Goal: Task Accomplishment & Management: Manage account settings

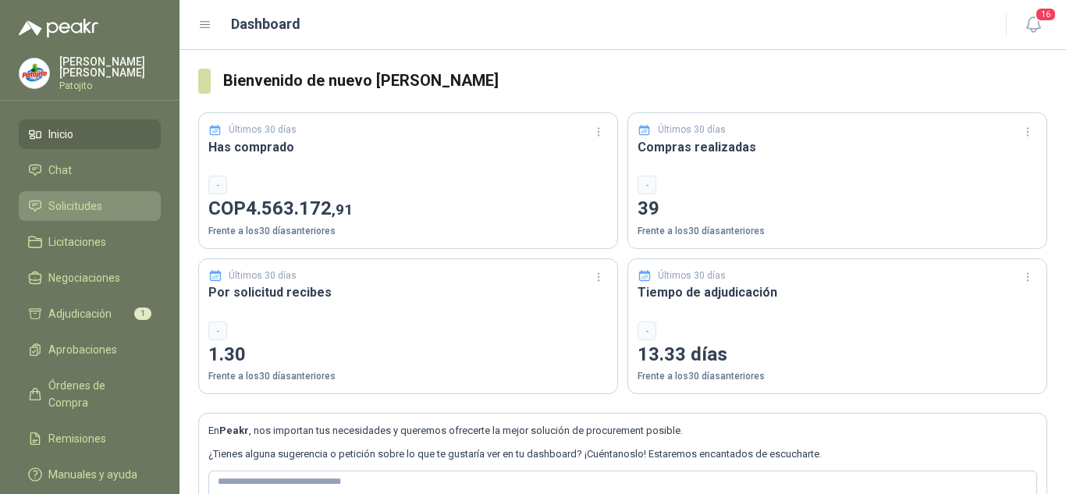
click at [87, 195] on link "Solicitudes" at bounding box center [90, 206] width 142 height 30
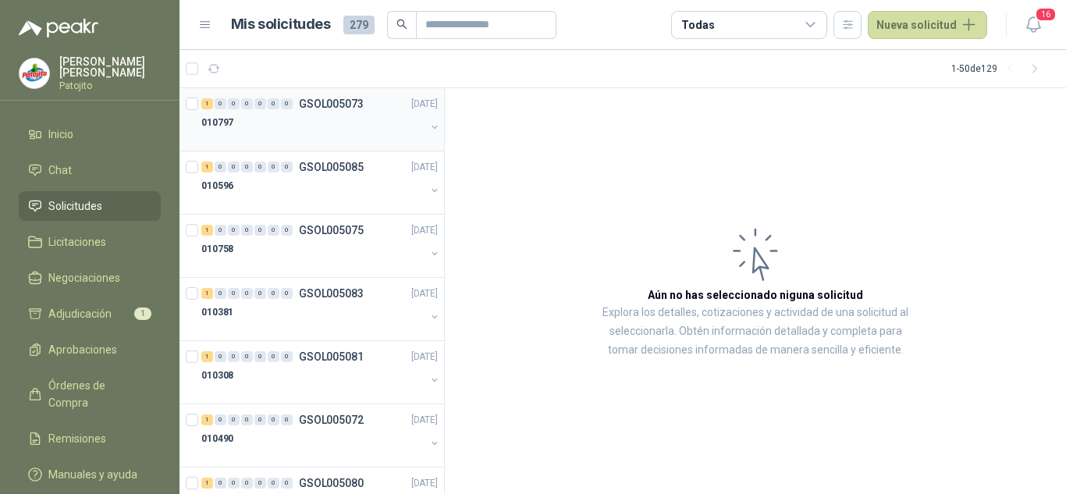
click at [296, 115] on div "010797" at bounding box center [313, 122] width 224 height 19
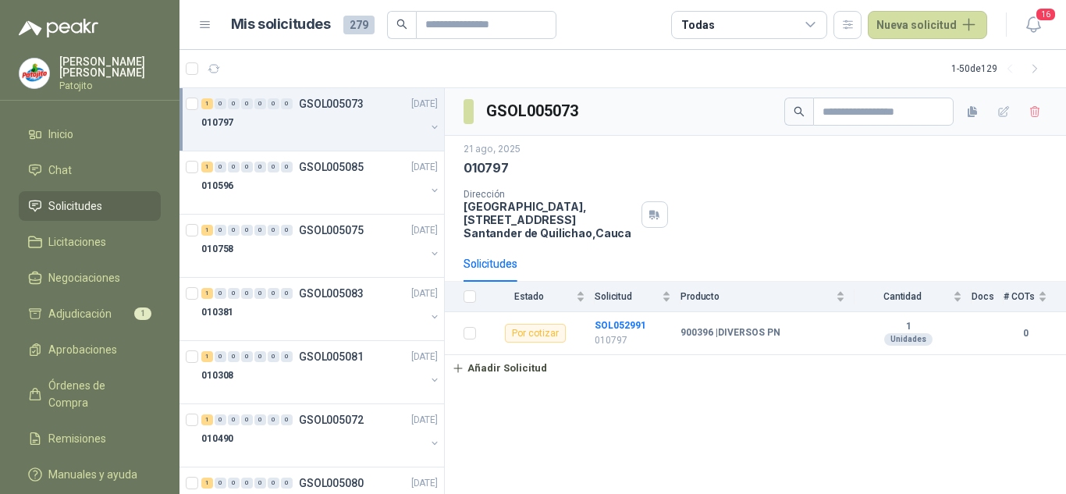
click at [296, 115] on div "010797" at bounding box center [313, 122] width 224 height 19
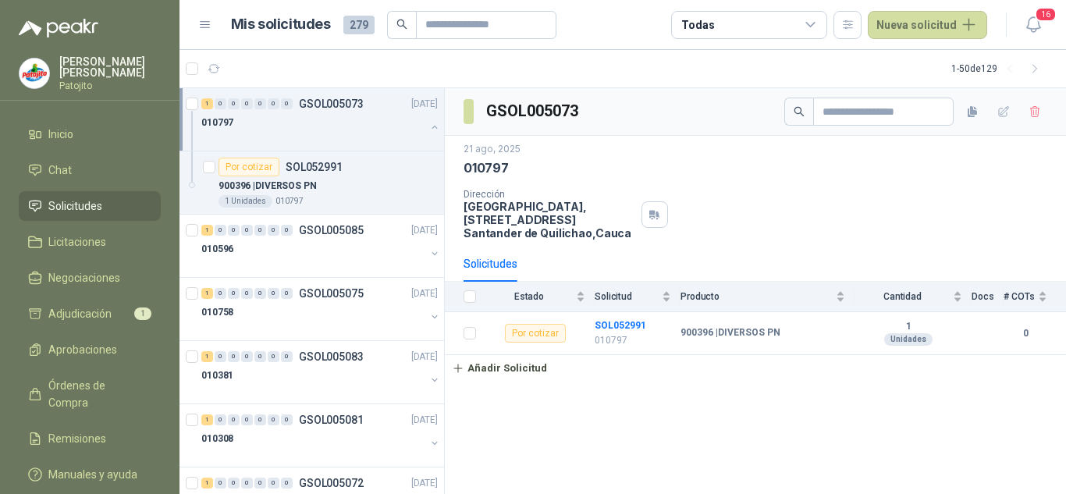
click at [296, 115] on div "010797" at bounding box center [313, 122] width 224 height 19
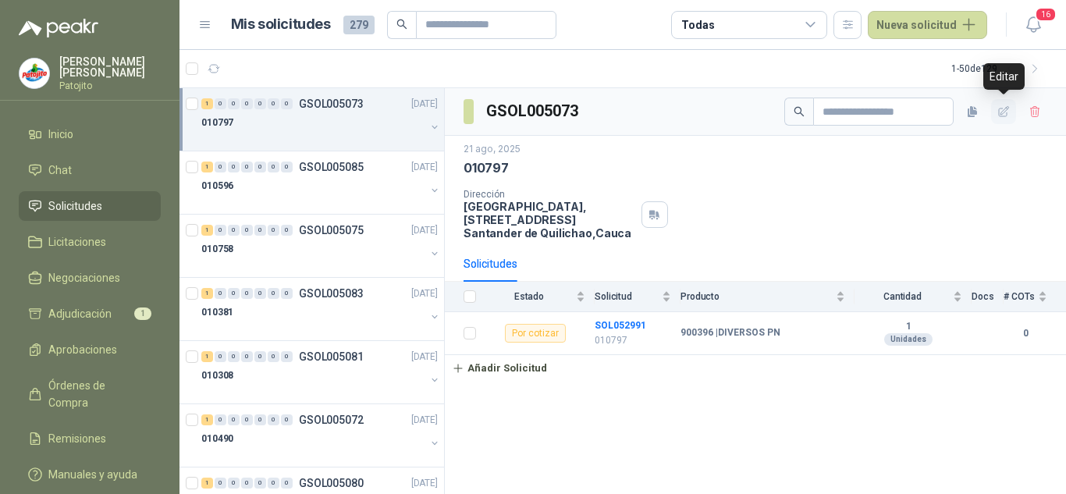
click at [1005, 109] on icon "button" at bounding box center [1003, 111] width 13 height 13
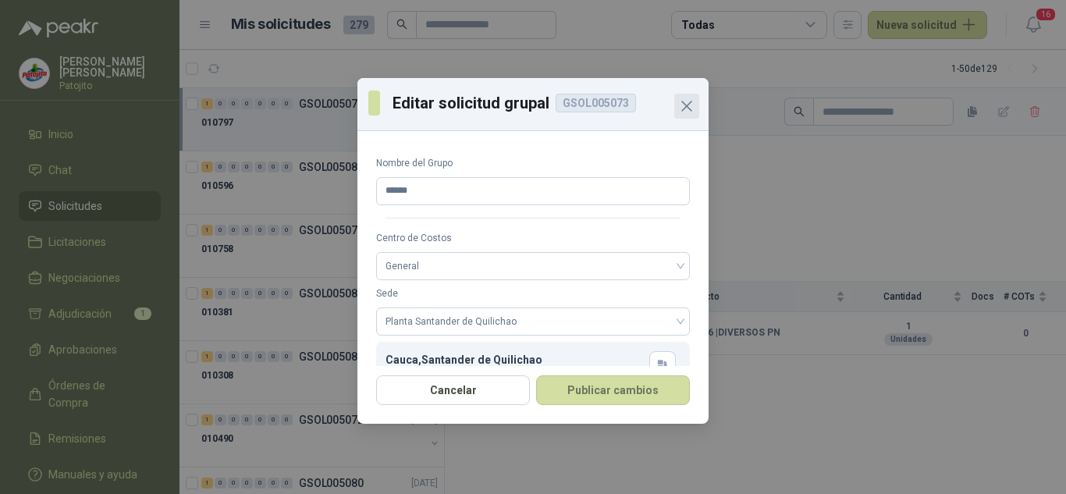
click at [695, 108] on icon "Close" at bounding box center [686, 106] width 19 height 19
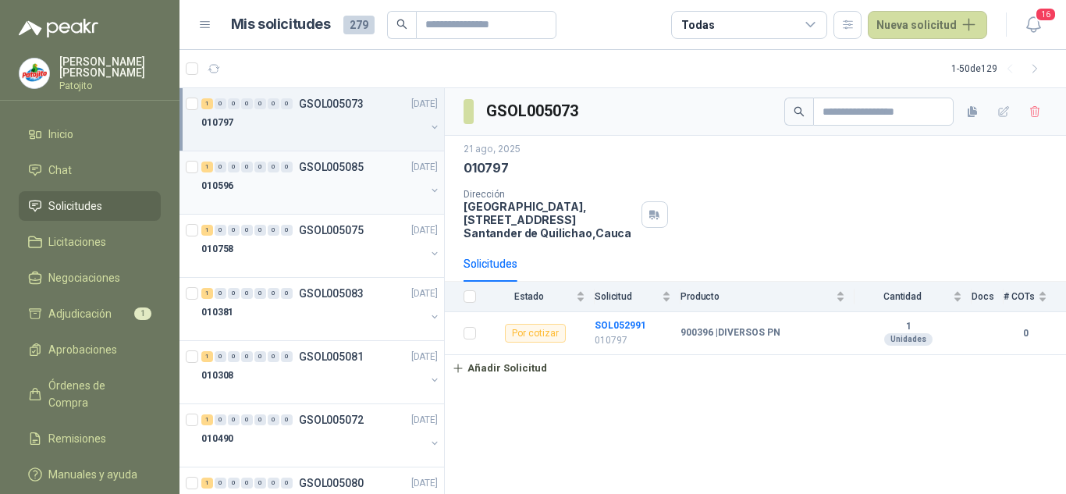
click at [246, 186] on div "010596" at bounding box center [313, 185] width 224 height 19
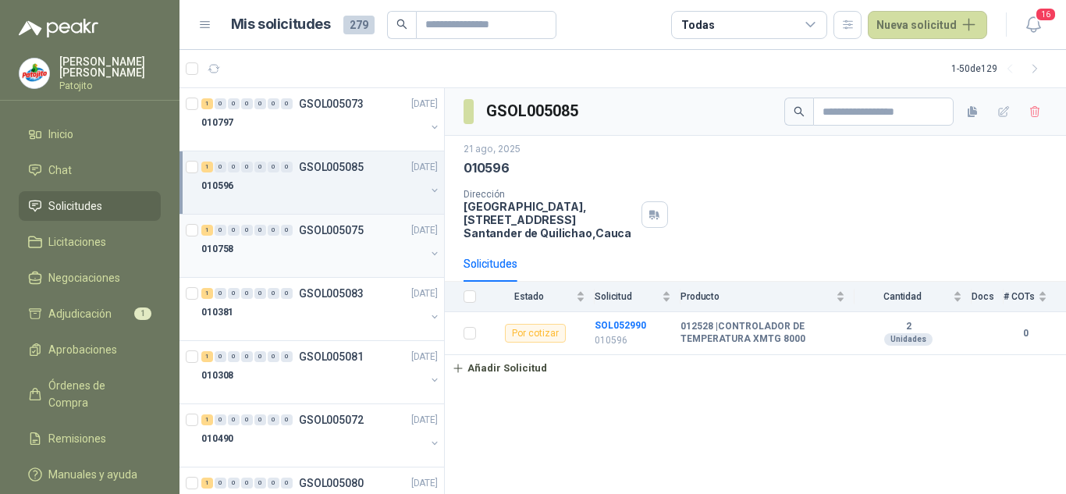
click at [267, 248] on div "010758" at bounding box center [313, 248] width 224 height 19
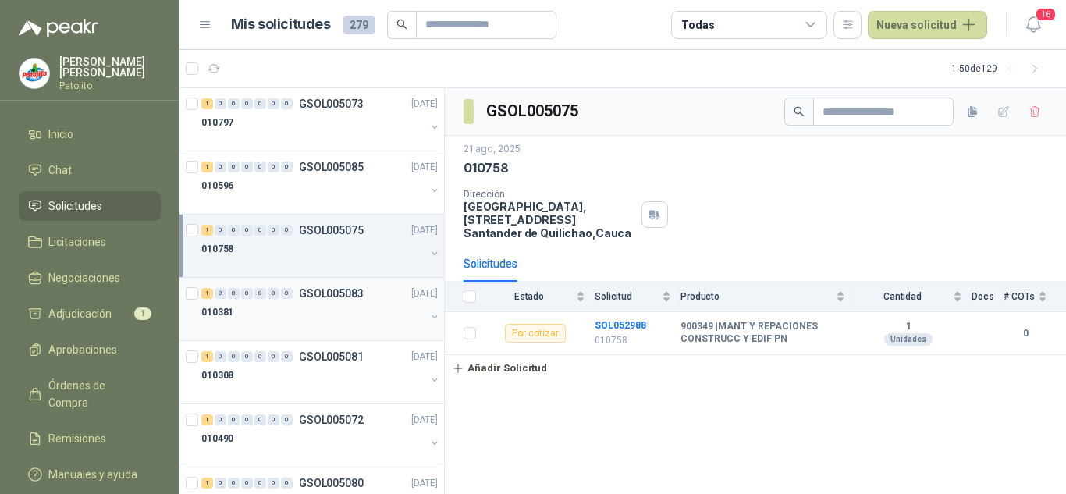
click at [280, 314] on div "010381" at bounding box center [313, 312] width 224 height 19
click at [293, 256] on div "010758" at bounding box center [313, 248] width 224 height 19
click at [307, 305] on div "010381" at bounding box center [313, 312] width 224 height 19
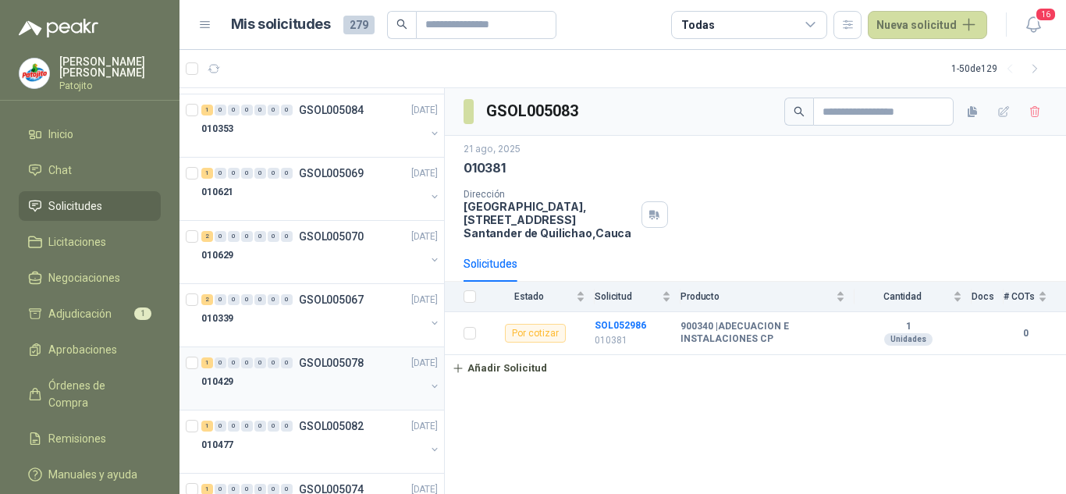
scroll to position [577, 0]
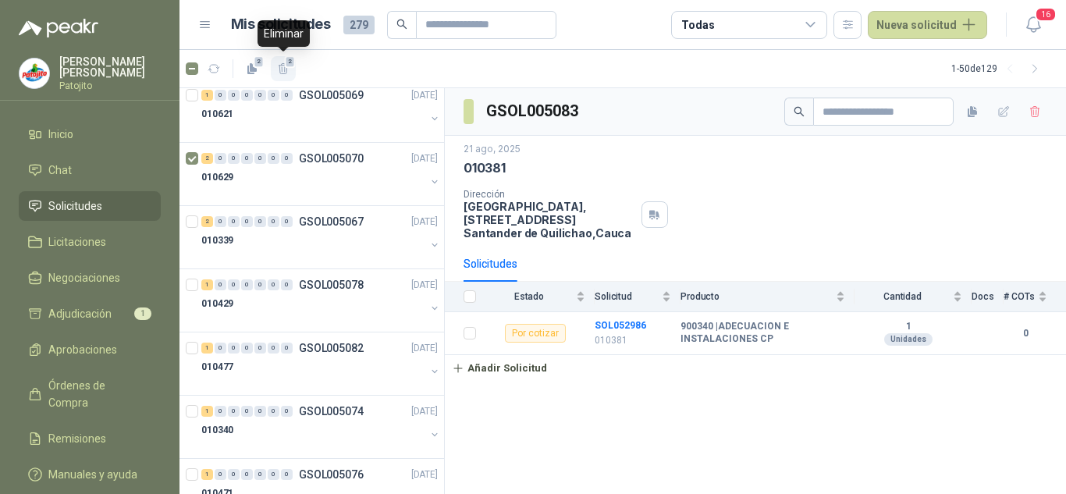
click at [286, 74] on icon "button" at bounding box center [283, 68] width 13 height 13
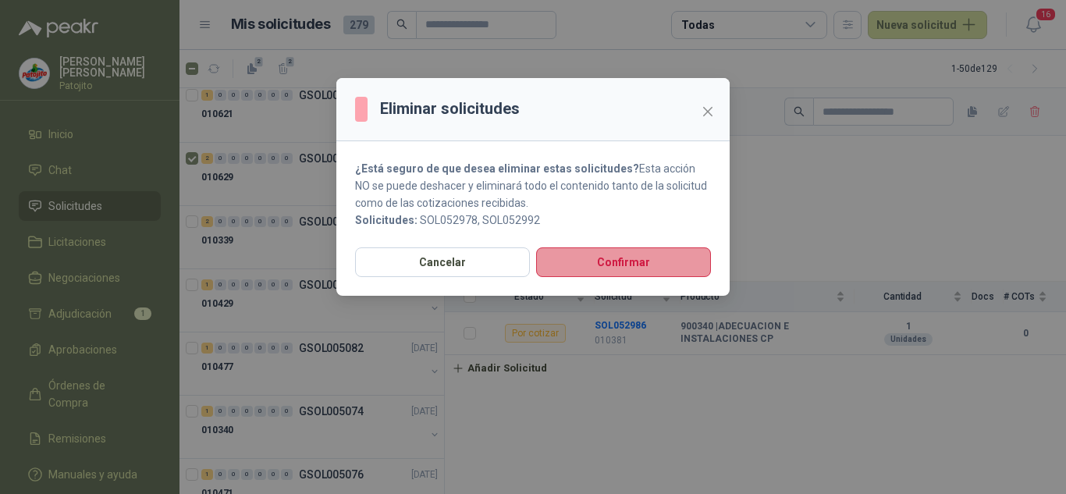
click at [585, 265] on button "Confirmar" at bounding box center [623, 262] width 175 height 30
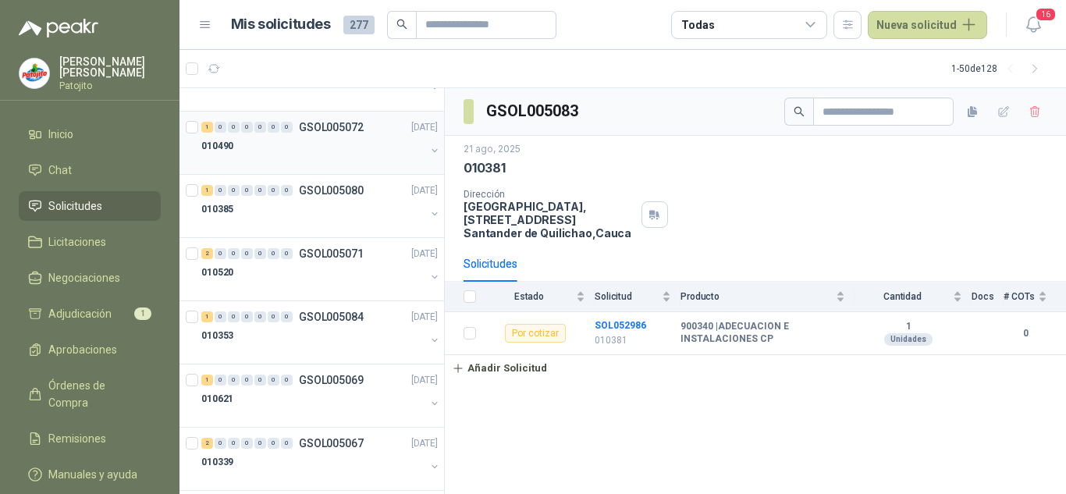
scroll to position [265, 0]
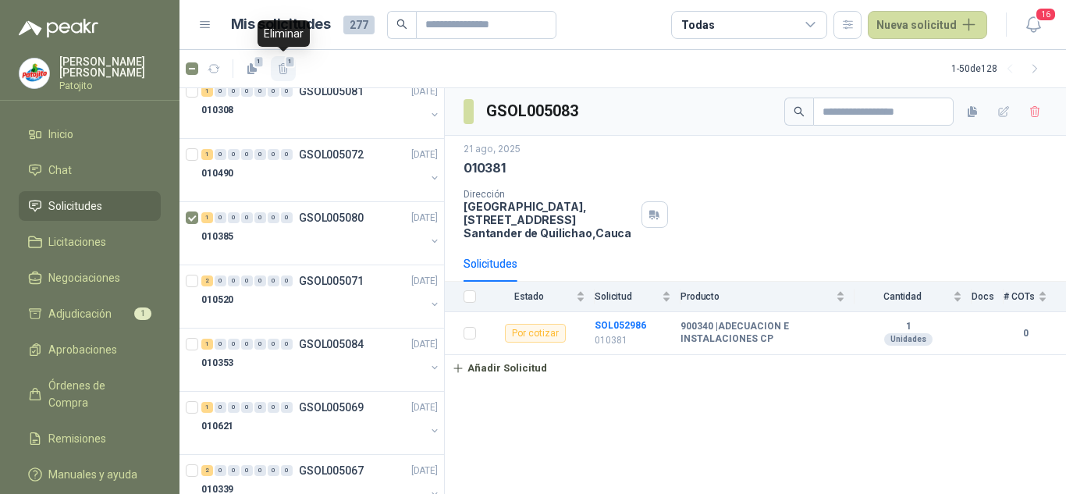
click at [287, 68] on span "1" at bounding box center [290, 61] width 11 height 12
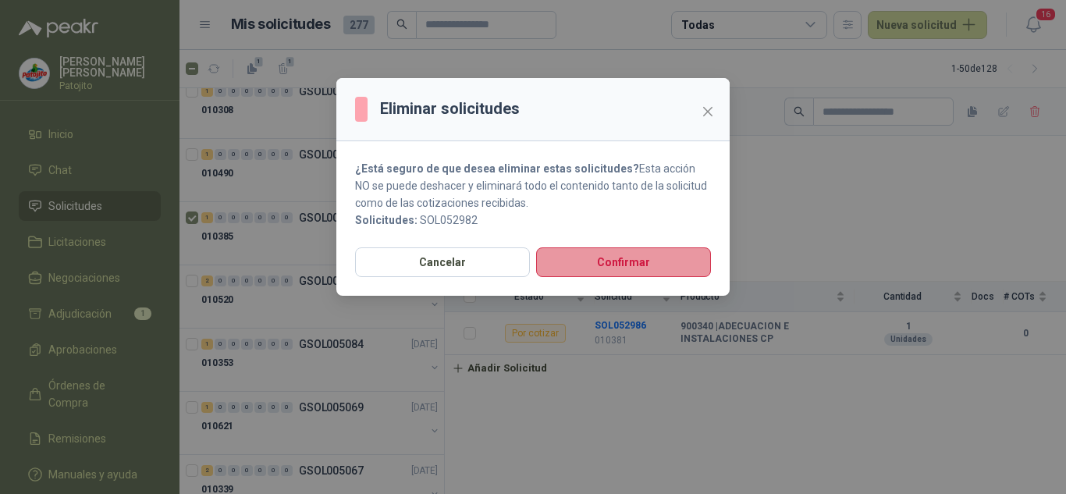
click at [589, 264] on button "Confirmar" at bounding box center [623, 262] width 175 height 30
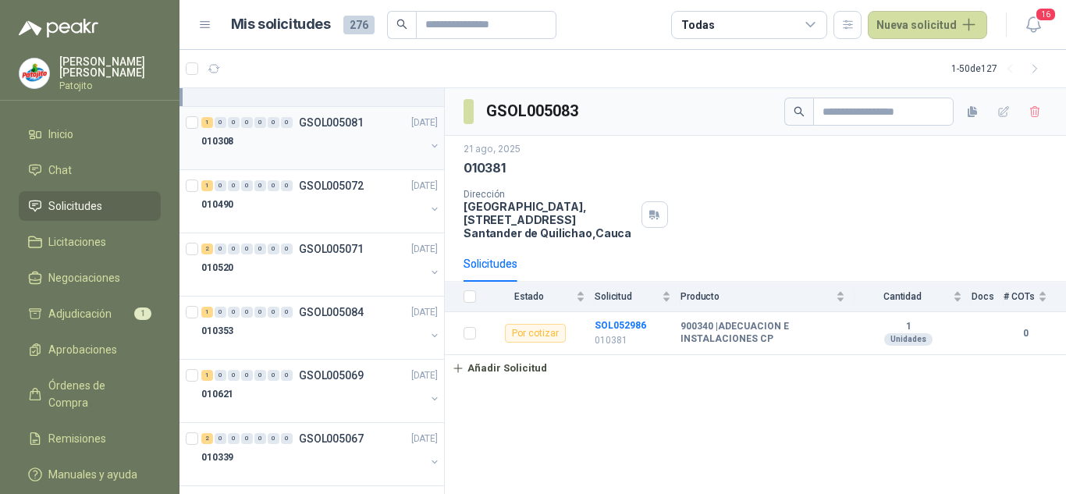
scroll to position [312, 0]
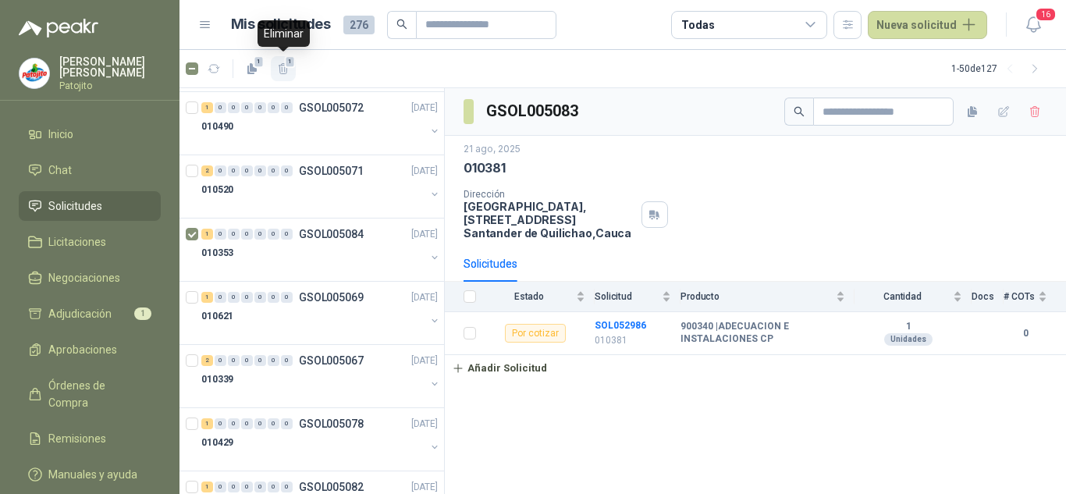
click at [289, 69] on icon "button" at bounding box center [283, 68] width 13 height 13
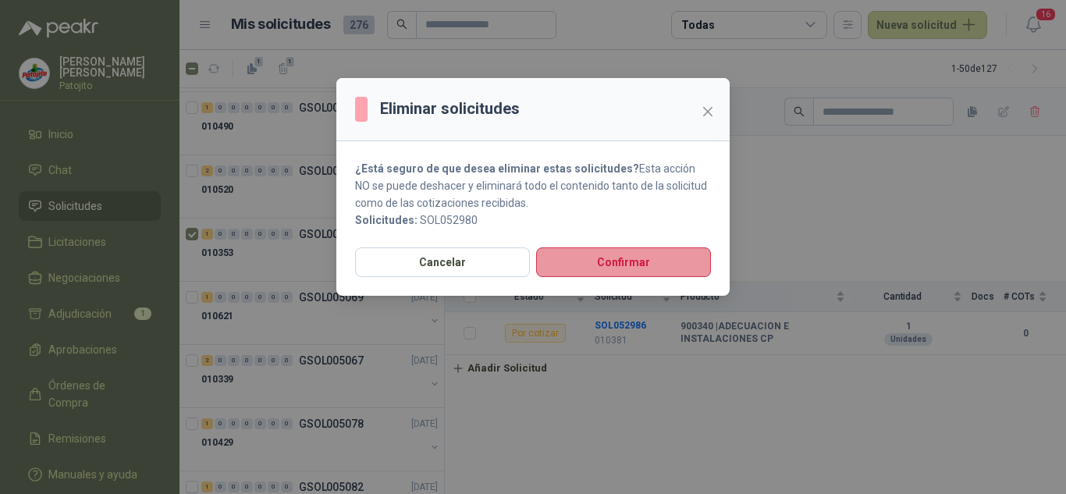
click at [617, 257] on button "Confirmar" at bounding box center [623, 262] width 175 height 30
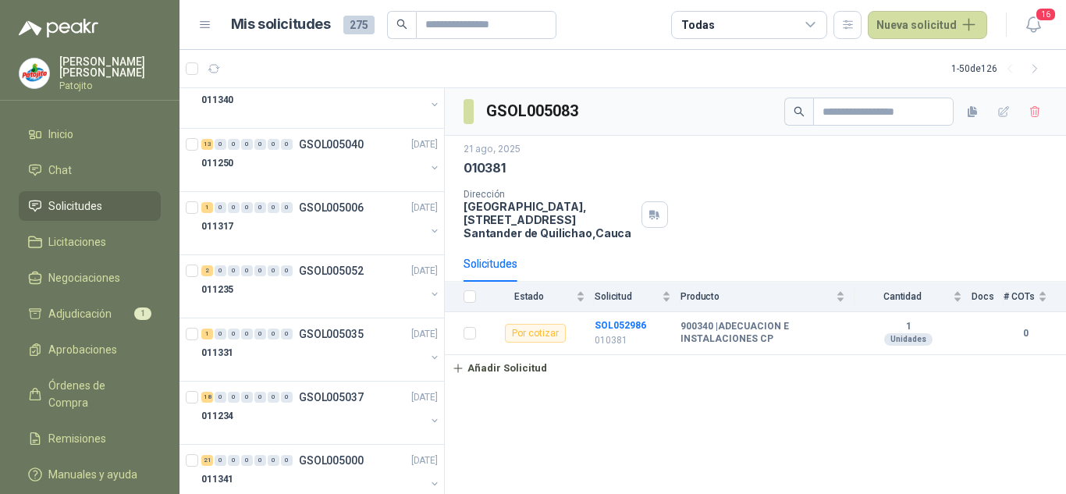
scroll to position [2775, 0]
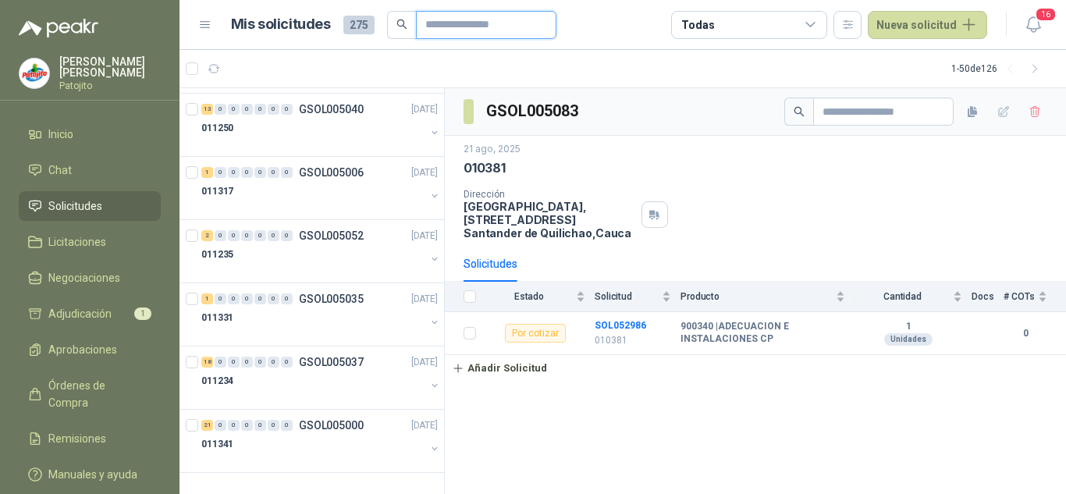
click at [443, 31] on input "text" at bounding box center [479, 25] width 109 height 27
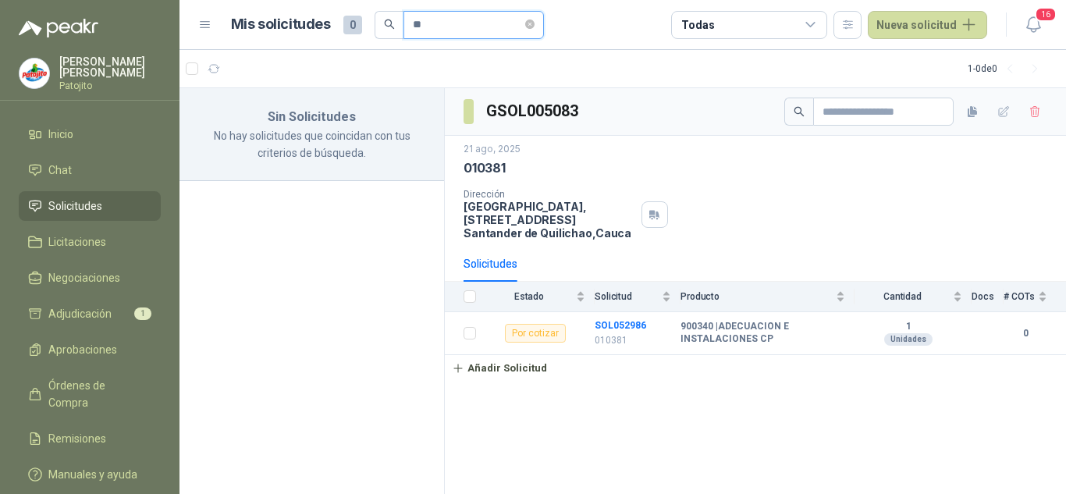
type input "*"
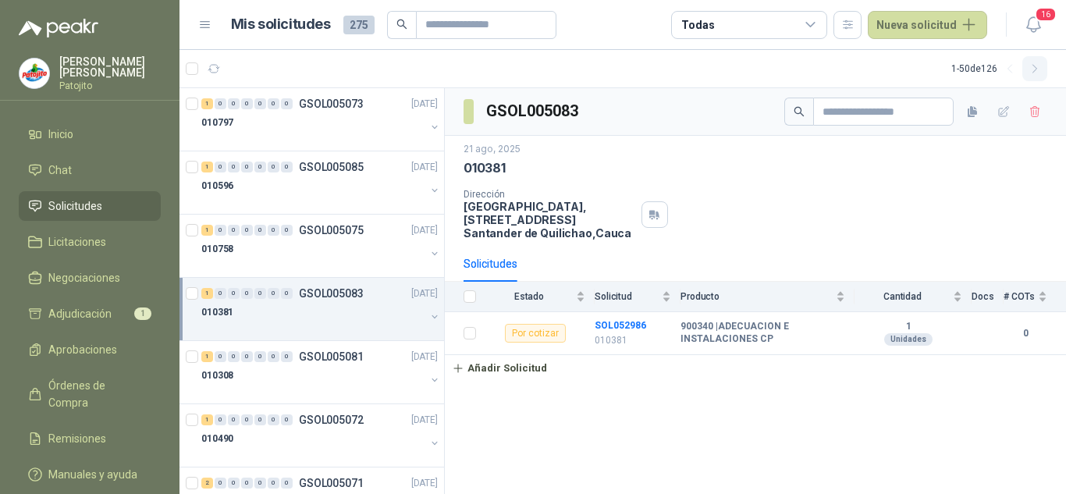
click at [1037, 72] on icon "button" at bounding box center [1034, 68] width 13 height 13
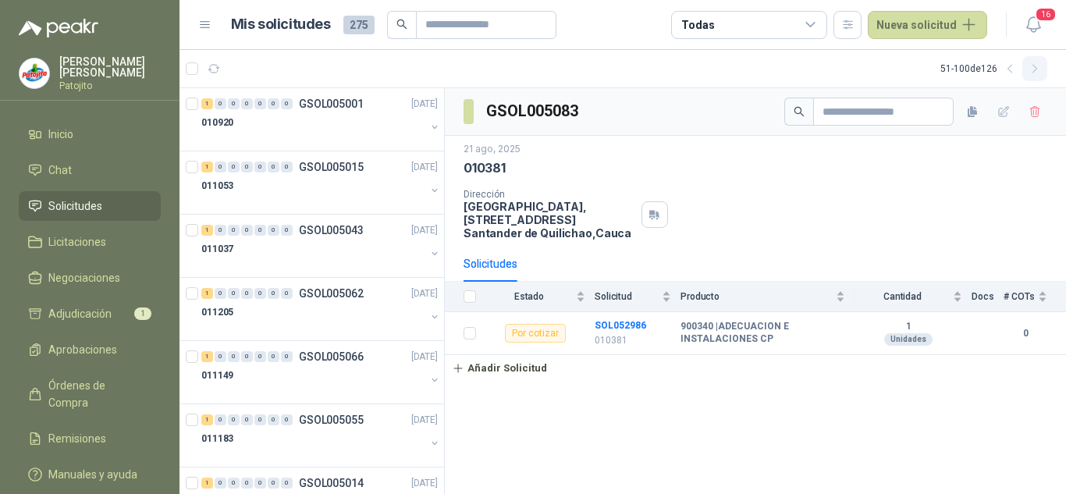
click at [1037, 72] on icon "button" at bounding box center [1034, 68] width 13 height 13
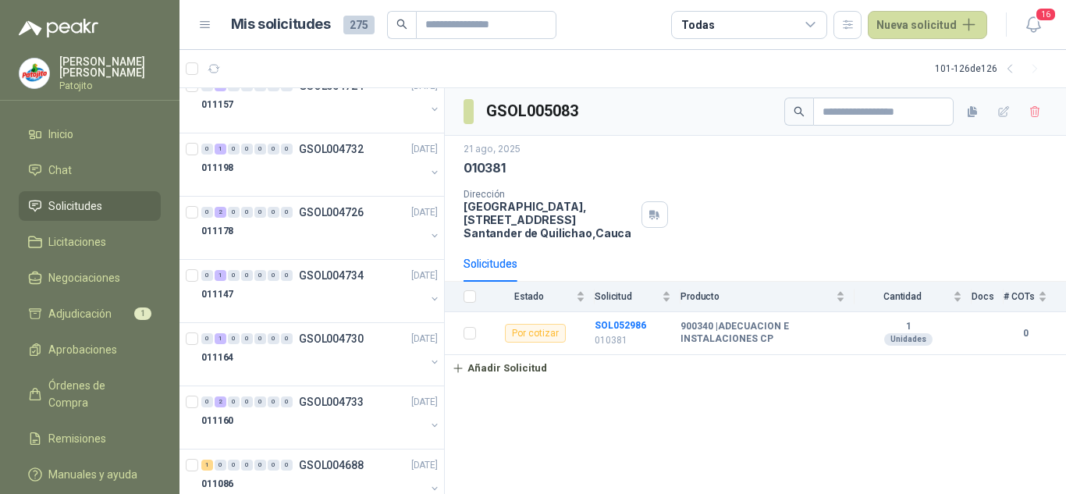
scroll to position [1258, 0]
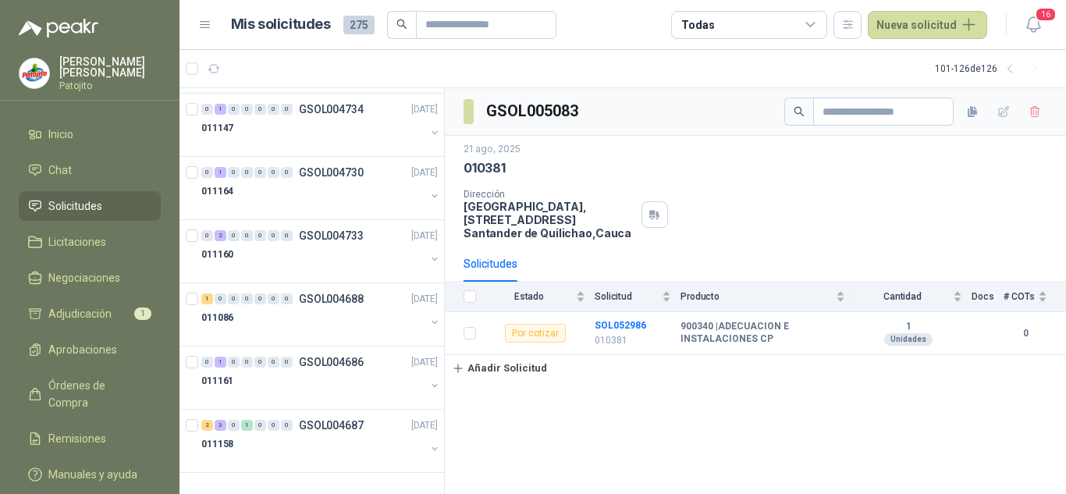
click at [348, 28] on span "275" at bounding box center [358, 25] width 31 height 19
click at [365, 21] on span "275" at bounding box center [358, 25] width 31 height 19
click at [1009, 71] on icon "button" at bounding box center [1009, 69] width 4 height 8
click at [1039, 70] on icon "button" at bounding box center [1034, 68] width 13 height 13
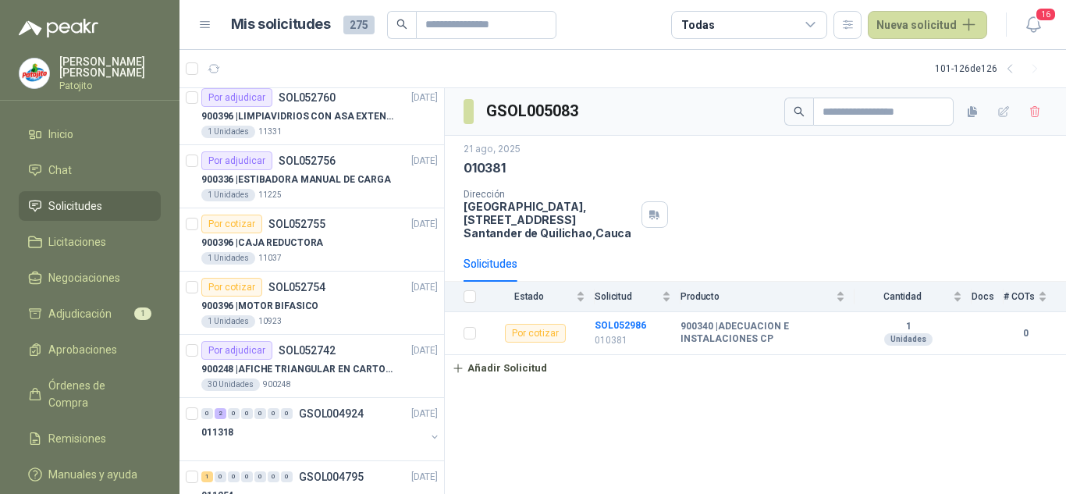
scroll to position [0, 0]
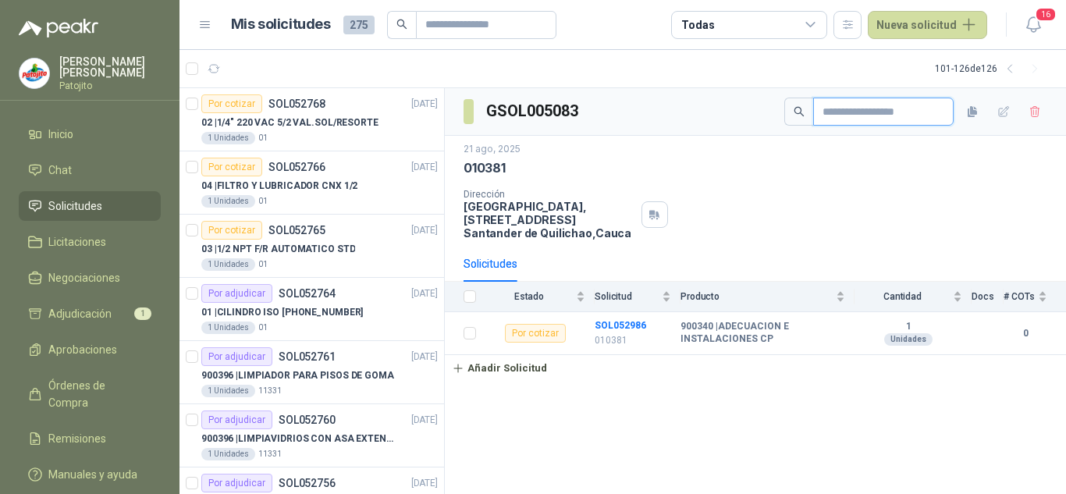
click at [878, 104] on input "text" at bounding box center [876, 111] width 109 height 27
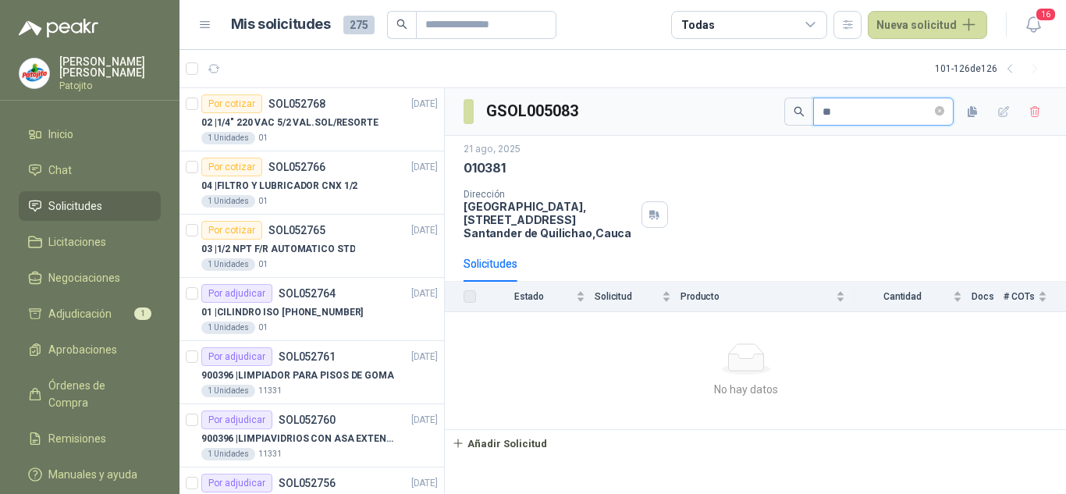
type input "*"
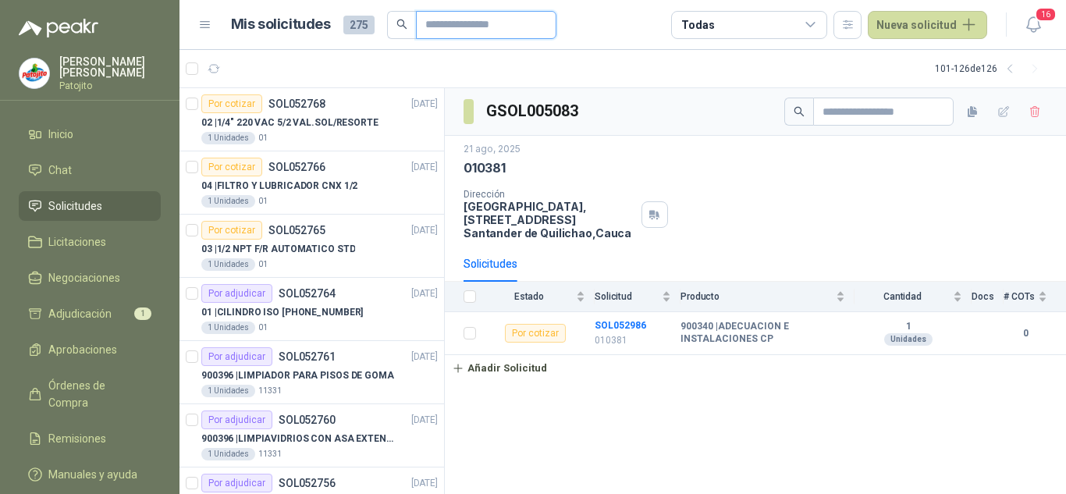
click at [459, 36] on input "text" at bounding box center [479, 25] width 109 height 27
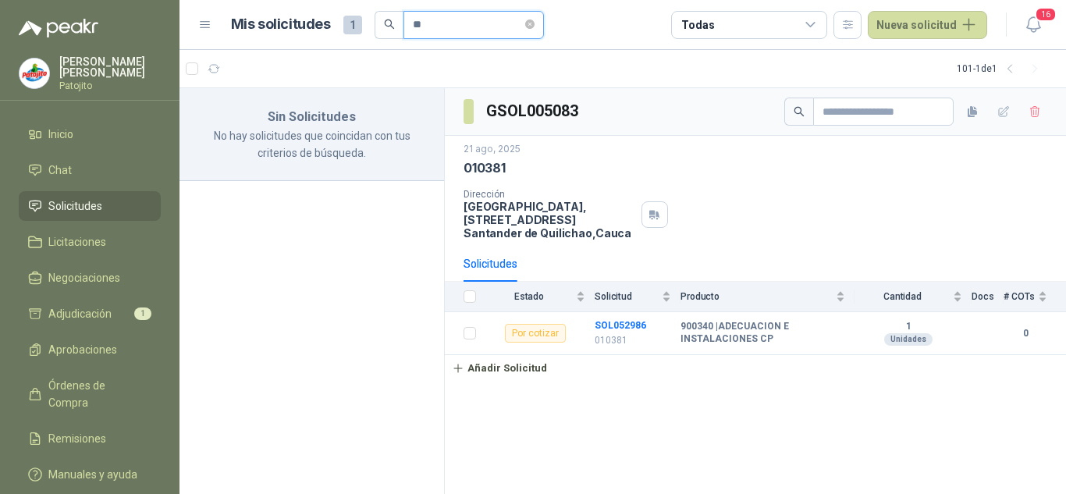
type input "*"
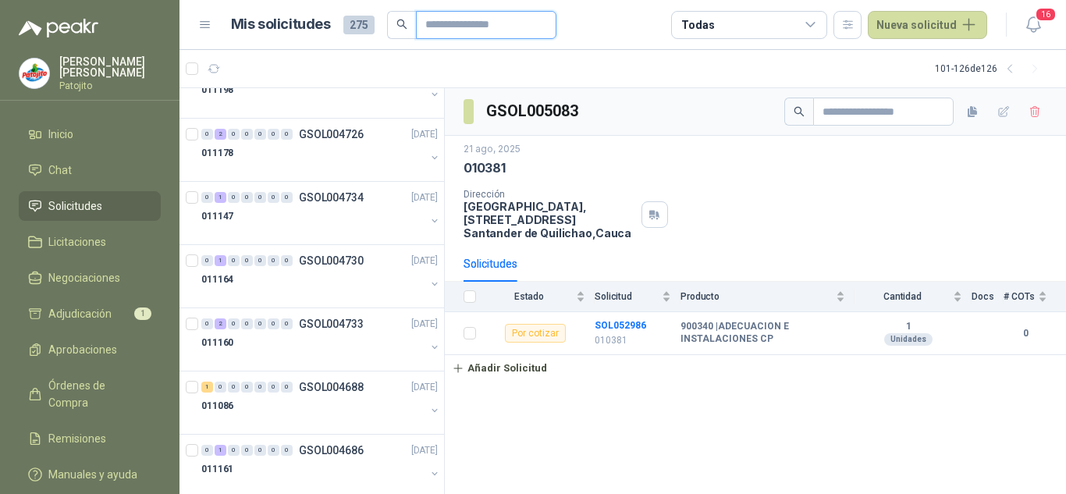
scroll to position [1258, 0]
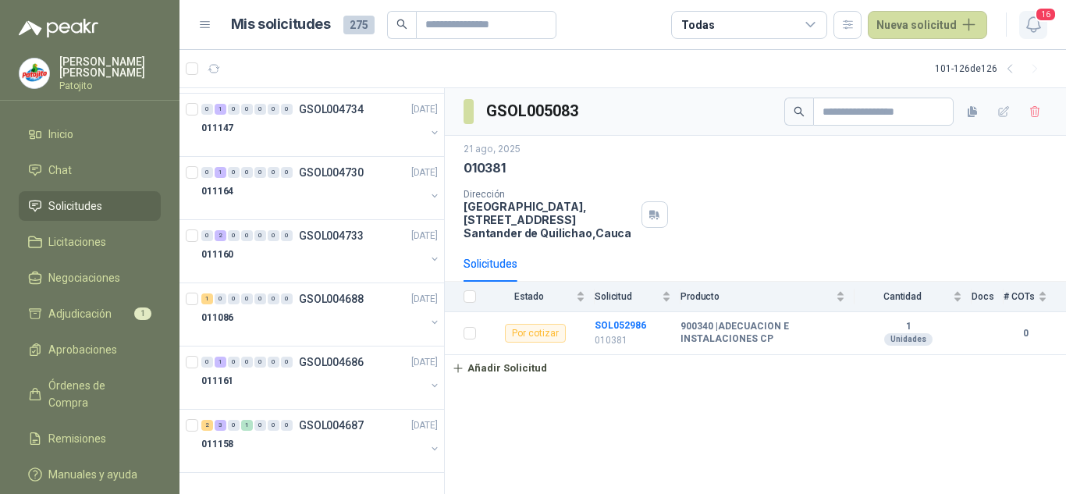
click at [1032, 20] on icon "button" at bounding box center [1033, 25] width 20 height 20
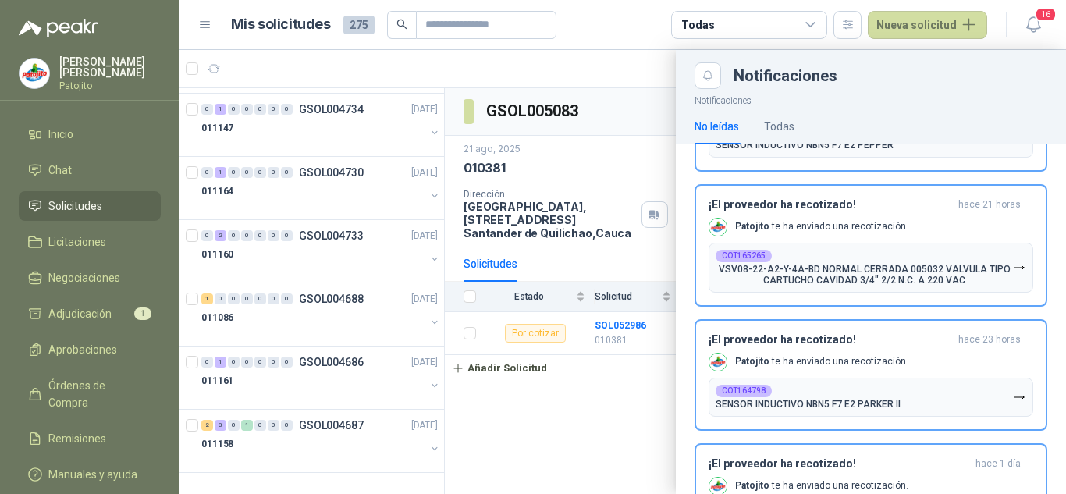
scroll to position [0, 0]
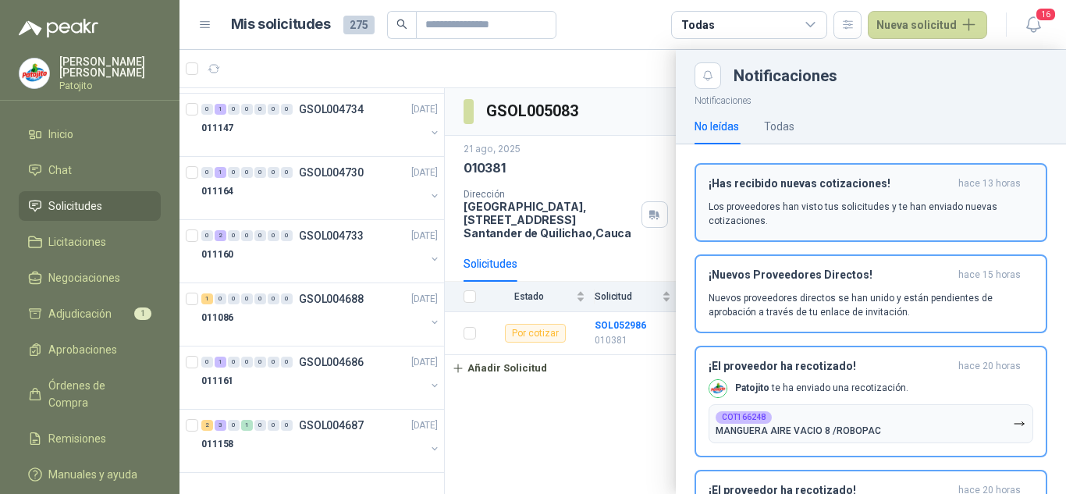
click at [745, 190] on div "¡Has recibido nuevas cotizaciones! hace 13 horas Los proveedores han visto tus …" at bounding box center [870, 202] width 324 height 51
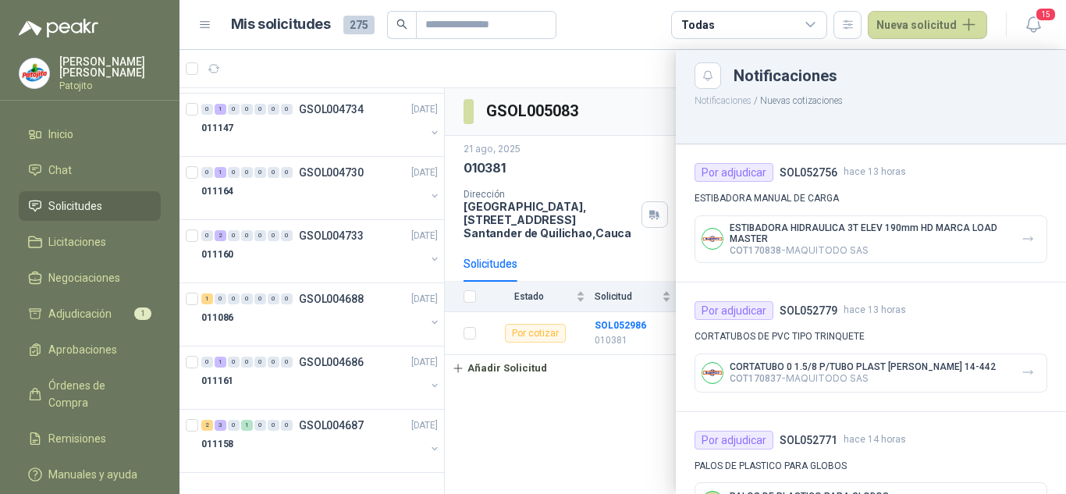
click at [817, 24] on icon at bounding box center [810, 25] width 14 height 14
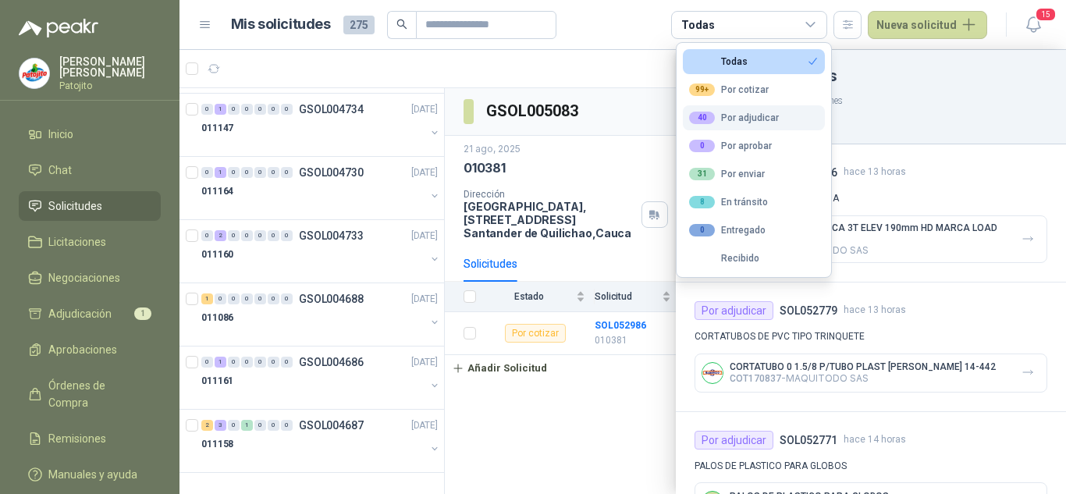
click at [757, 115] on div "40 Por adjudicar" at bounding box center [734, 118] width 90 height 12
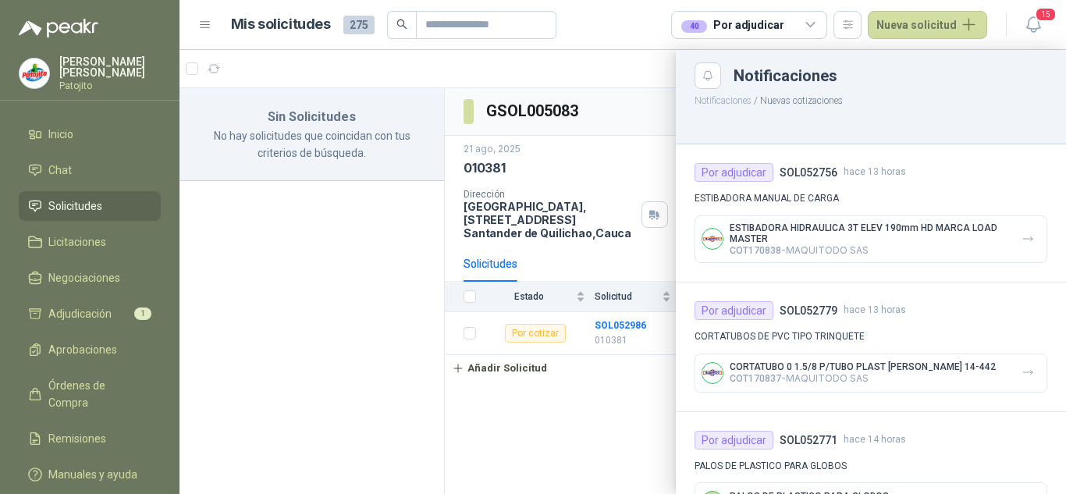
click at [303, 227] on div at bounding box center [622, 272] width 886 height 444
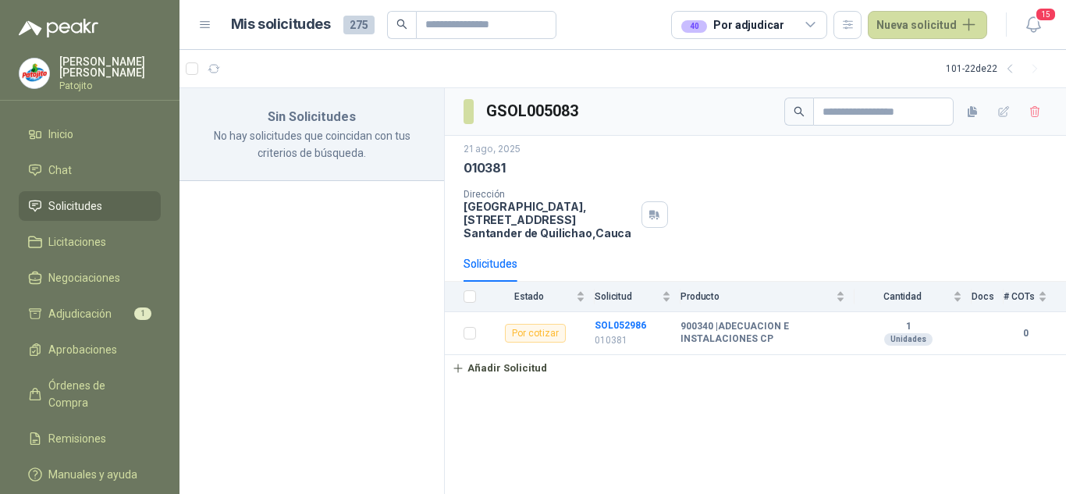
click at [824, 24] on div "40 Por adjudicar" at bounding box center [749, 25] width 156 height 28
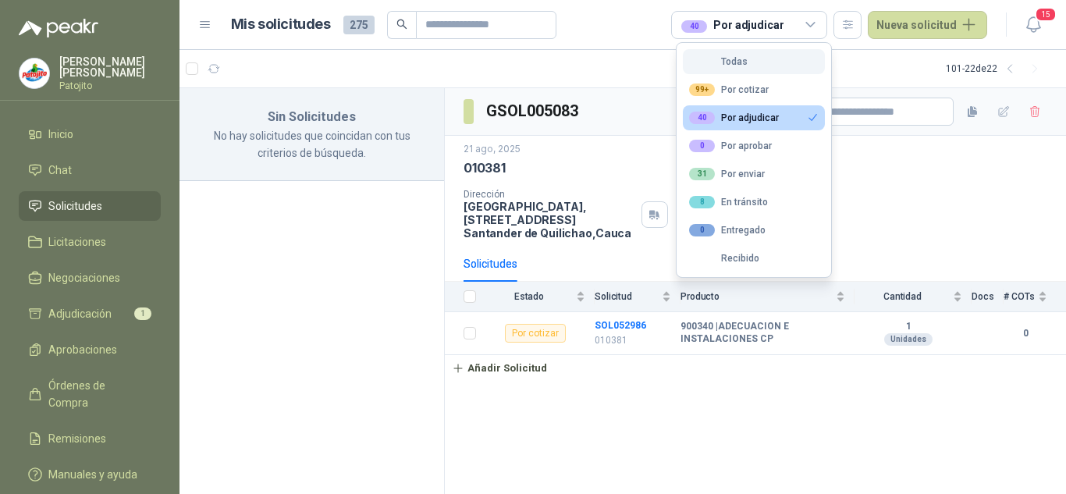
click at [761, 63] on button "Todas" at bounding box center [754, 61] width 142 height 25
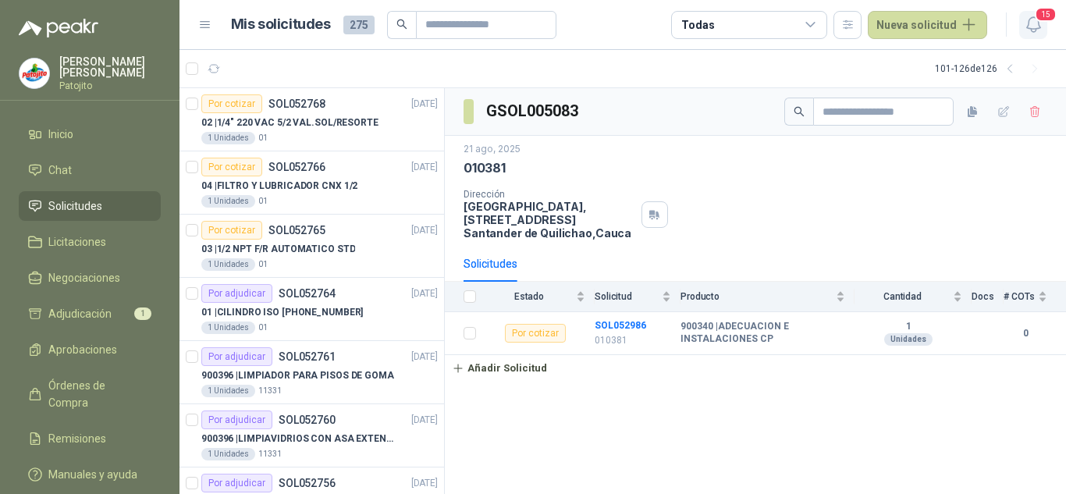
click at [1034, 22] on icon "button" at bounding box center [1033, 25] width 20 height 20
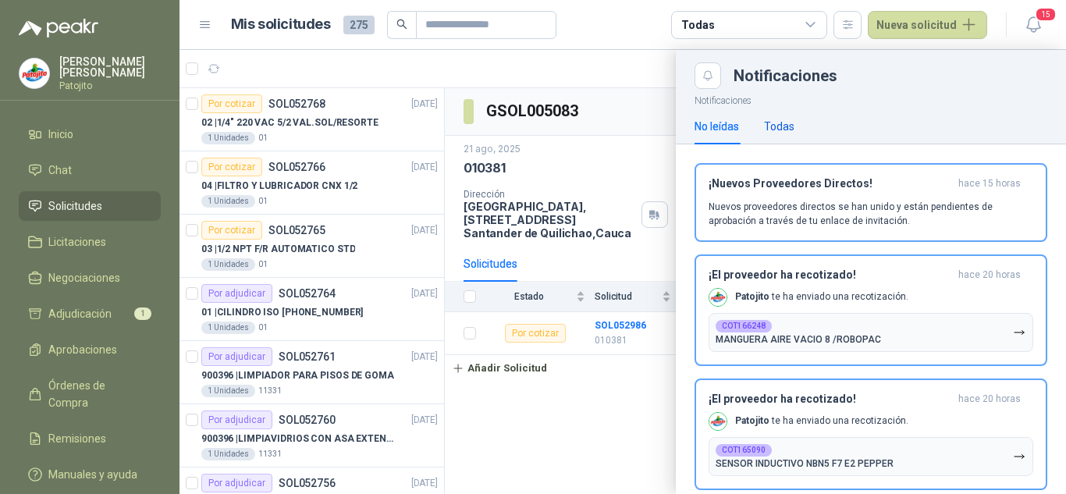
click at [781, 128] on div "Todas" at bounding box center [779, 126] width 30 height 17
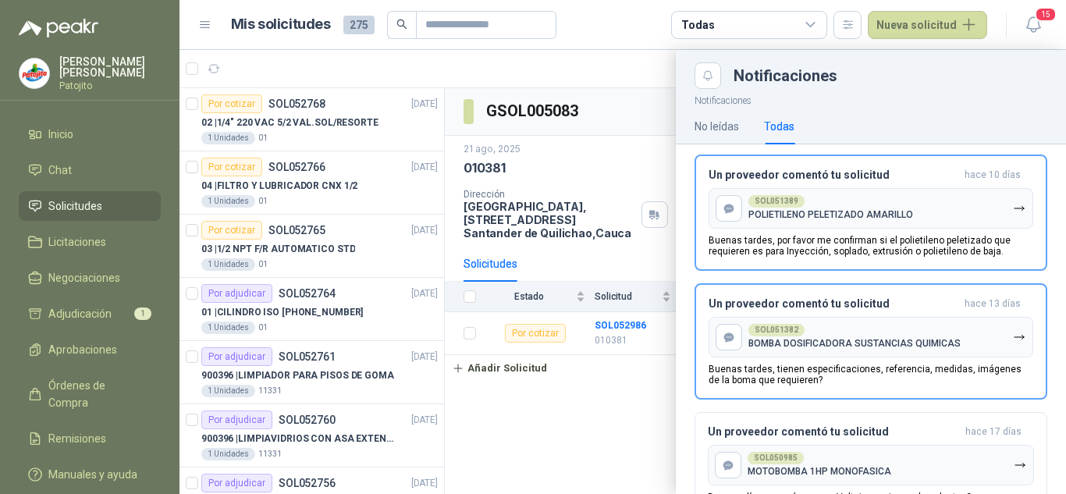
scroll to position [1716, 0]
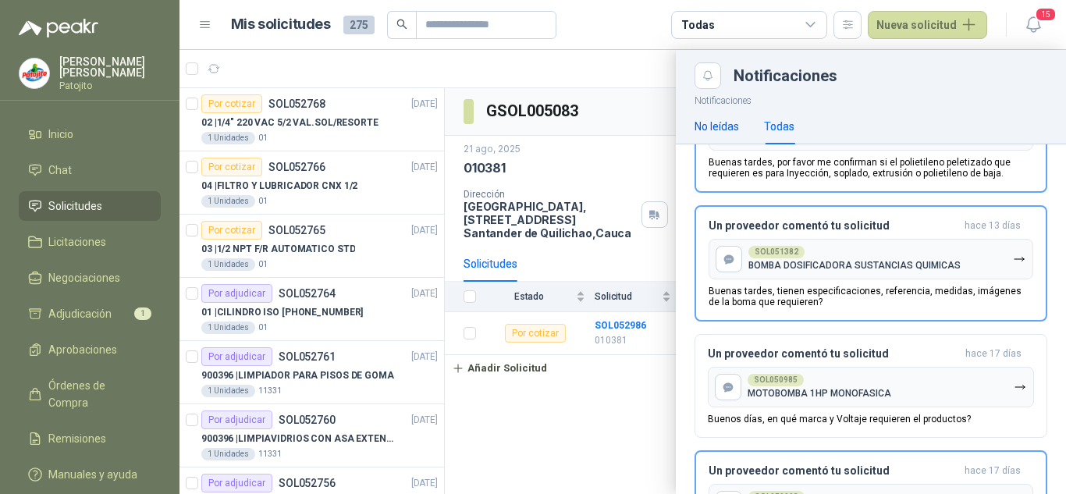
click at [715, 119] on div "No leídas" at bounding box center [716, 126] width 44 height 17
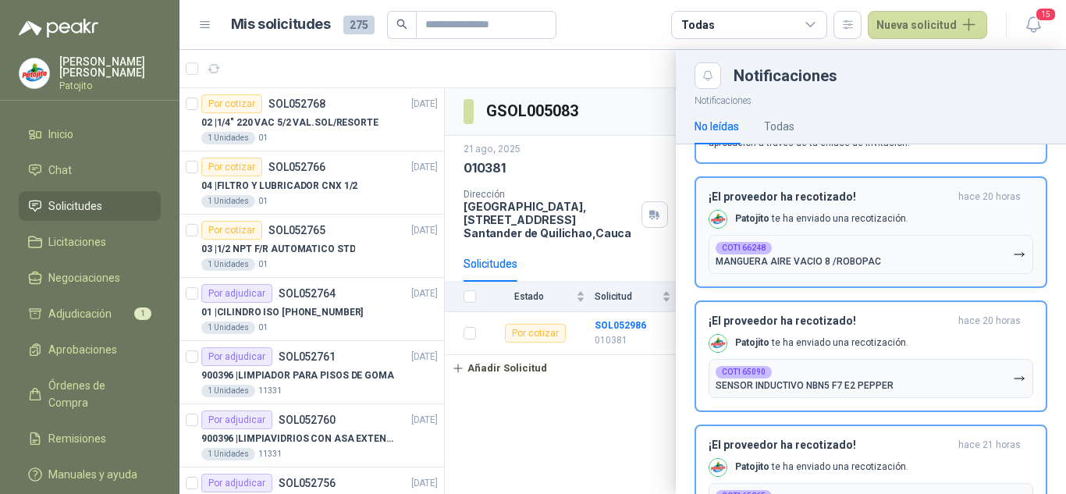
scroll to position [0, 0]
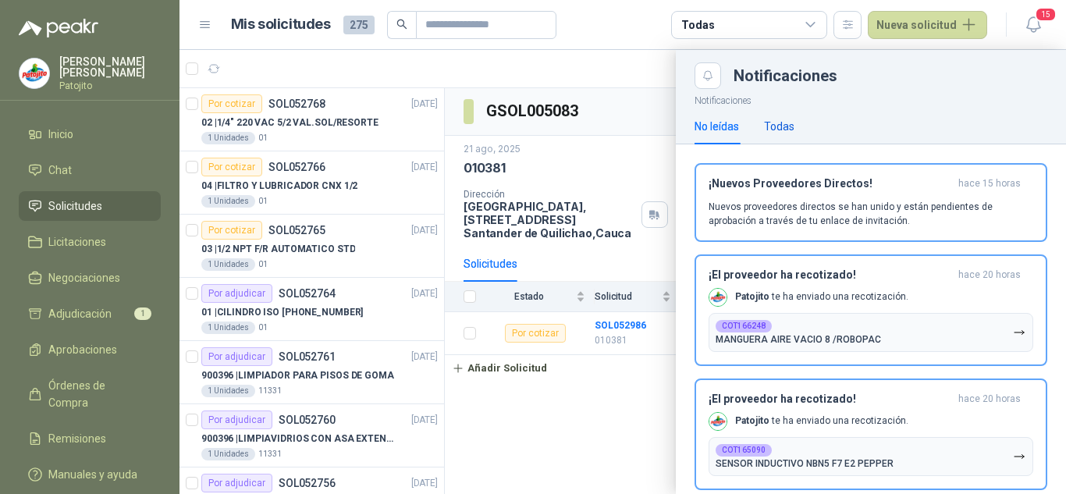
click at [777, 131] on div "Todas" at bounding box center [779, 126] width 30 height 17
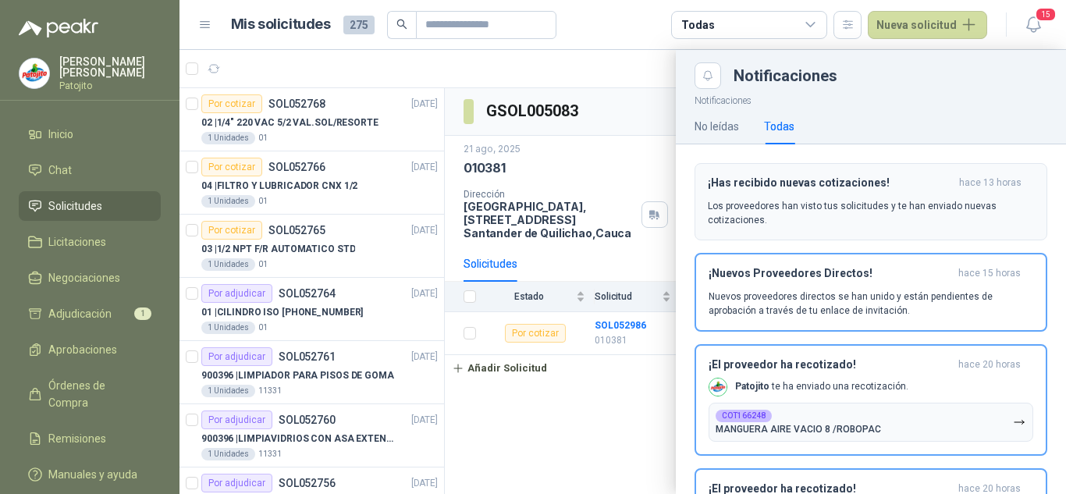
click at [840, 193] on div "¡Has recibido nuevas cotizaciones! hace 13 horas Los proveedores han visto tus …" at bounding box center [870, 201] width 326 height 51
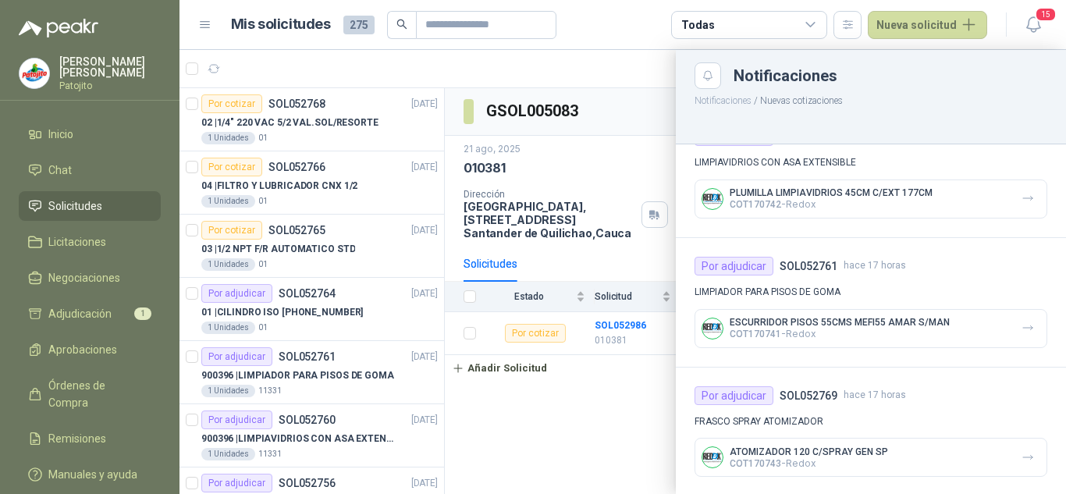
scroll to position [871, 0]
click at [1023, 456] on icon "button" at bounding box center [1027, 455] width 9 height 4
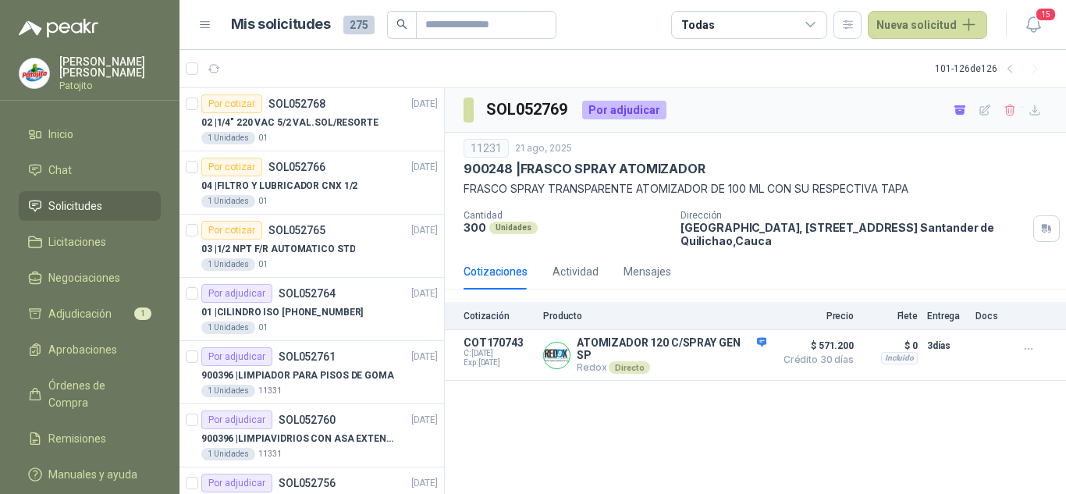
drag, startPoint x: 489, startPoint y: 351, endPoint x: 626, endPoint y: 438, distance: 162.1
click at [626, 438] on div "SOL052769 Por adjudicar 11231 [DATE] 900248 | FRASCO SPRAY ATOMIZADOR FRASCO SP…" at bounding box center [755, 291] width 621 height 406
click at [1031, 109] on icon "button" at bounding box center [1034, 110] width 13 height 13
click at [575, 273] on div "Actividad" at bounding box center [575, 271] width 46 height 17
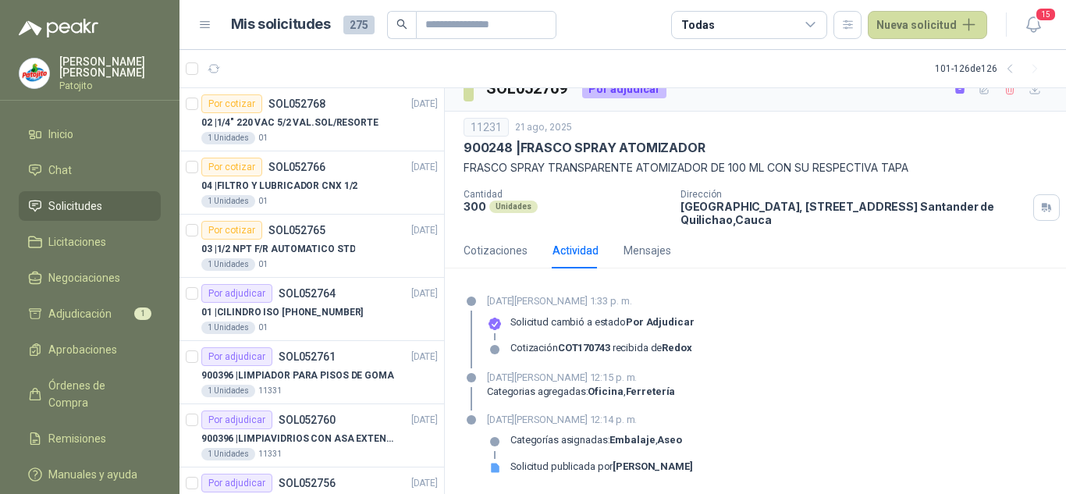
scroll to position [27, 0]
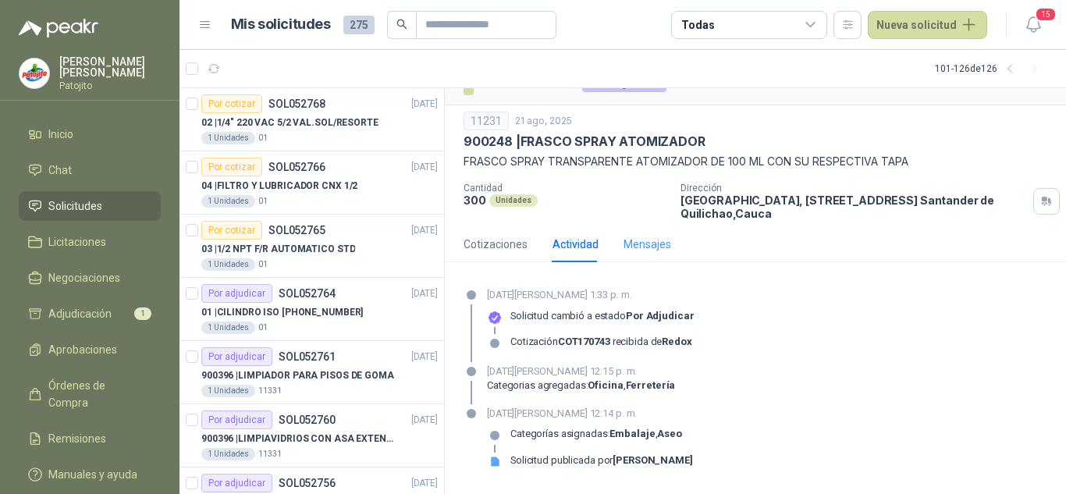
click at [646, 232] on div "Mensajes" at bounding box center [647, 244] width 48 height 36
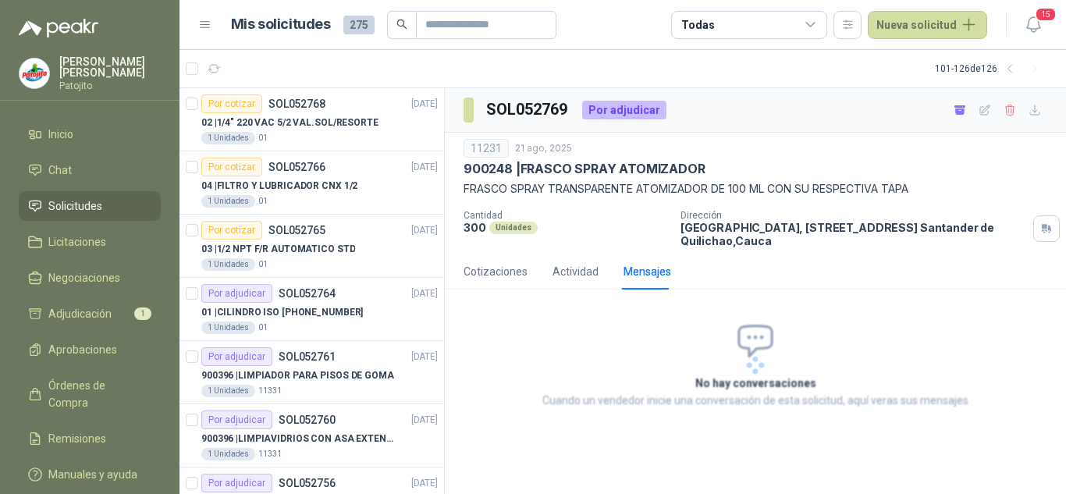
scroll to position [0, 0]
click at [557, 271] on div "Actividad" at bounding box center [575, 271] width 46 height 17
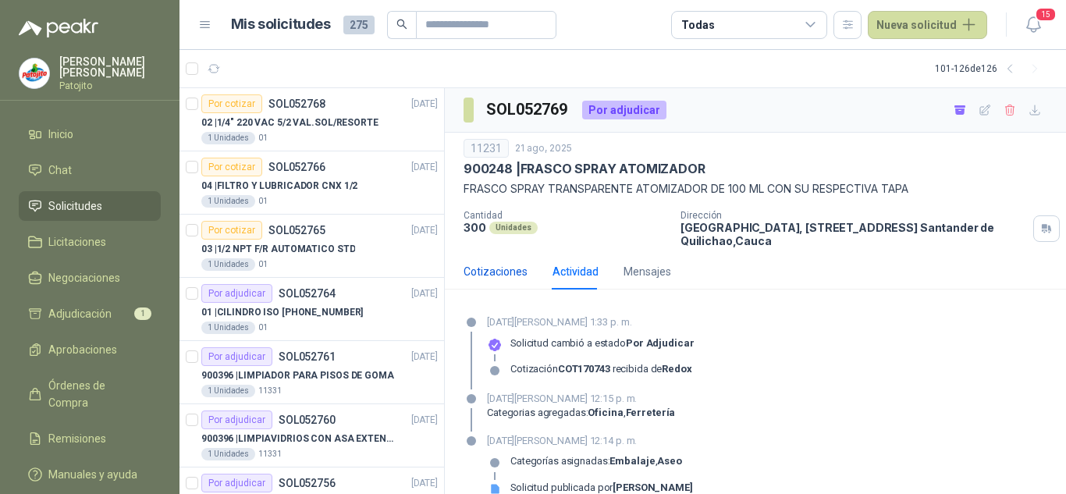
click at [486, 268] on div "Cotizaciones" at bounding box center [495, 271] width 64 height 17
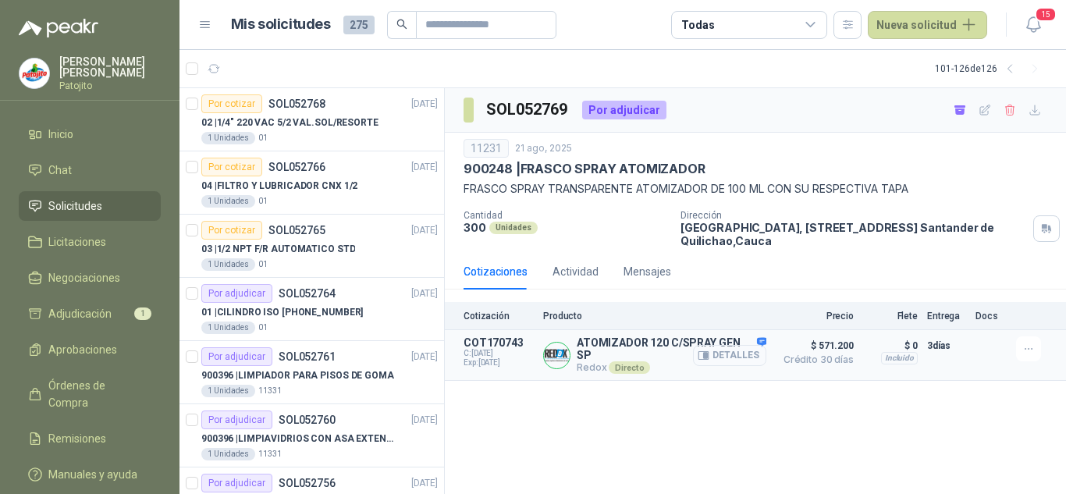
click at [733, 353] on button "Detalles" at bounding box center [729, 355] width 73 height 21
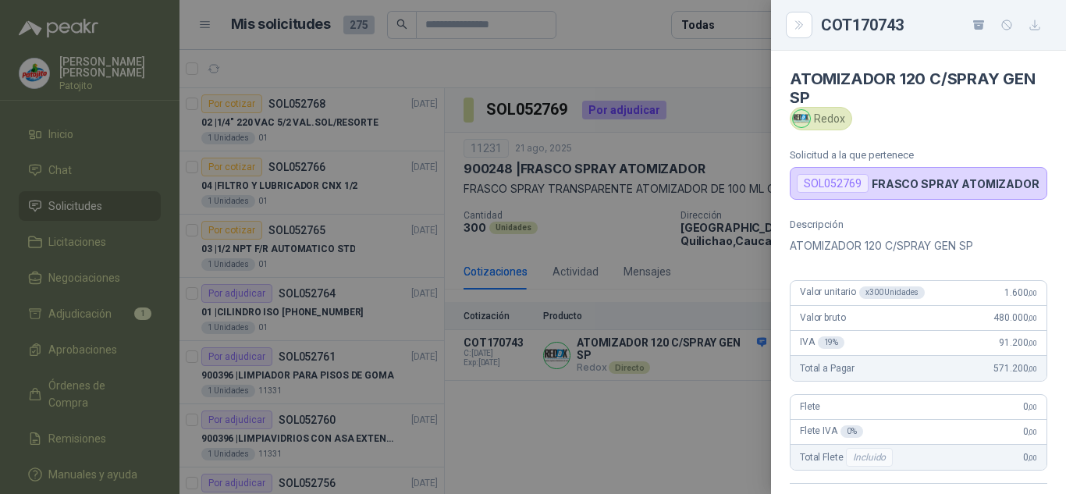
click at [683, 51] on div at bounding box center [533, 247] width 1066 height 494
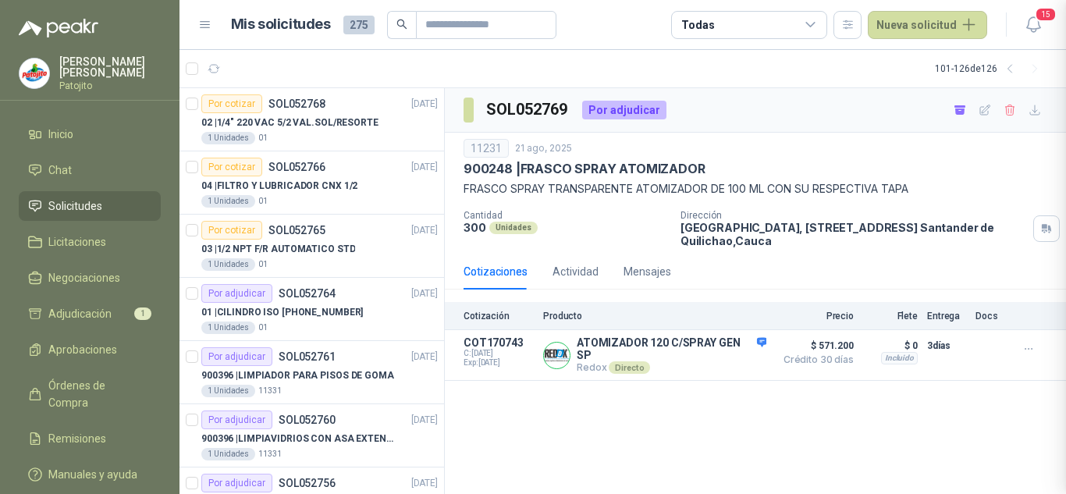
scroll to position [340, 0]
click at [1039, 15] on span "15" at bounding box center [1045, 14] width 22 height 15
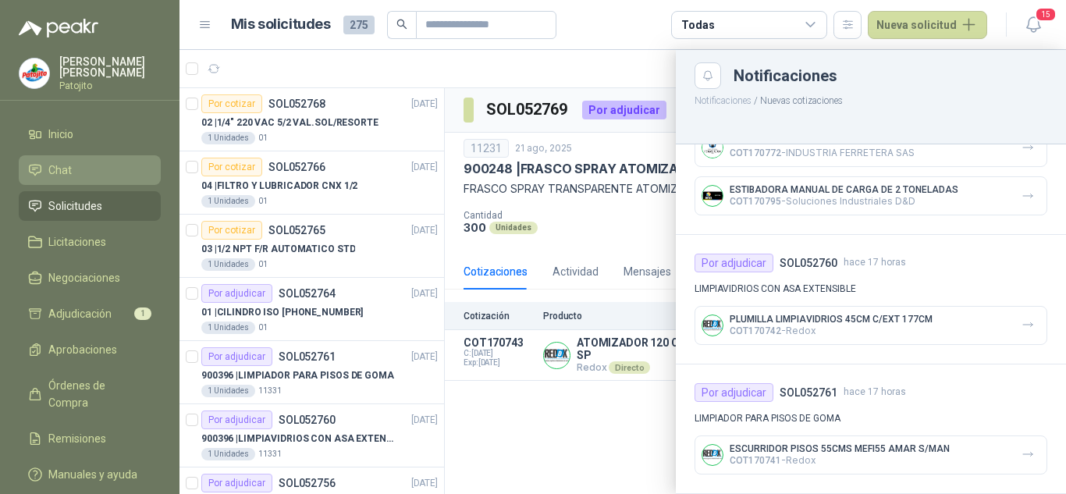
click at [46, 181] on link "Chat" at bounding box center [90, 170] width 142 height 30
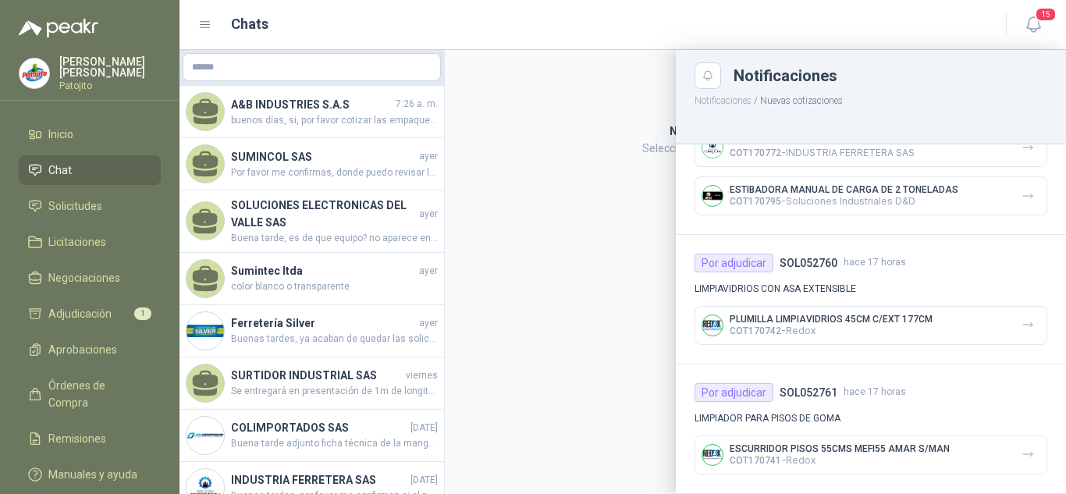
click at [291, 274] on div at bounding box center [622, 272] width 886 height 444
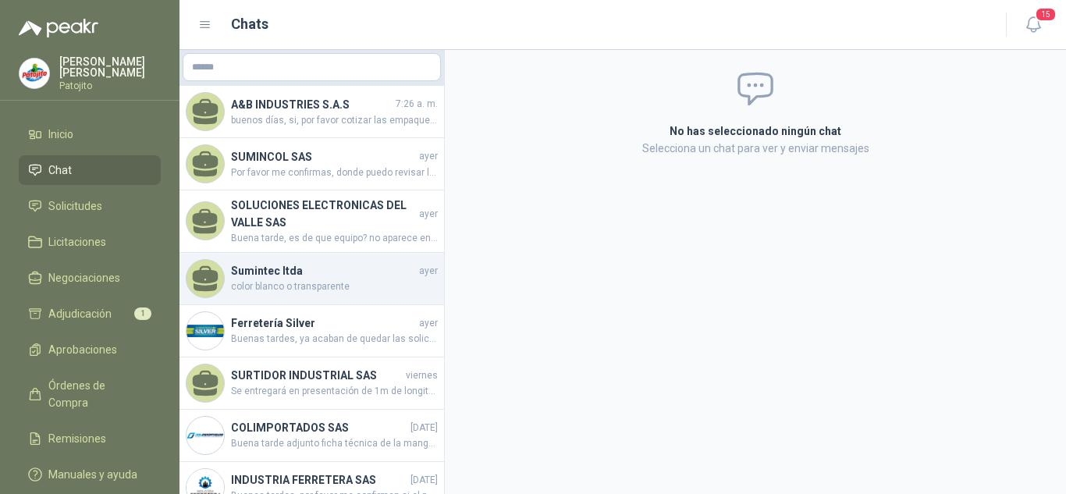
click at [273, 274] on h4 "Sumintec ltda" at bounding box center [323, 270] width 185 height 17
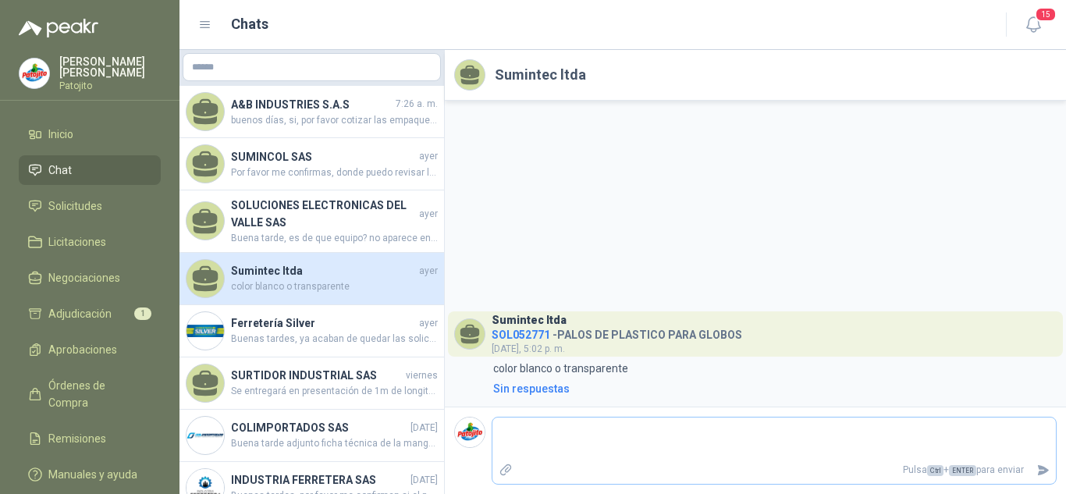
type textarea "*"
type textarea "**"
type textarea "***"
type textarea "******"
type textarea "*******"
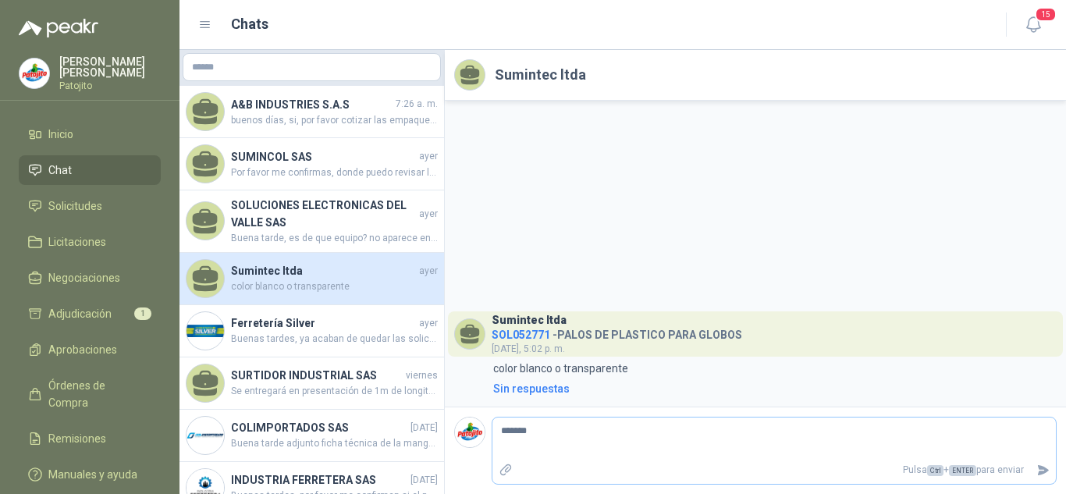
type textarea "*******"
type textarea "******"
type textarea "*****"
type textarea "****"
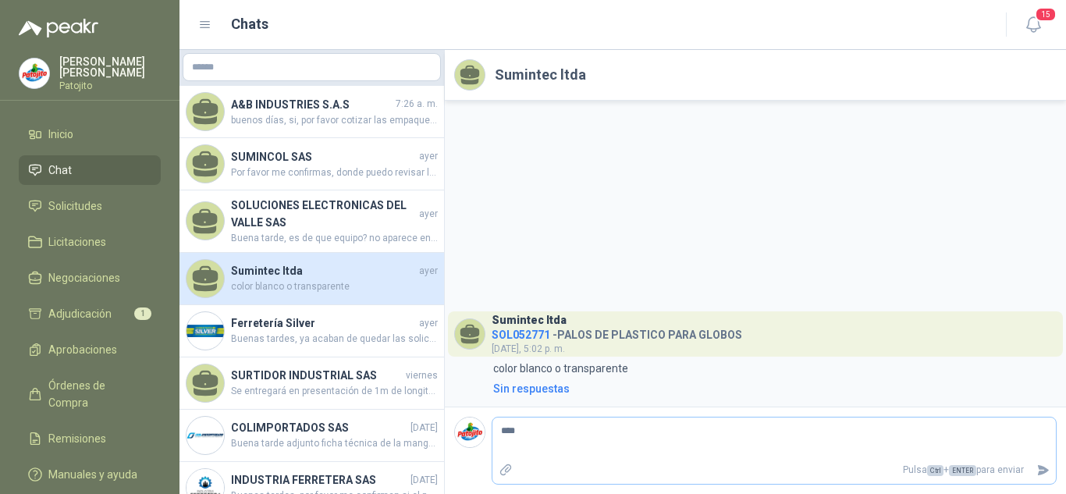
type textarea "***"
type textarea "**"
type textarea "*"
type textarea "**"
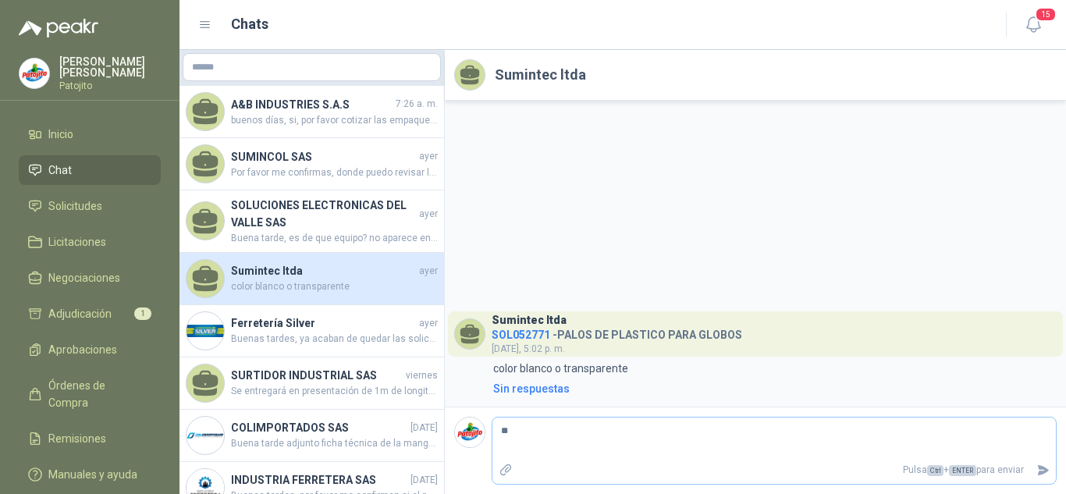
type textarea "***"
type textarea "****"
type textarea "*****"
type textarea "******"
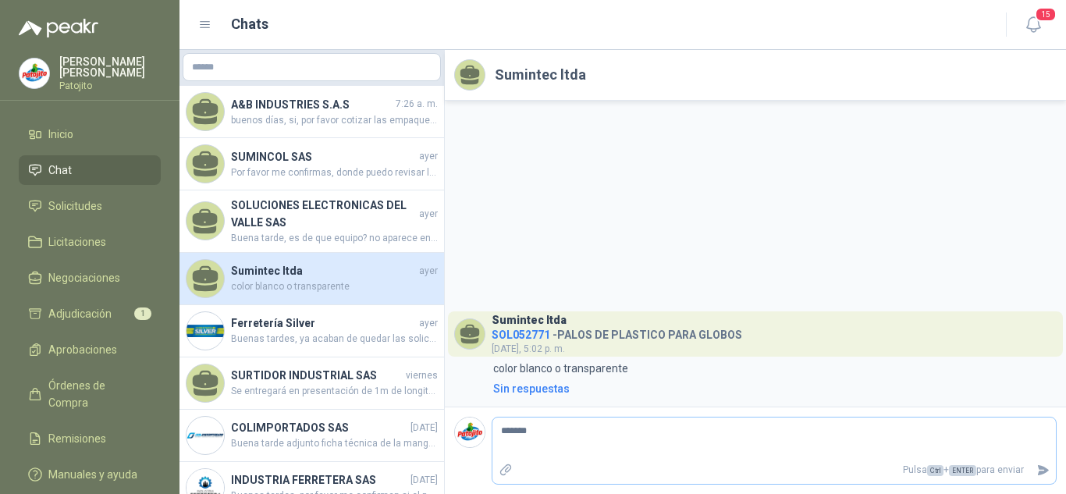
type textarea "********"
type textarea "*********"
type textarea "**********"
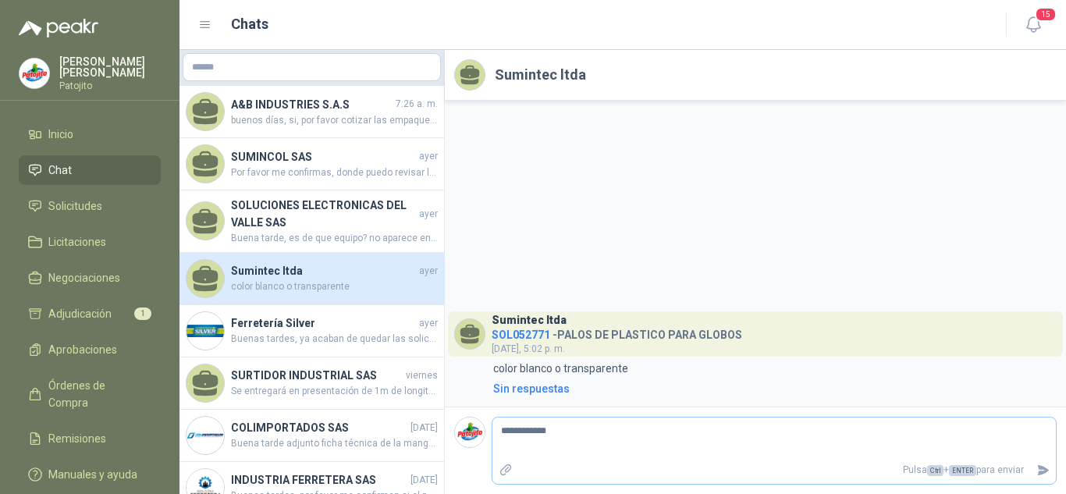
type textarea "**********"
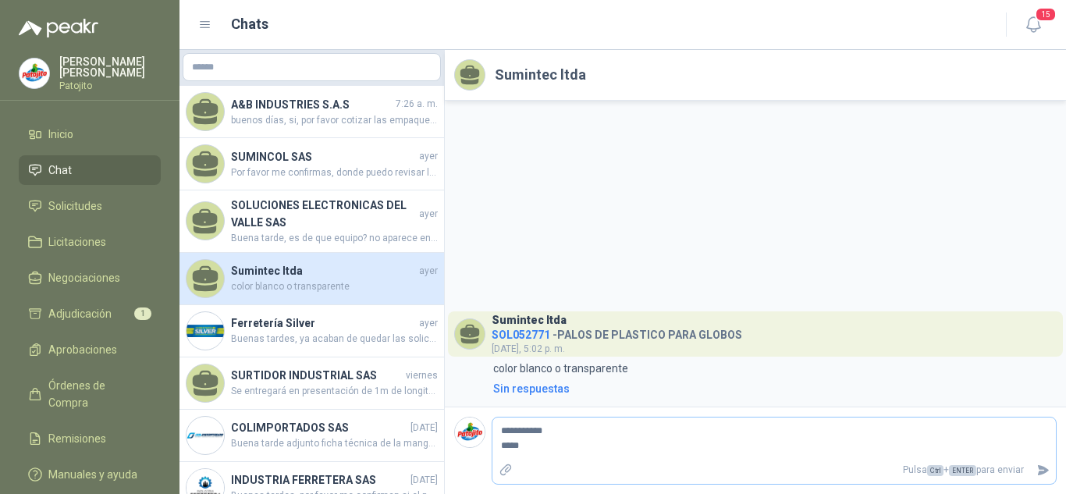
type textarea "**********"
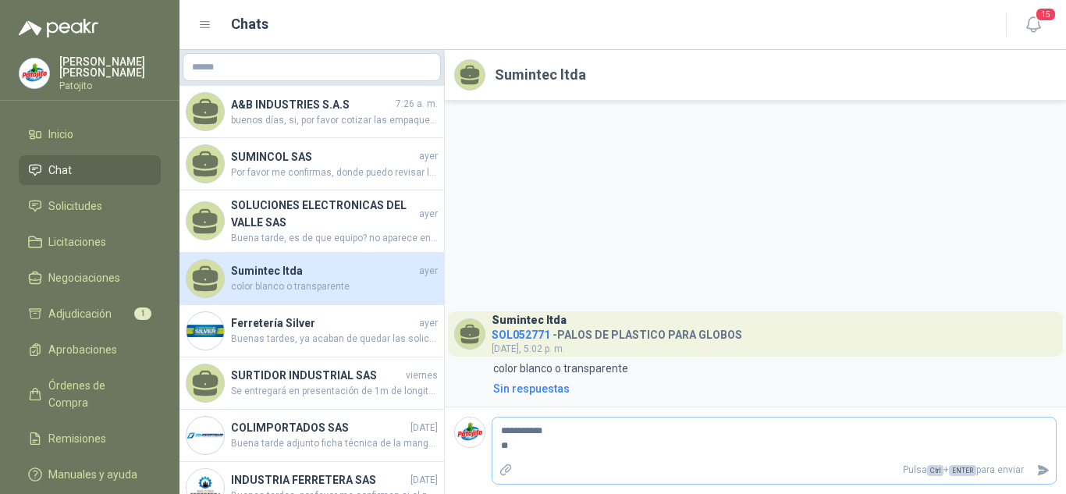
type textarea "**********"
type textarea "*********"
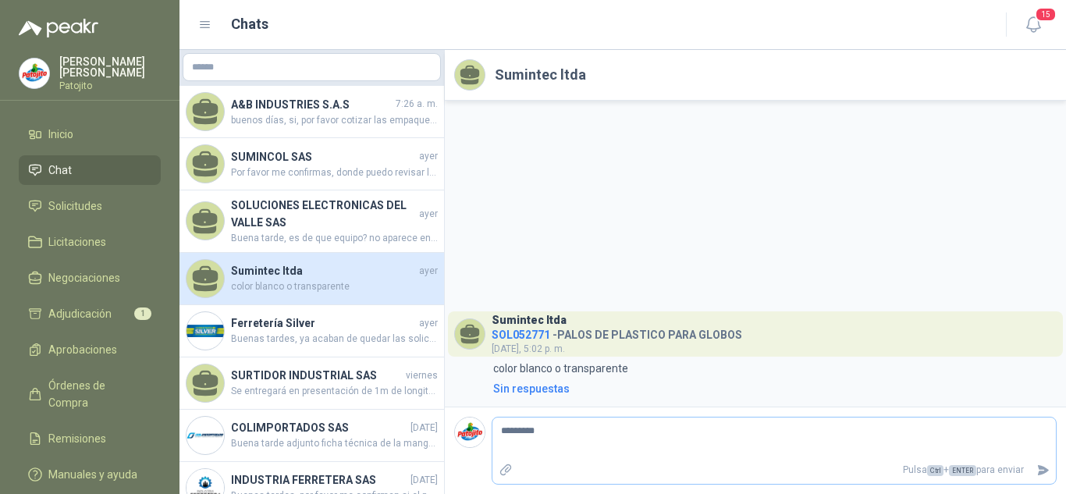
type textarea "********"
type textarea "******"
type textarea "********"
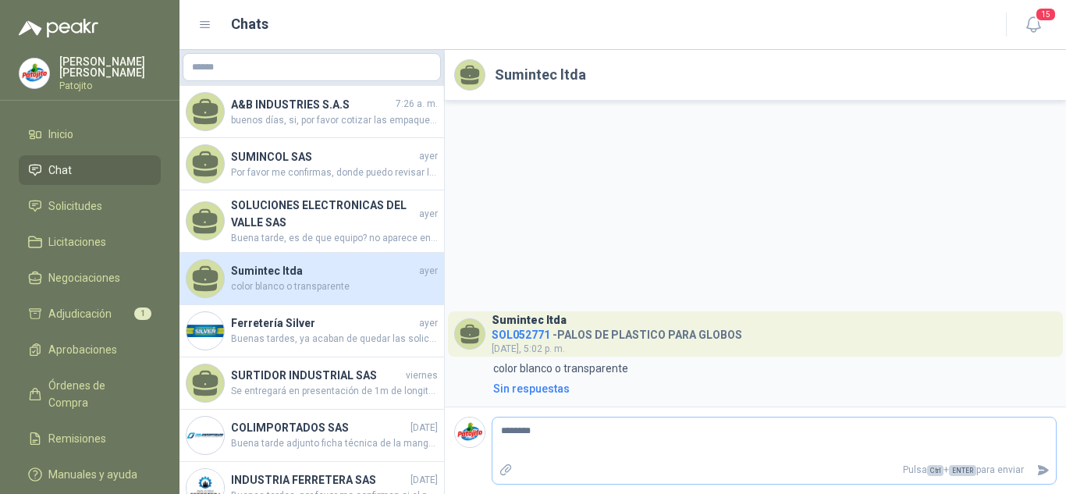
type textarea "*********"
type textarea "**********"
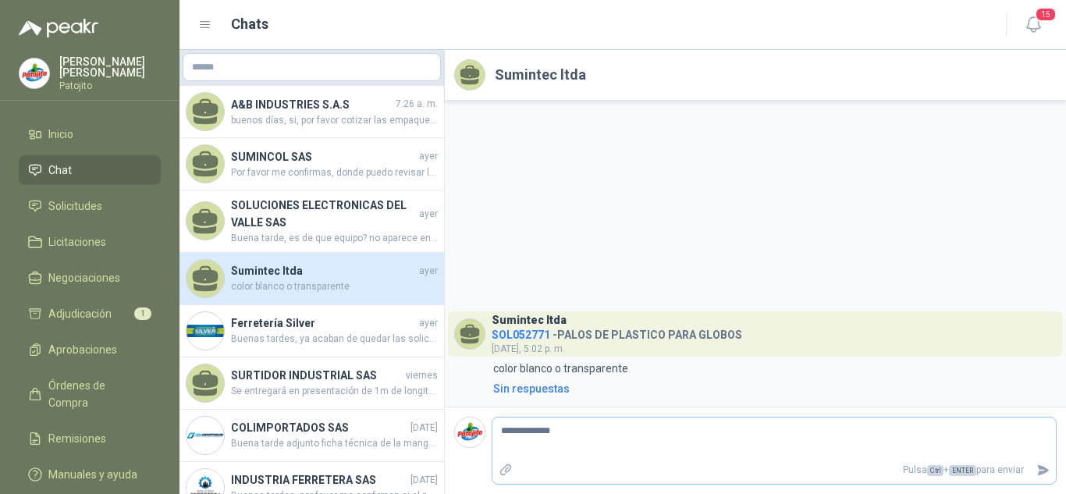
type textarea "**********"
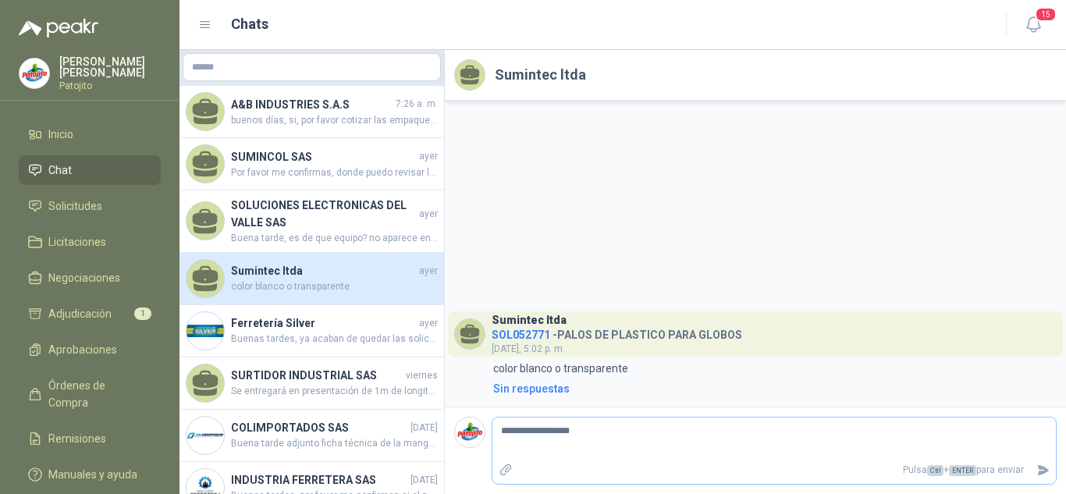
type textarea "**********"
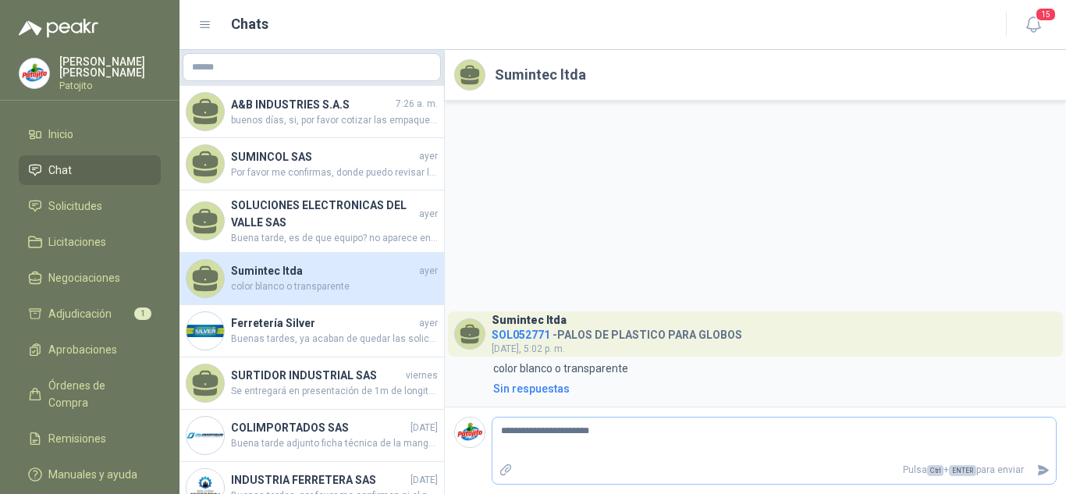
type textarea "**********"
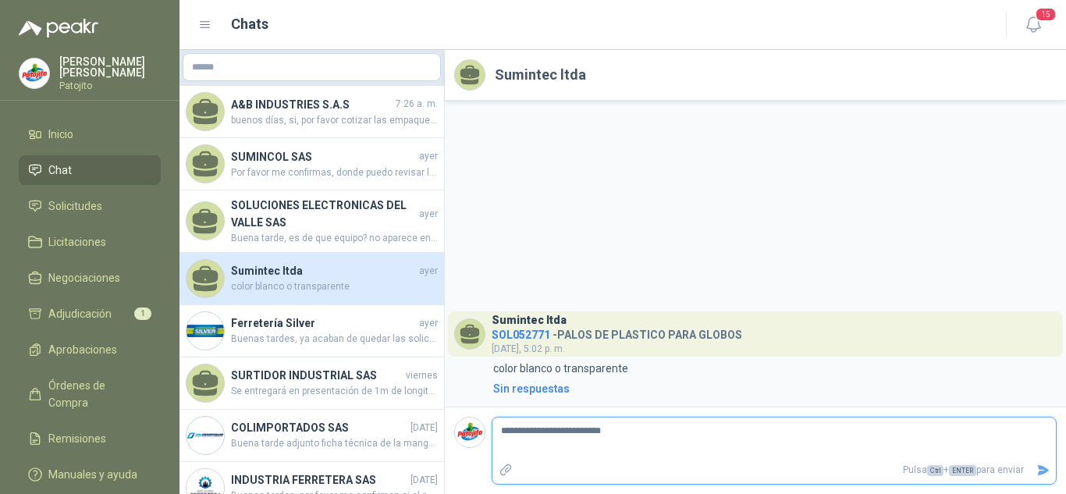
click at [1039, 474] on icon "Enviar" at bounding box center [1042, 470] width 11 height 10
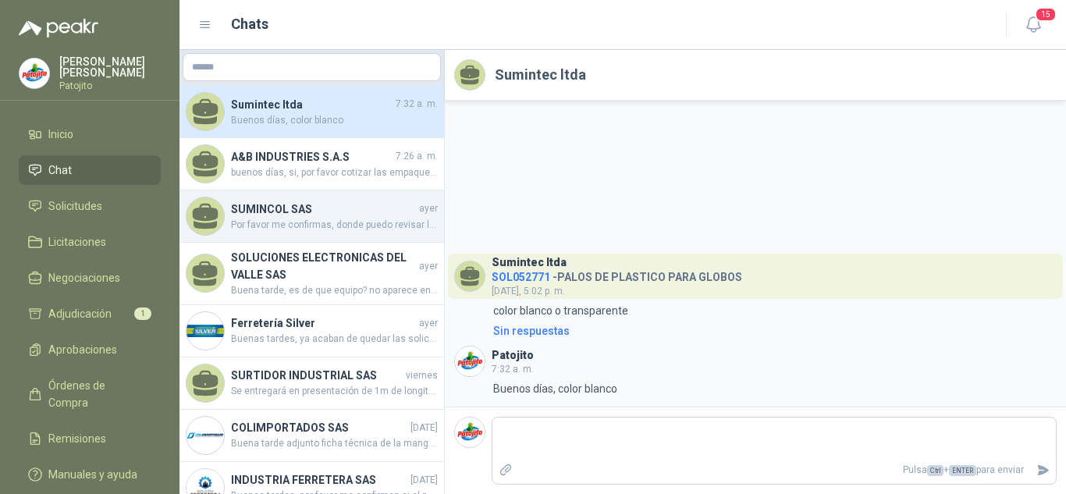
click at [306, 224] on span "Por favor me confirmas, donde puedo revisar la solicitud a detalle, para valida…" at bounding box center [334, 225] width 207 height 15
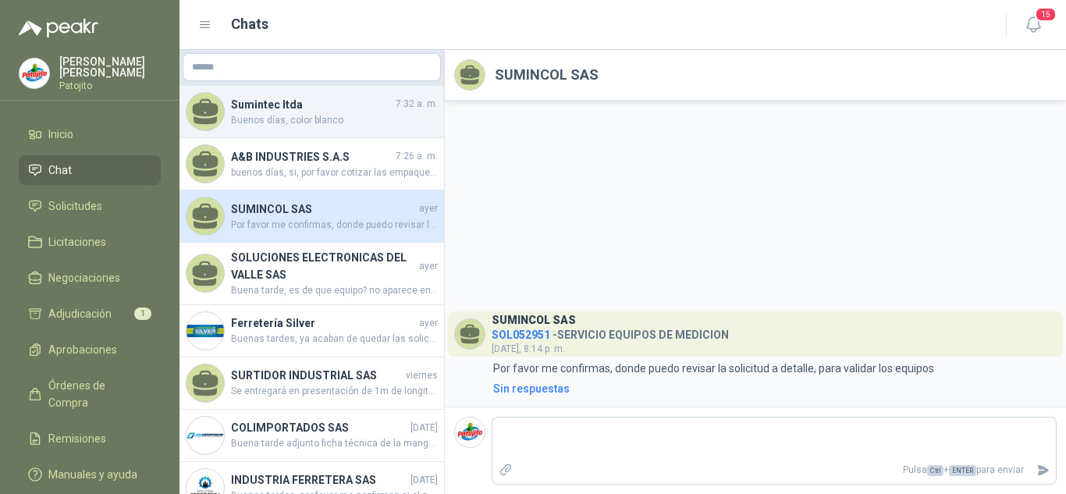
click at [299, 119] on span "Buenos días, color blanco" at bounding box center [334, 120] width 207 height 15
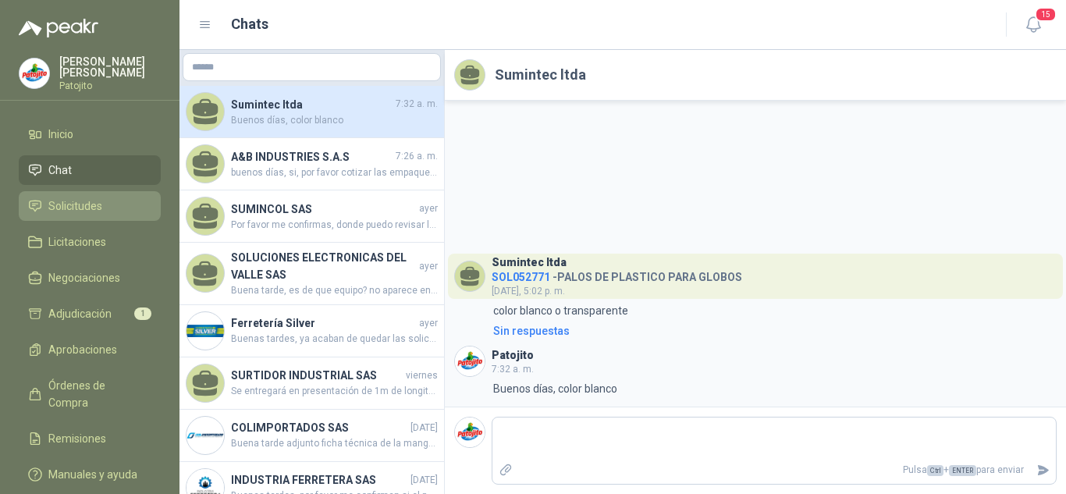
click at [59, 210] on span "Solicitudes" at bounding box center [75, 205] width 54 height 17
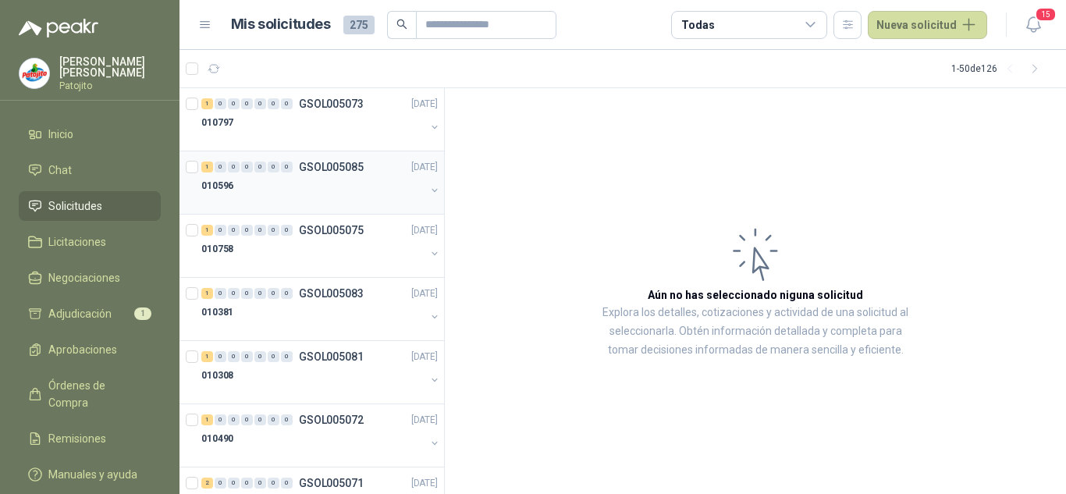
click at [252, 199] on div at bounding box center [313, 201] width 224 height 12
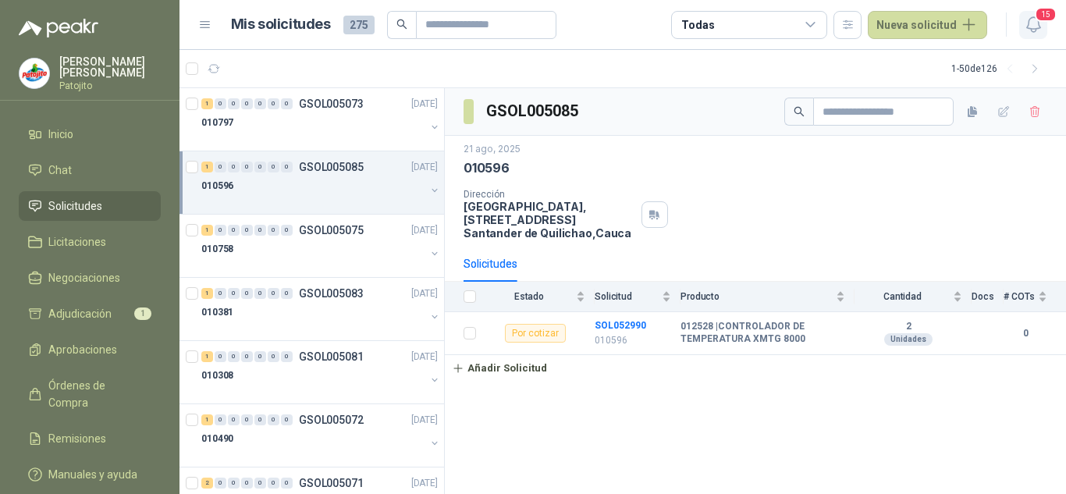
click at [1037, 25] on icon "button" at bounding box center [1032, 24] width 13 height 15
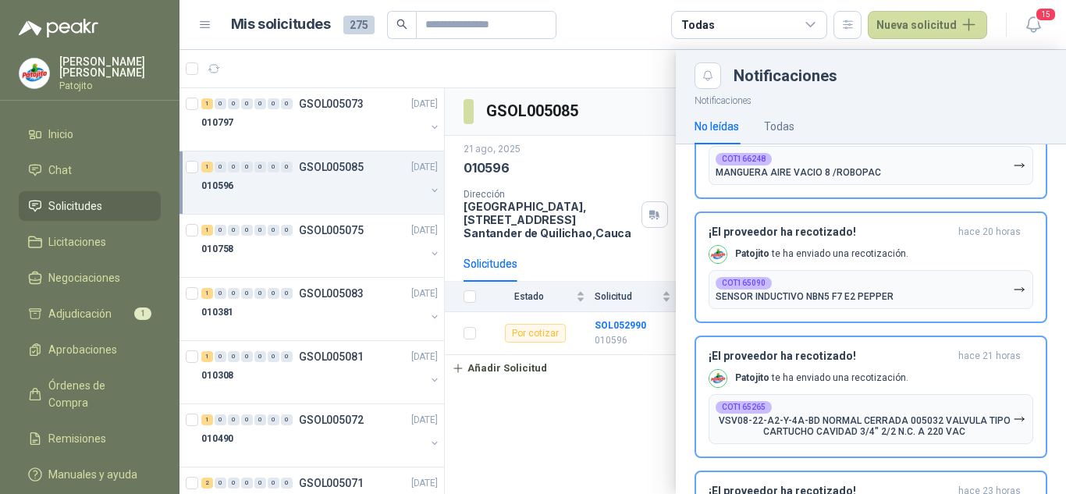
scroll to position [234, 0]
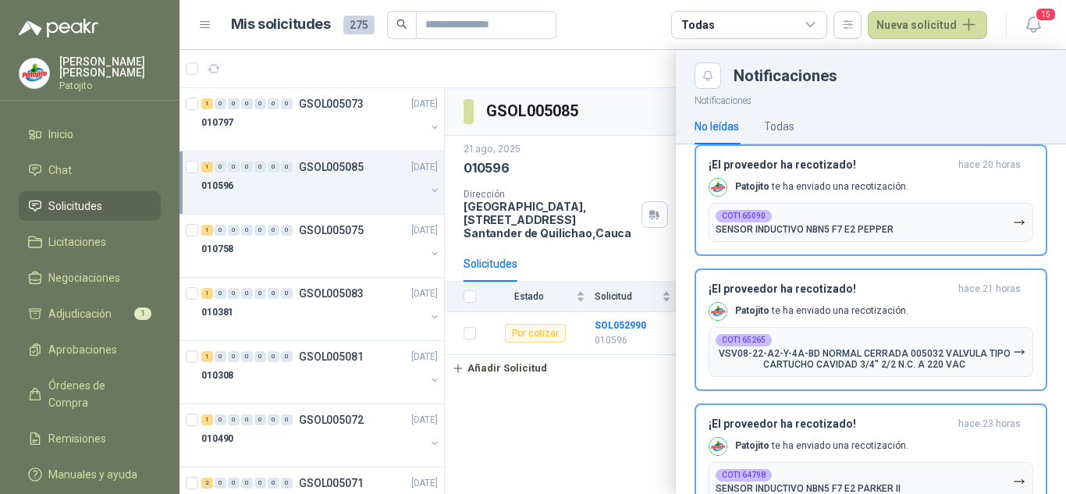
click at [796, 116] on div "No leídas Todas" at bounding box center [870, 126] width 353 height 36
click at [788, 119] on div "Todas" at bounding box center [779, 126] width 30 height 17
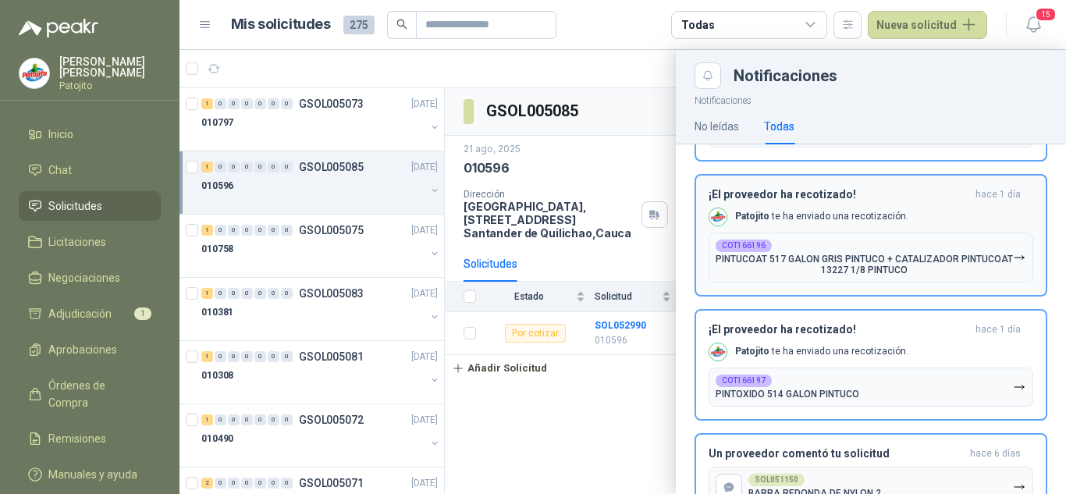
scroll to position [702, 0]
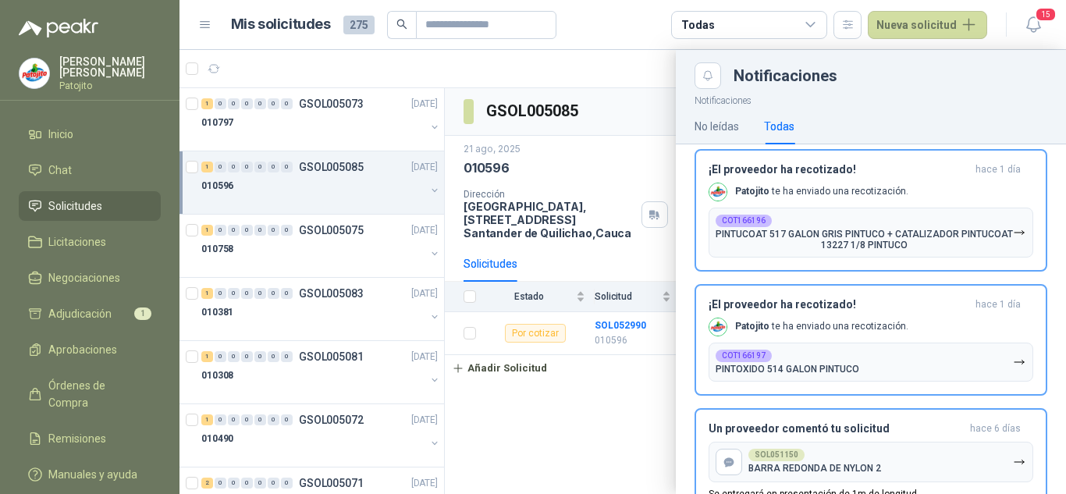
click at [584, 396] on div at bounding box center [622, 272] width 886 height 444
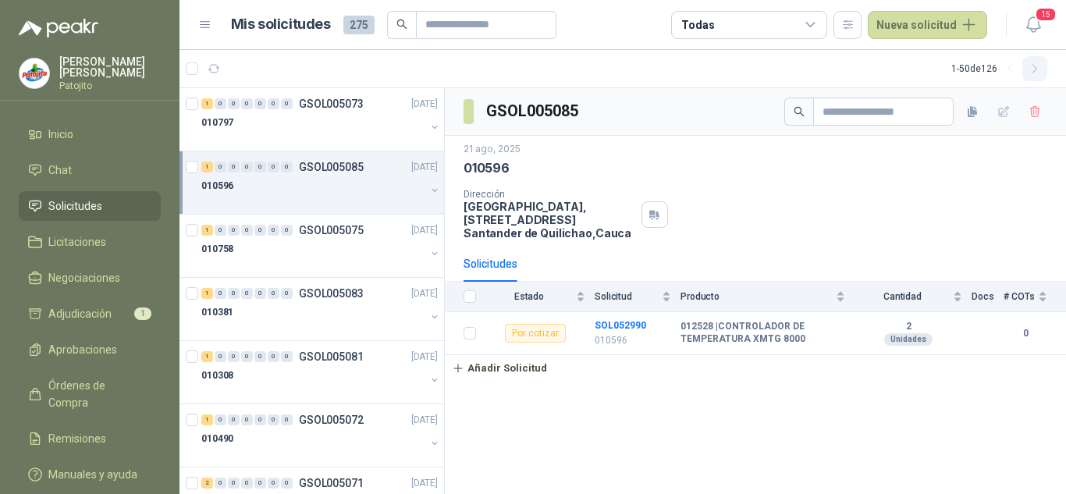
click at [1029, 64] on icon "button" at bounding box center [1034, 68] width 13 height 13
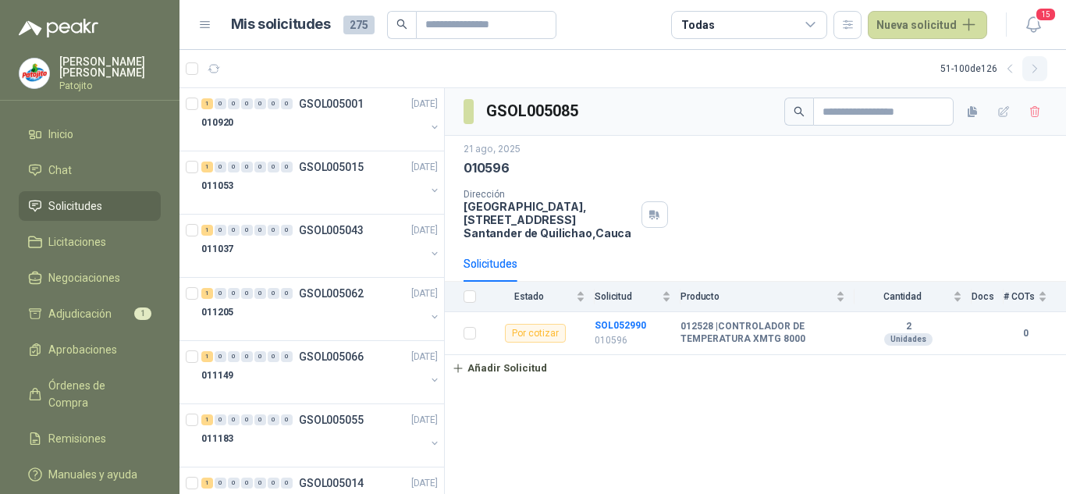
click at [1029, 64] on icon "button" at bounding box center [1034, 68] width 13 height 13
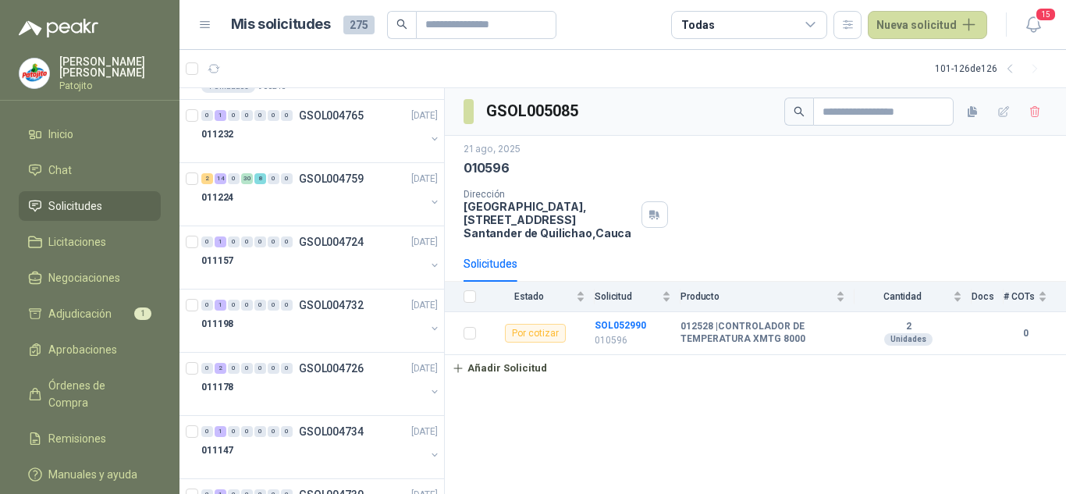
scroll to position [1258, 0]
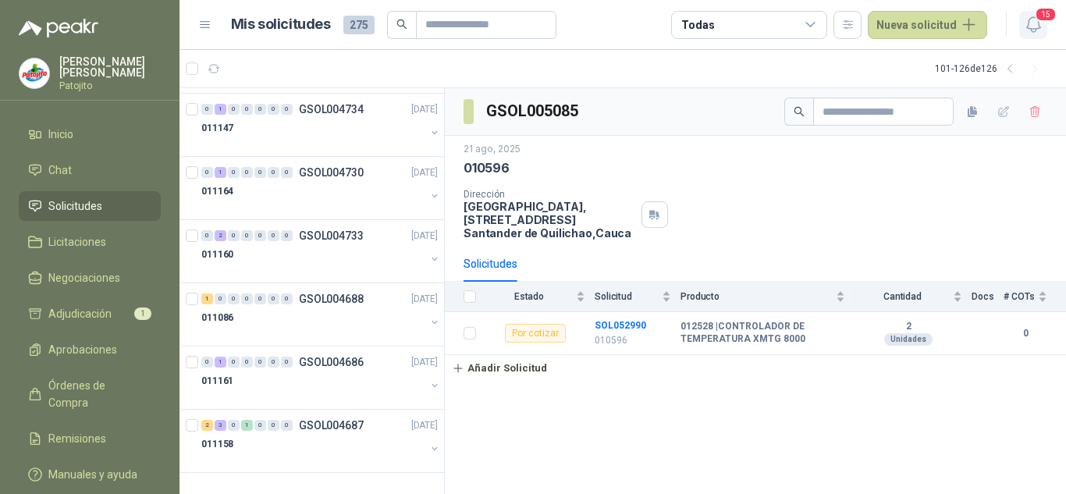
click at [1034, 38] on button "15" at bounding box center [1033, 25] width 28 height 28
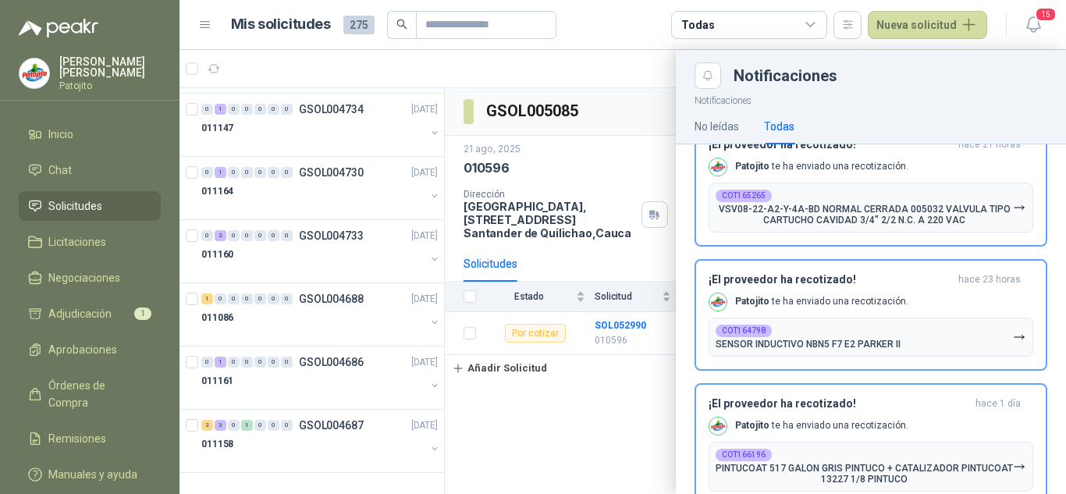
scroll to position [0, 0]
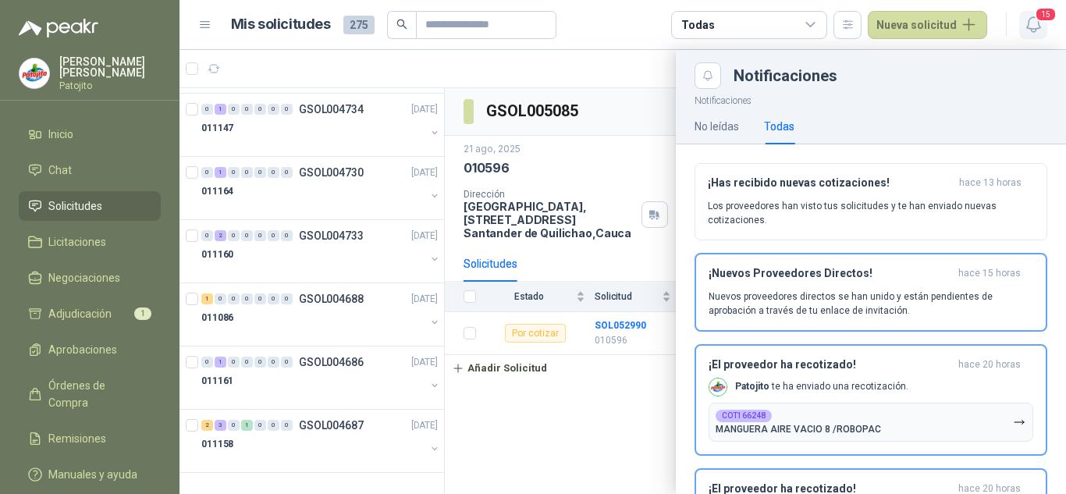
click at [1036, 24] on icon "button" at bounding box center [1033, 25] width 20 height 20
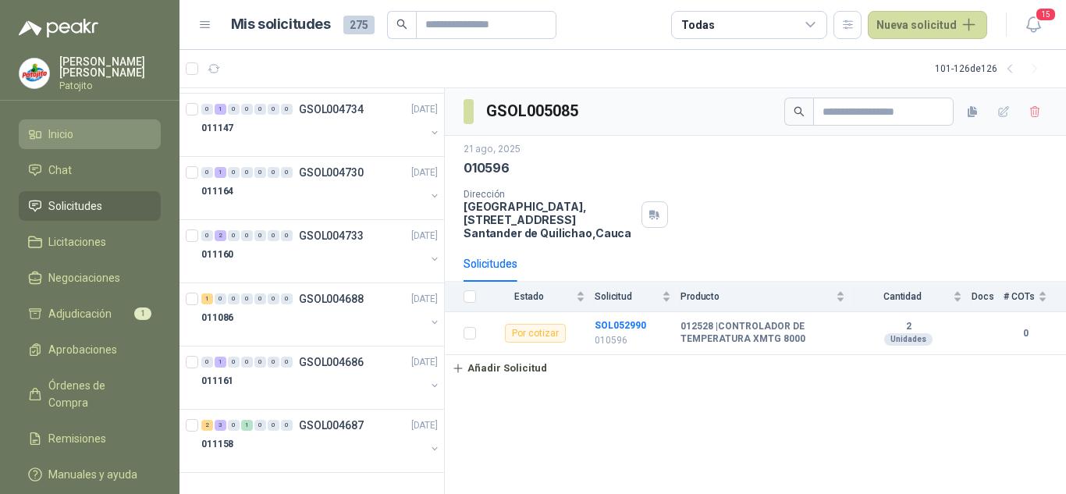
click at [61, 123] on link "Inicio" at bounding box center [90, 134] width 142 height 30
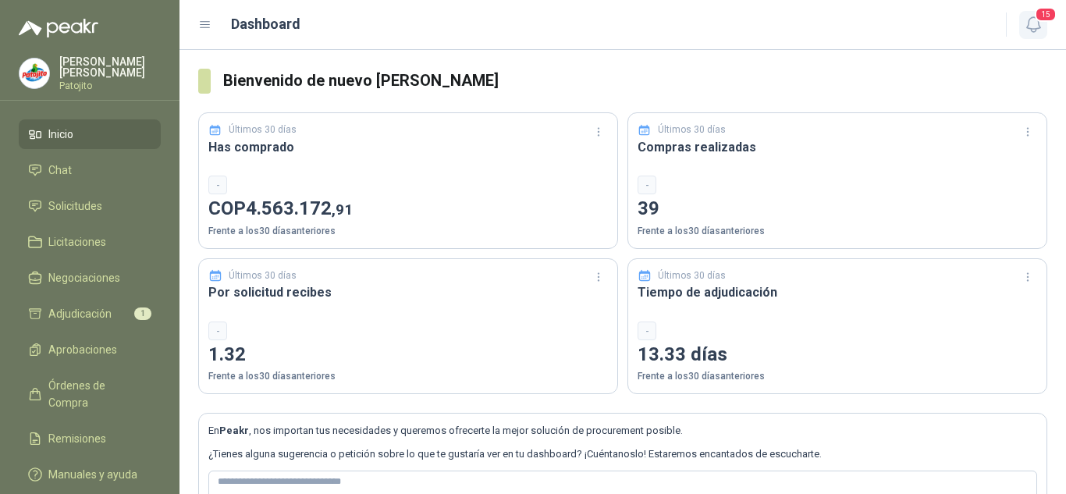
click at [1041, 21] on span "15" at bounding box center [1045, 14] width 22 height 15
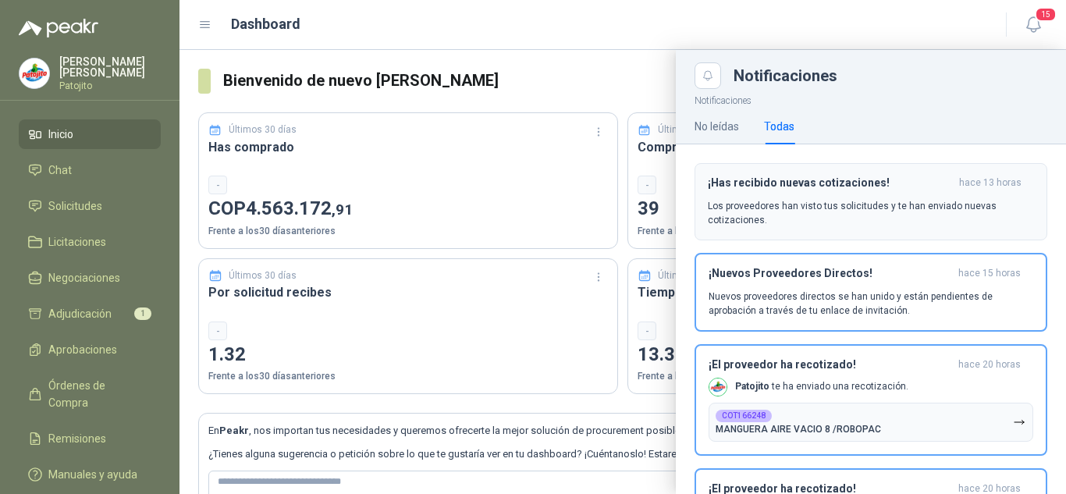
click at [789, 207] on p "Los proveedores han visto tus solicitudes y te han enviado nuevas cotizaciones." at bounding box center [870, 213] width 326 height 28
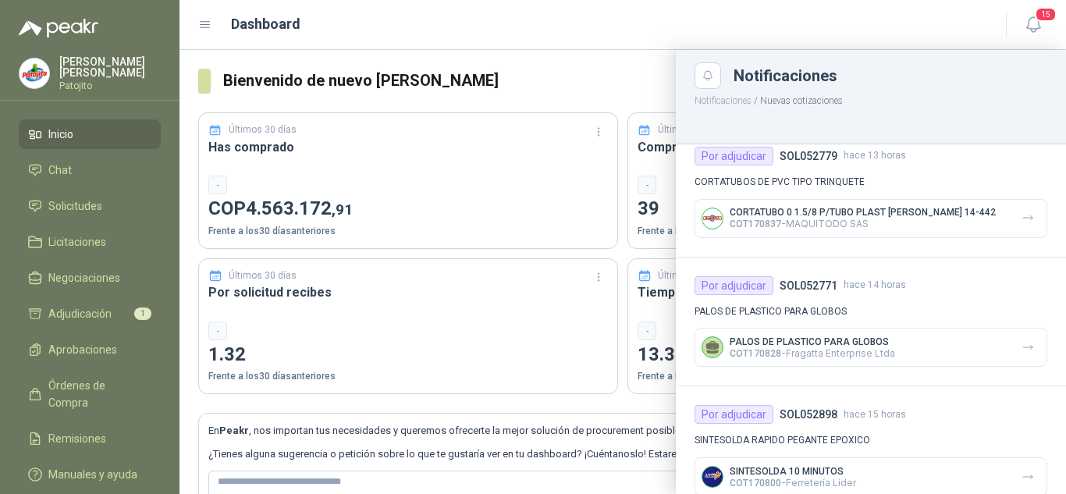
scroll to position [156, 0]
click at [706, 347] on icon at bounding box center [712, 346] width 16 height 16
click at [988, 342] on div "PALOS DE PLASTICO PARA GLOBOS COT170828 - [PERSON_NAME] Enterprise Ltda" at bounding box center [870, 345] width 353 height 39
click at [1023, 346] on icon "button" at bounding box center [1027, 346] width 9 height 4
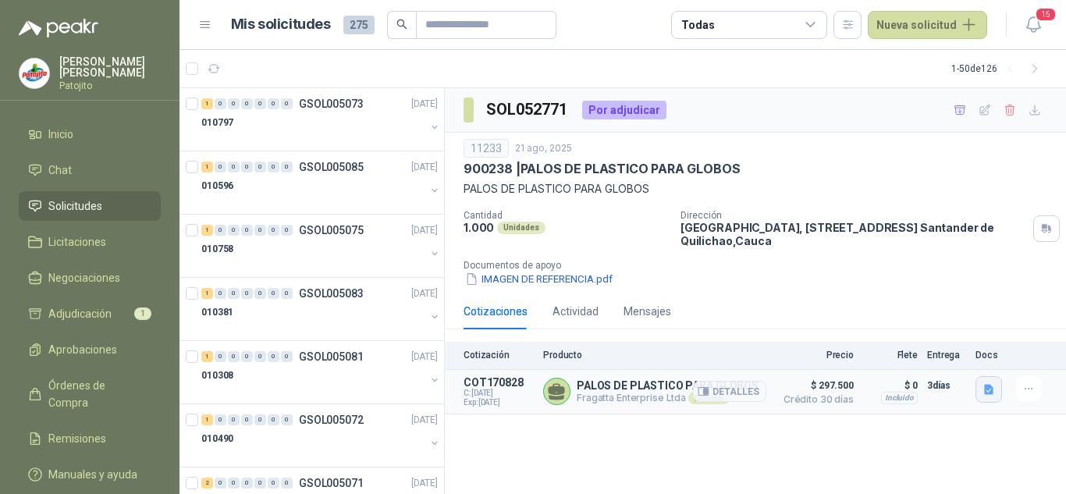
click at [983, 395] on icon "button" at bounding box center [988, 389] width 13 height 13
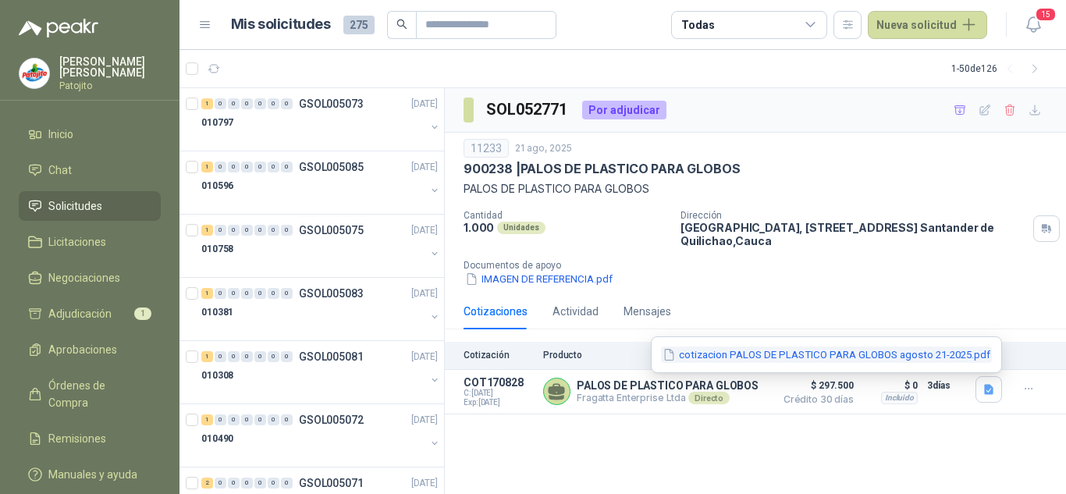
click at [765, 346] on button "cotizacion PALOS DE PLASTICO PARA GLOBOS agosto 21-2025.pdf" at bounding box center [826, 354] width 331 height 16
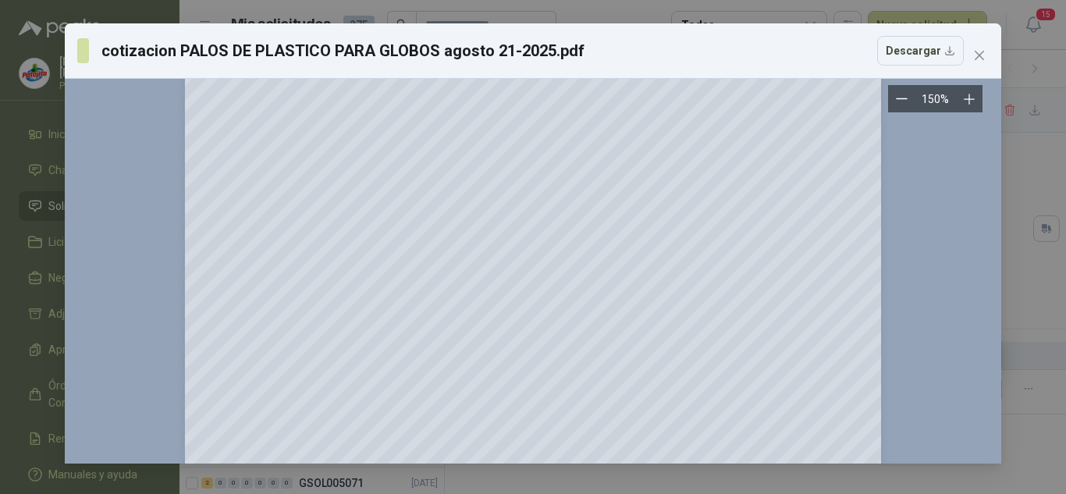
scroll to position [156, 0]
click at [908, 46] on button "Descargar" at bounding box center [920, 51] width 87 height 30
click at [981, 51] on icon "close" at bounding box center [979, 55] width 12 height 12
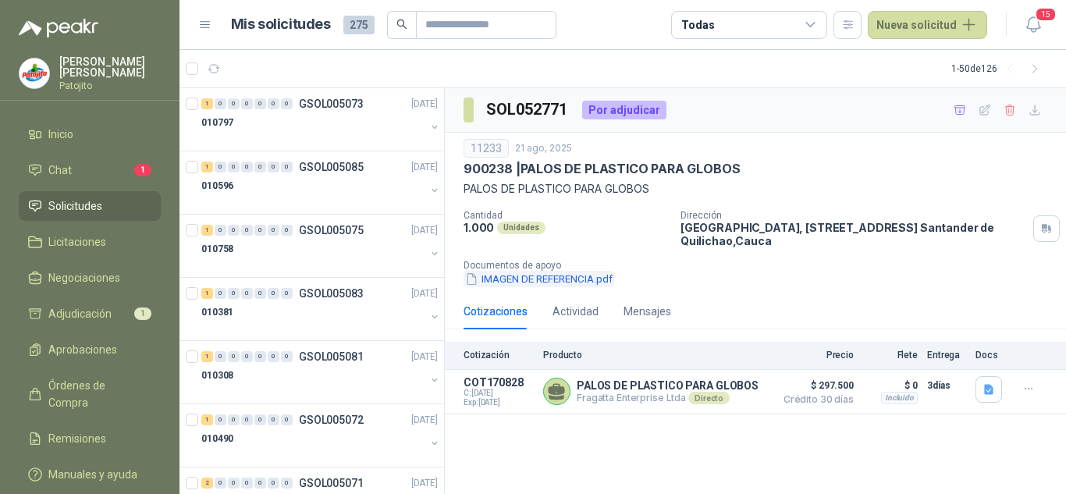
click at [569, 278] on button "IMAGEN DE REFERENCIA.pdf" at bounding box center [538, 279] width 151 height 16
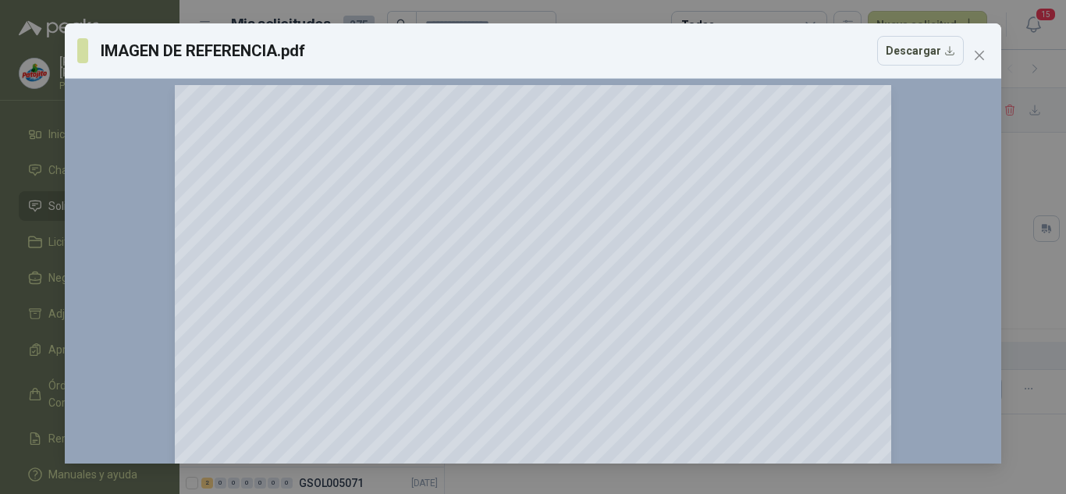
scroll to position [0, 0]
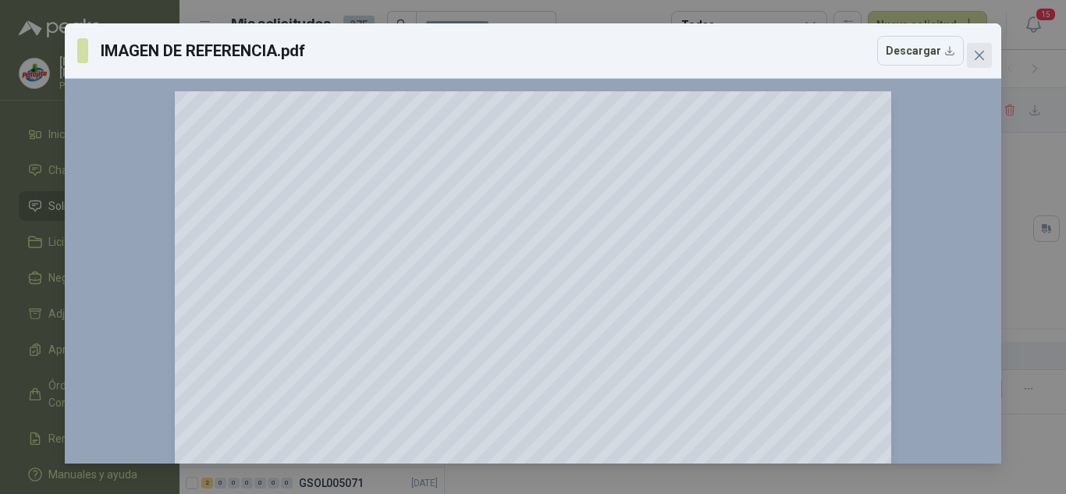
click at [973, 47] on button "Close" at bounding box center [978, 55] width 25 height 25
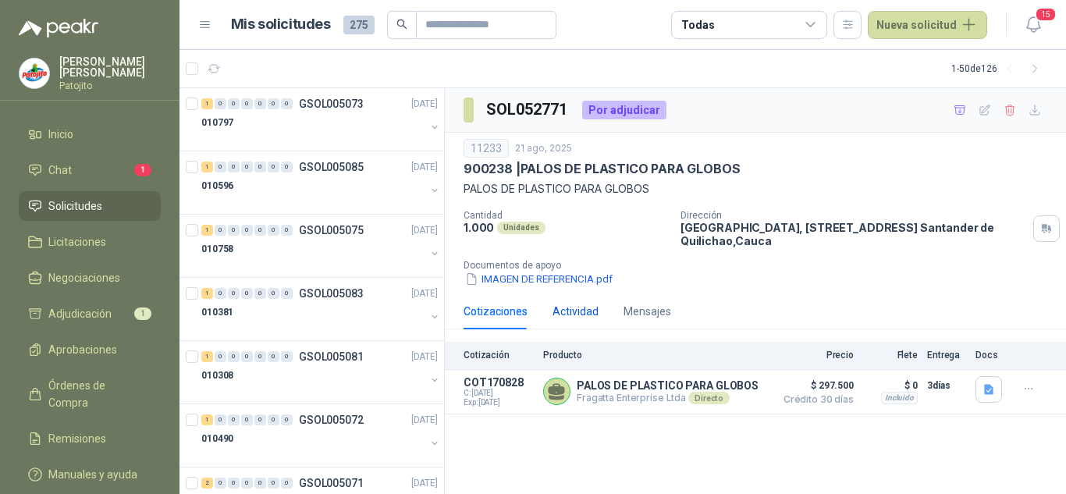
click at [570, 308] on div "Actividad" at bounding box center [575, 311] width 46 height 17
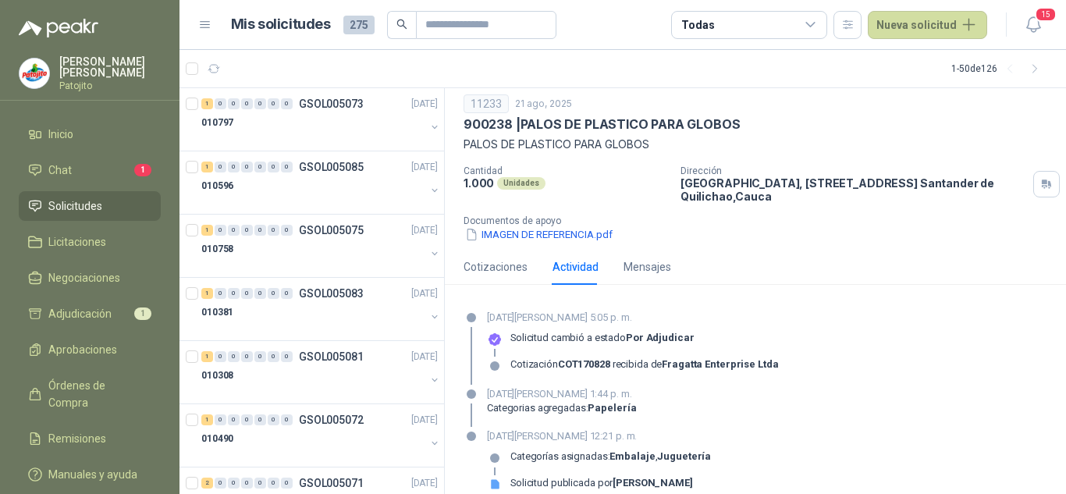
scroll to position [66, 0]
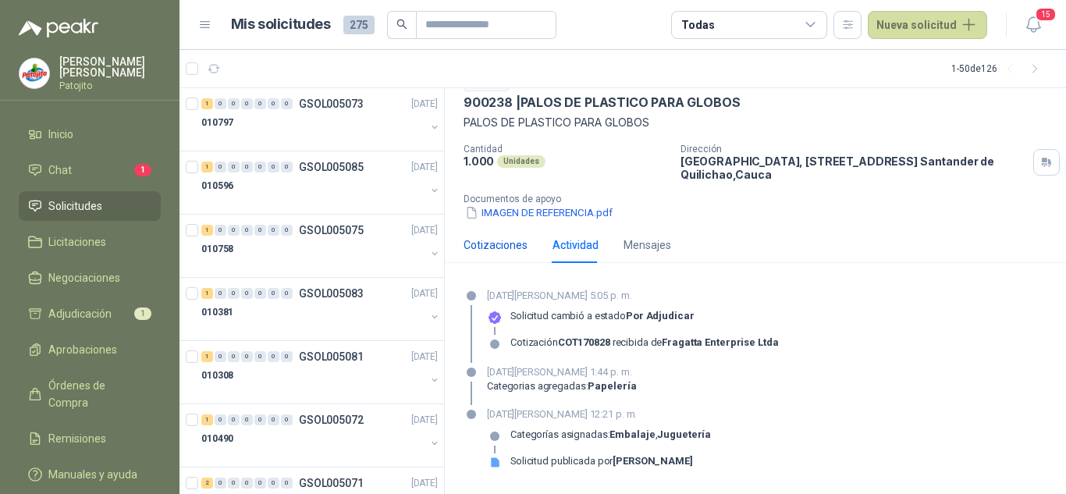
click at [481, 250] on div "Cotizaciones" at bounding box center [495, 244] width 64 height 17
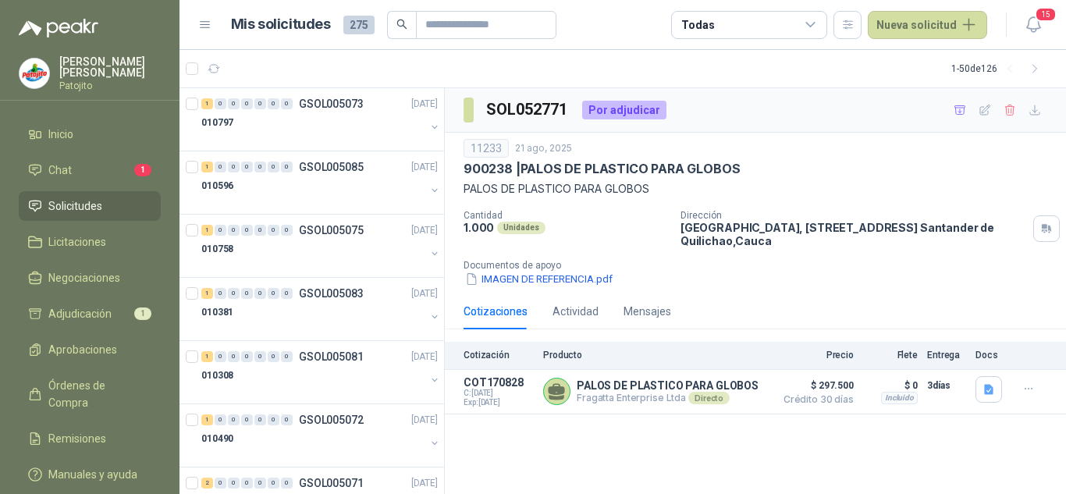
scroll to position [0, 0]
click at [135, 168] on span "1" at bounding box center [142, 170] width 17 height 12
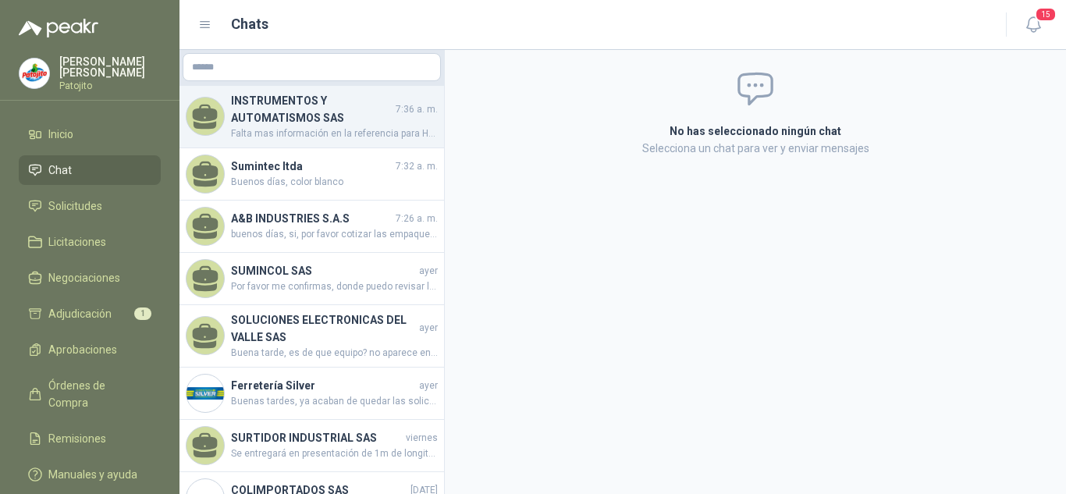
click at [328, 128] on span "Falta mas información en la referencia para Homologar. vendemos SHIMADEN ([GEOG…" at bounding box center [334, 133] width 207 height 15
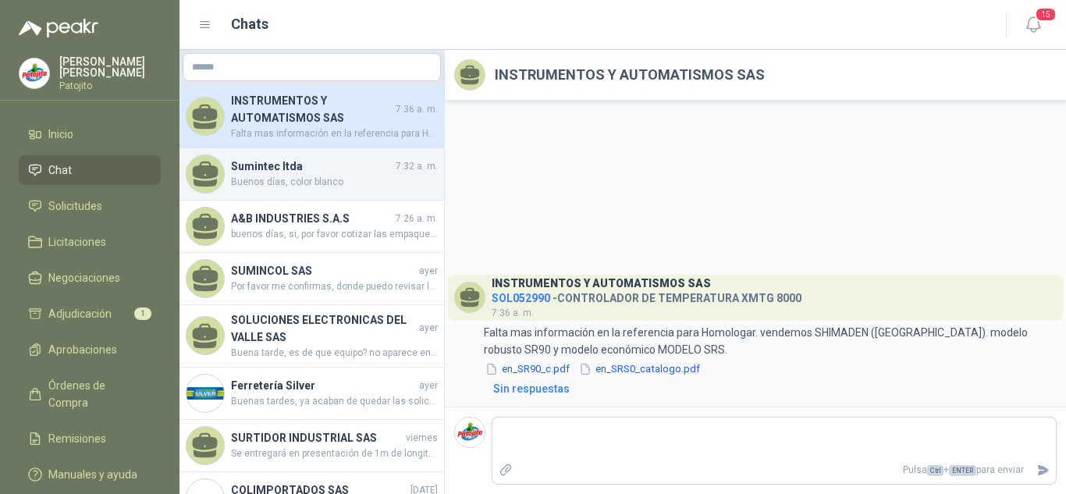
click at [340, 168] on h4 "Sumintec ltda" at bounding box center [311, 166] width 161 height 17
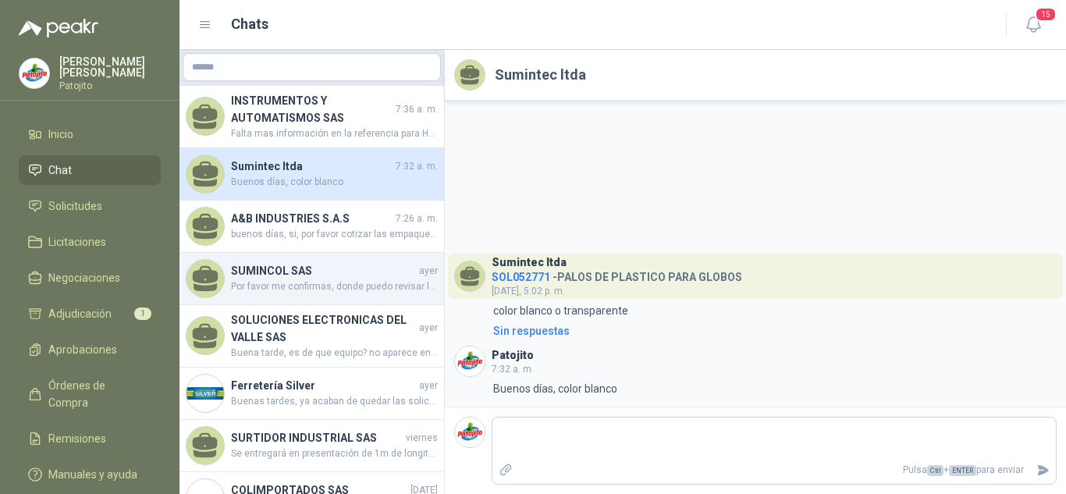
click at [392, 268] on h4 "SUMINCOL SAS" at bounding box center [323, 270] width 185 height 17
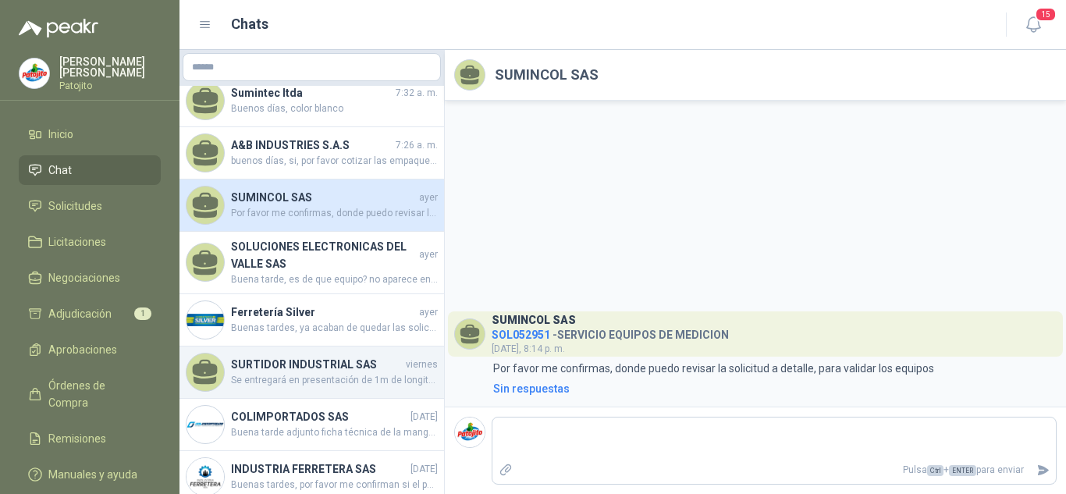
scroll to position [83, 0]
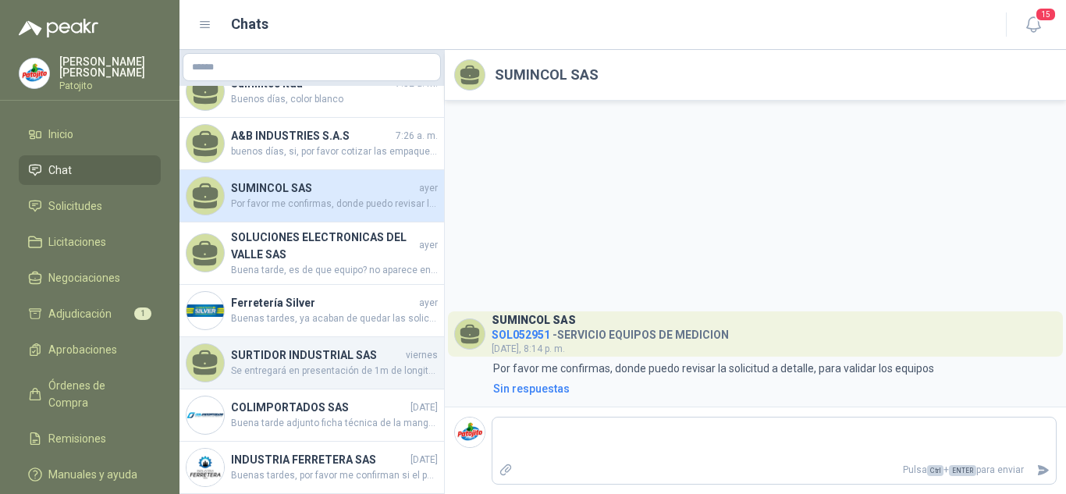
click at [319, 368] on span "Se entregará en presentación de 1m de longitud" at bounding box center [334, 370] width 207 height 15
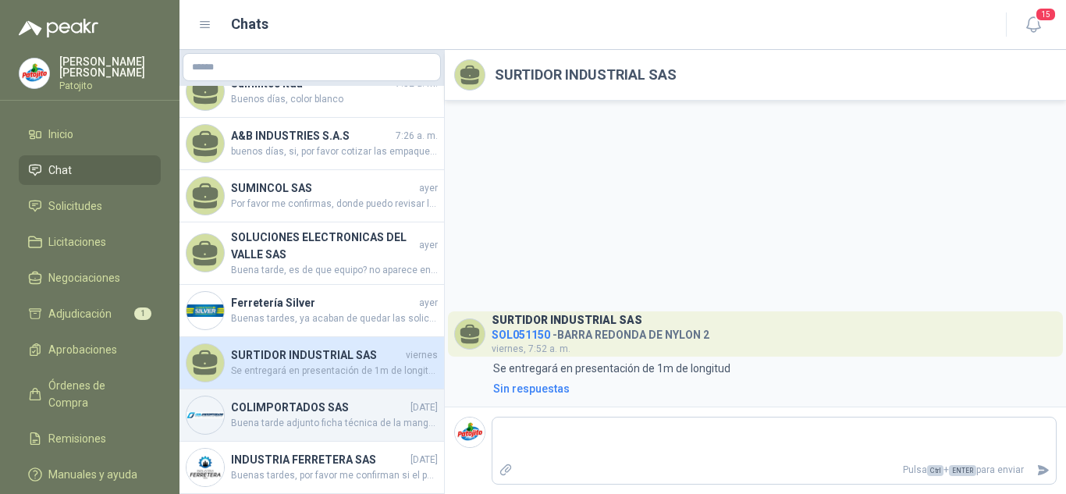
click at [312, 416] on span "Buena tarde adjunto ficha técnica de la manguera" at bounding box center [334, 423] width 207 height 15
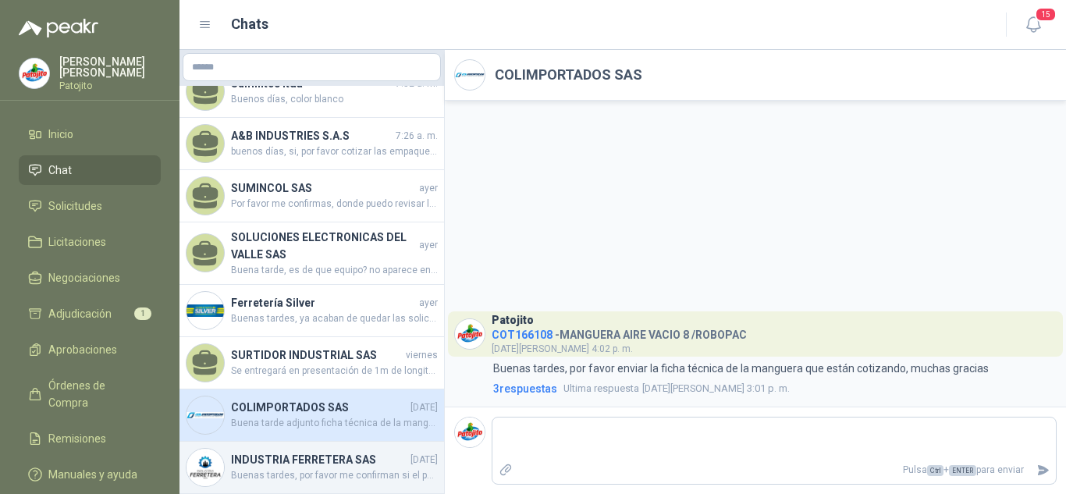
click at [285, 463] on h4 "INDUSTRIA FERRETERA SAS" at bounding box center [319, 459] width 176 height 17
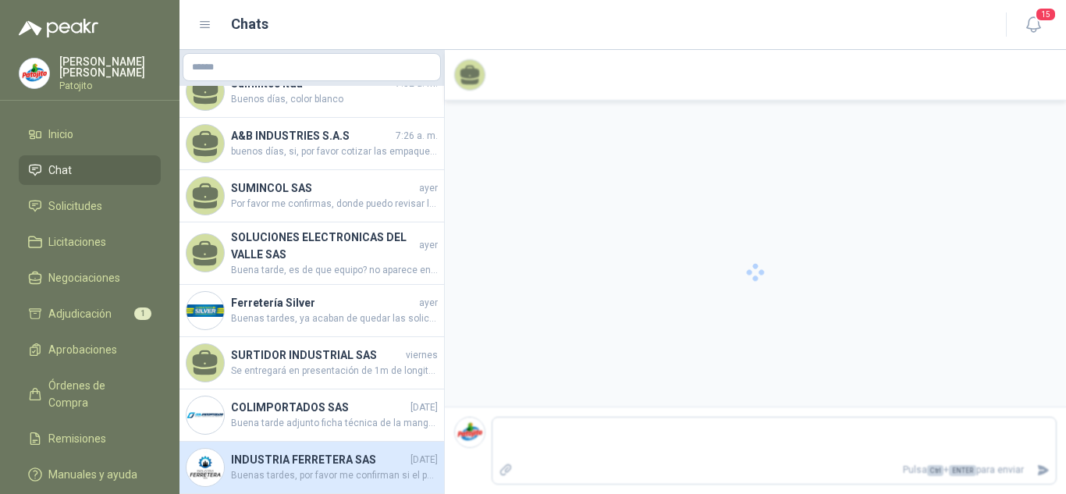
scroll to position [35, 0]
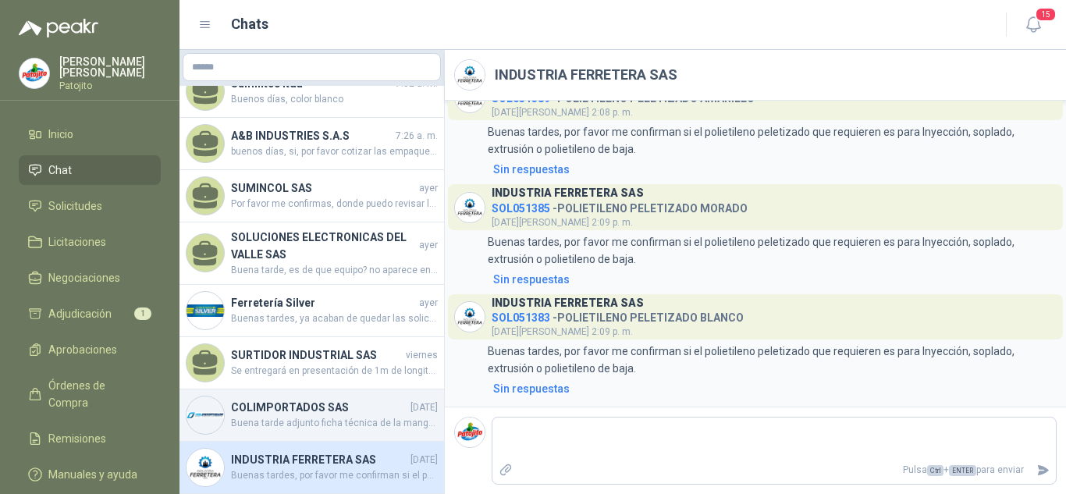
click at [335, 407] on h4 "COLIMPORTADOS SAS" at bounding box center [319, 407] width 176 height 17
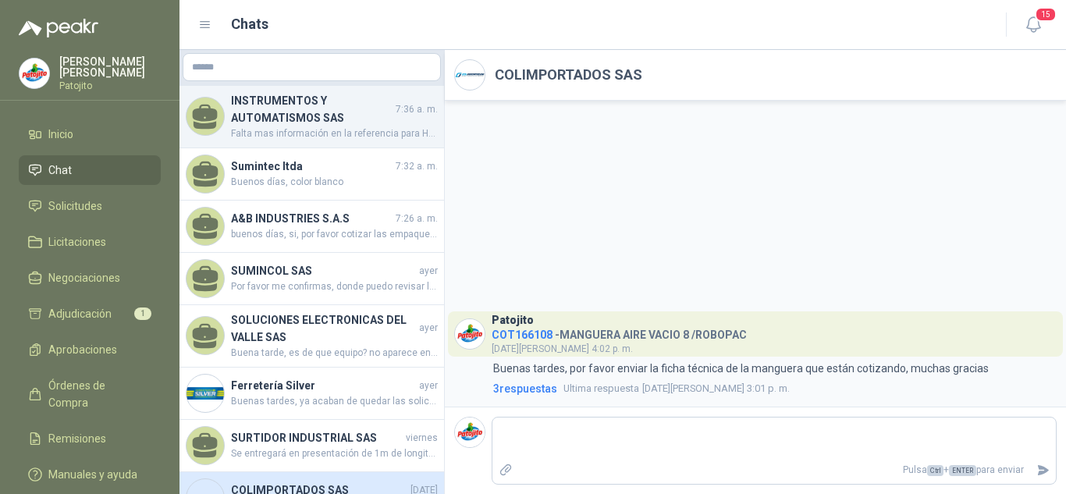
click at [282, 111] on h4 "INSTRUMENTOS Y AUTOMATISMOS SAS" at bounding box center [311, 109] width 161 height 34
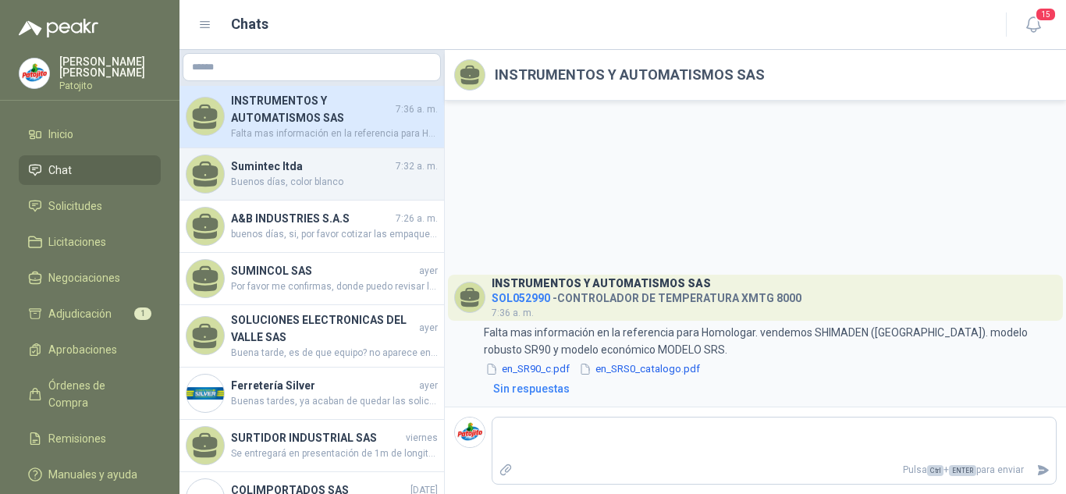
click at [292, 164] on h4 "Sumintec ltda" at bounding box center [311, 166] width 161 height 17
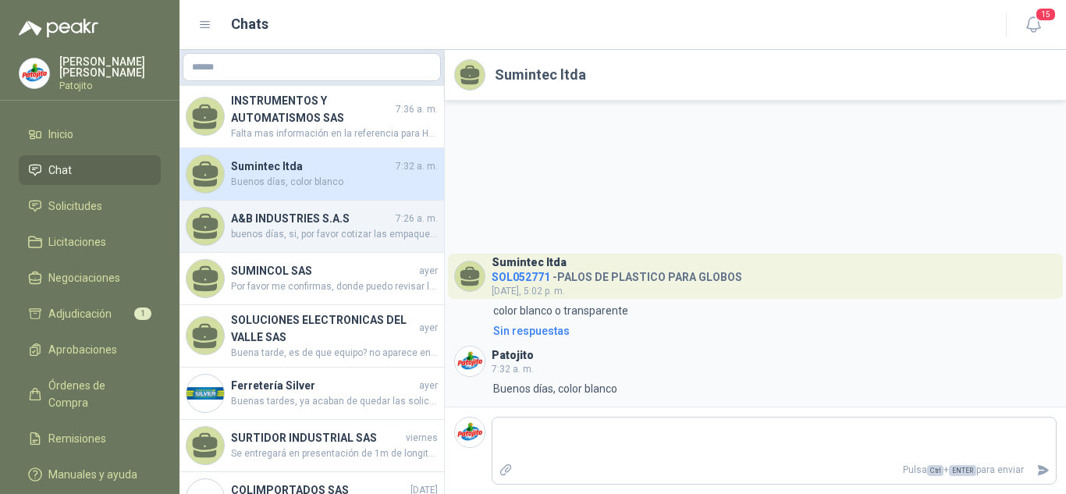
click at [296, 222] on h4 "A&B INDUSTRIES S.A.S" at bounding box center [311, 218] width 161 height 17
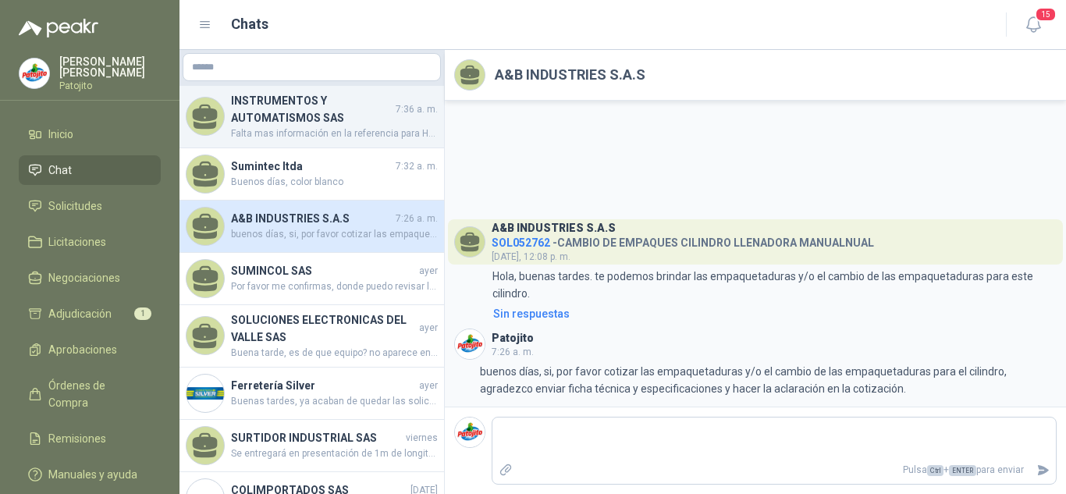
click at [249, 119] on h4 "INSTRUMENTOS Y AUTOMATISMOS SAS" at bounding box center [311, 109] width 161 height 34
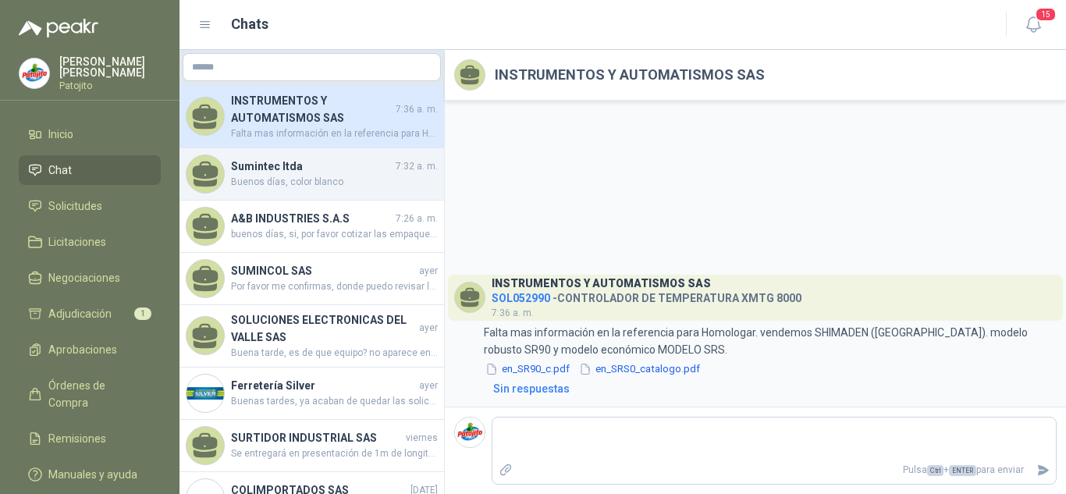
click at [307, 156] on div "Sumintec ltda 7:32 a. m. Buenos días, color blanco" at bounding box center [311, 174] width 264 height 52
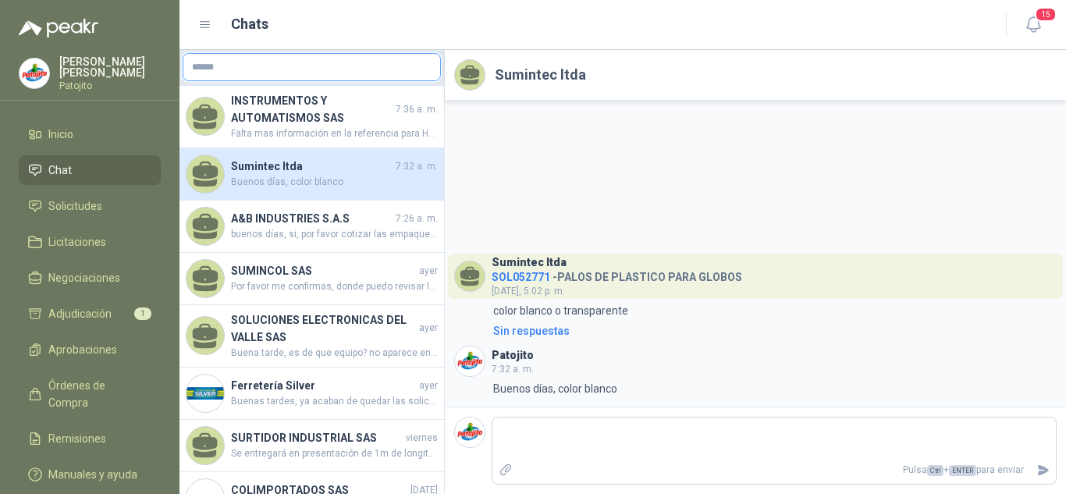
click at [281, 67] on input "text" at bounding box center [311, 67] width 257 height 27
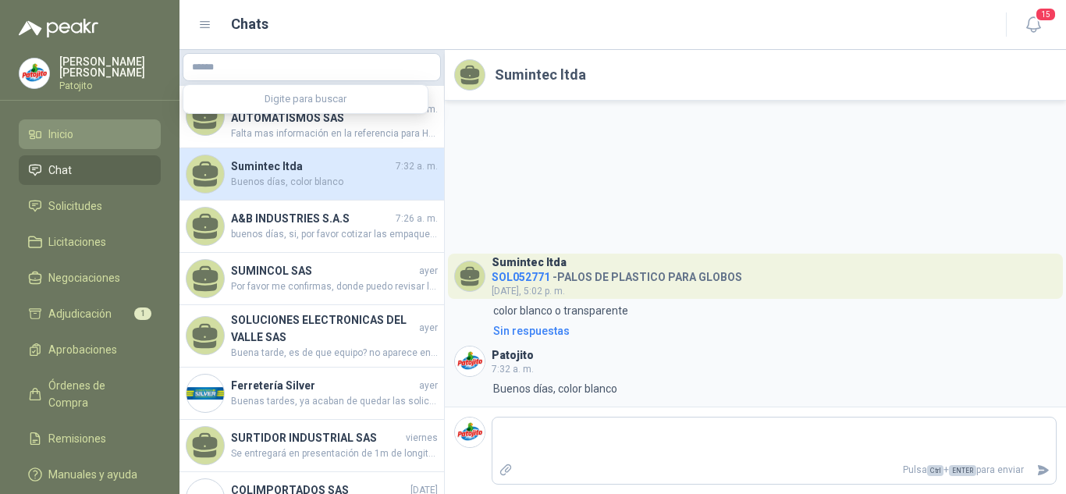
click at [78, 134] on li "Inicio" at bounding box center [89, 134] width 123 height 17
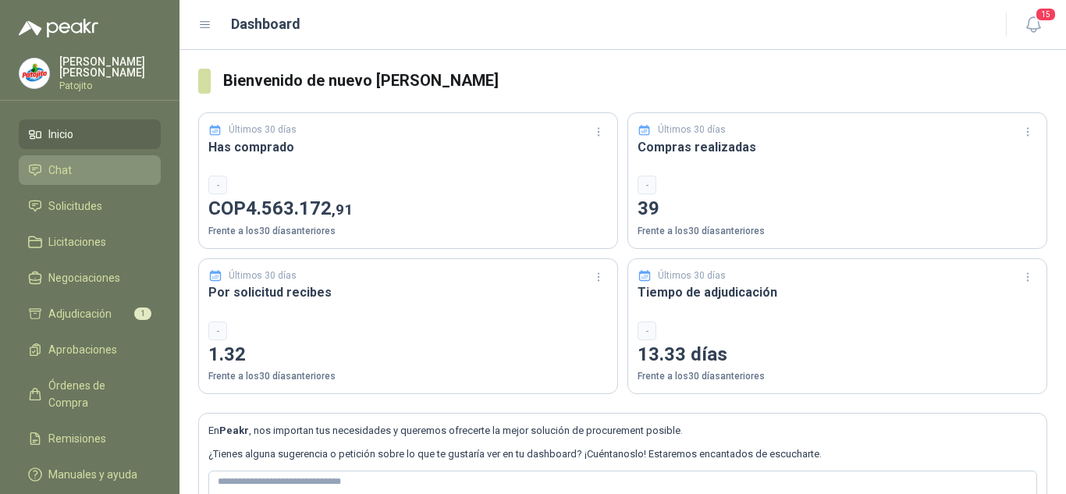
click at [200, 30] on icon at bounding box center [205, 25] width 14 height 14
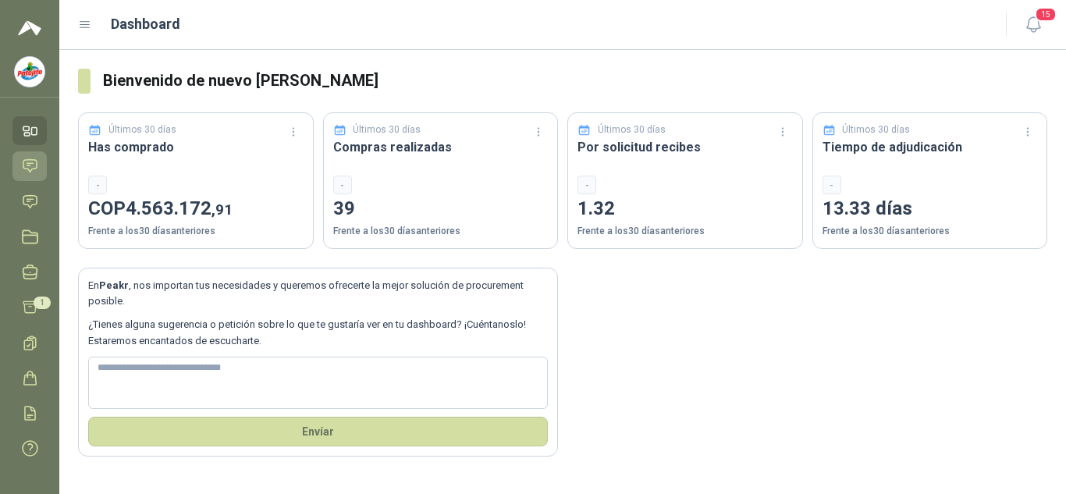
click at [90, 27] on icon at bounding box center [84, 25] width 9 height 6
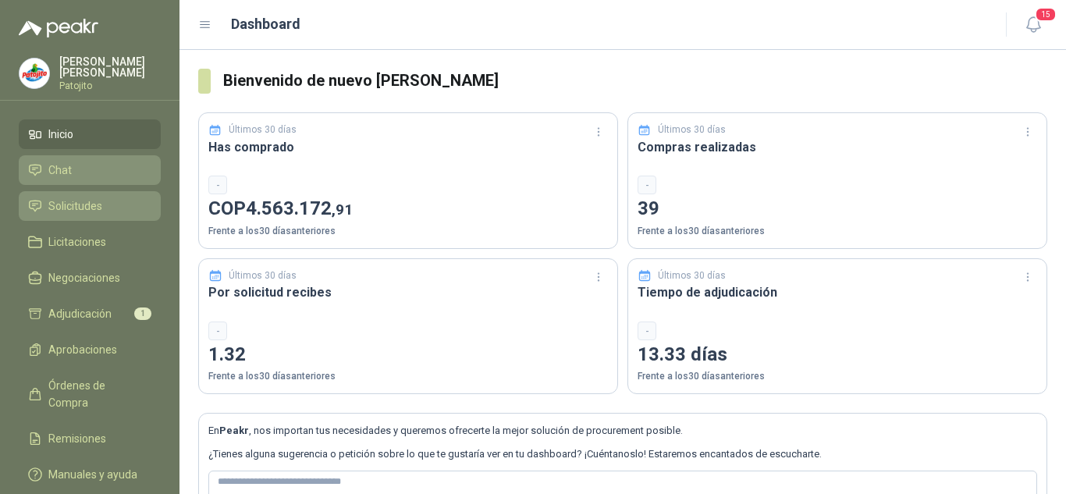
click at [92, 203] on span "Solicitudes" at bounding box center [75, 205] width 54 height 17
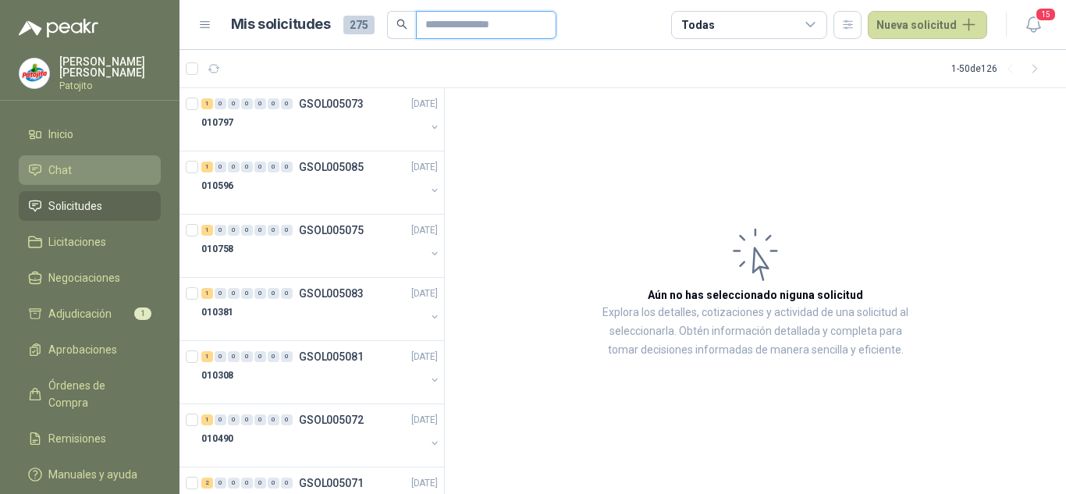
click at [470, 20] on input "text" at bounding box center [479, 25] width 109 height 27
paste input "*********"
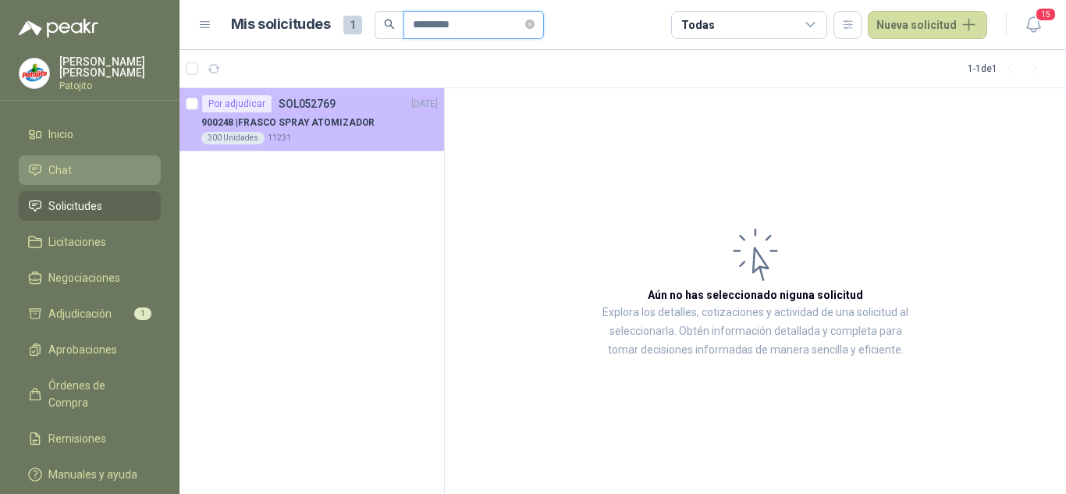
type input "*********"
click at [332, 122] on p "900248 | FRASCO SPRAY ATOMIZADOR" at bounding box center [287, 122] width 173 height 15
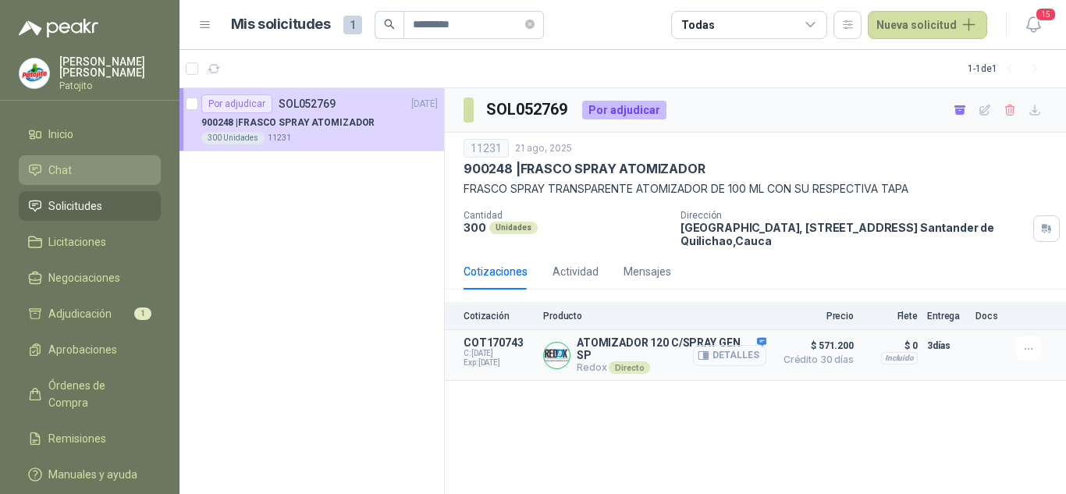
click at [749, 352] on button "Detalles" at bounding box center [729, 355] width 73 height 21
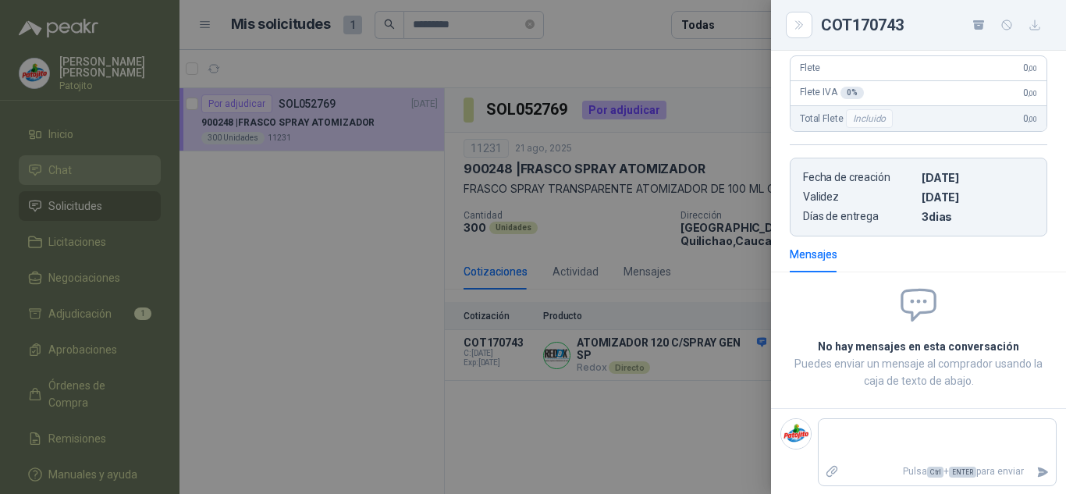
scroll to position [340, 0]
click at [676, 382] on div at bounding box center [533, 247] width 1066 height 494
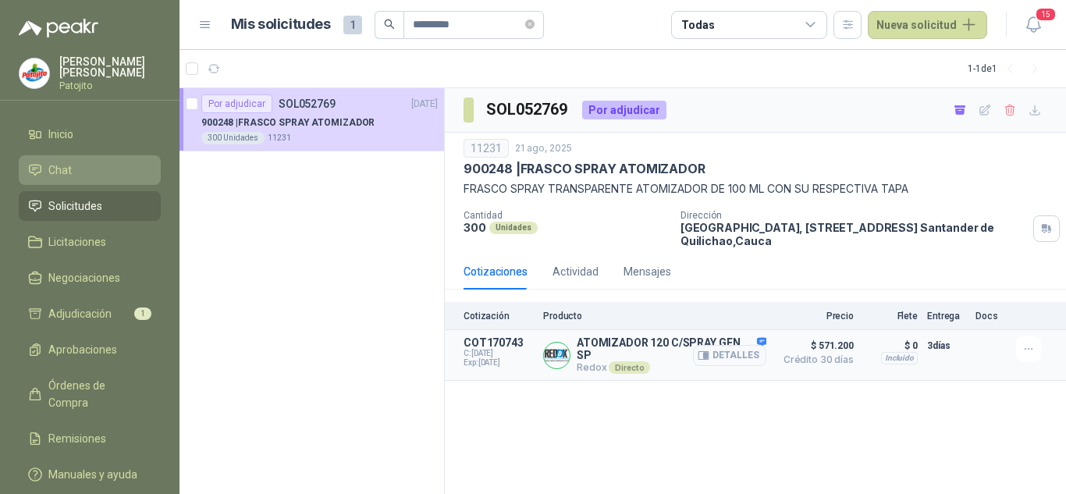
click at [757, 342] on div "Detalles" at bounding box center [729, 354] width 73 height 37
click at [501, 352] on span "C: [DATE]" at bounding box center [498, 353] width 70 height 9
click at [1031, 347] on icon "button" at bounding box center [1028, 348] width 13 height 13
click at [885, 410] on div "SOL052769 Por adjudicar 11231 [DATE] 900248 | FRASCO SPRAY ATOMIZADOR FRASCO SP…" at bounding box center [755, 291] width 621 height 406
click at [736, 351] on button "Detalles" at bounding box center [729, 355] width 73 height 21
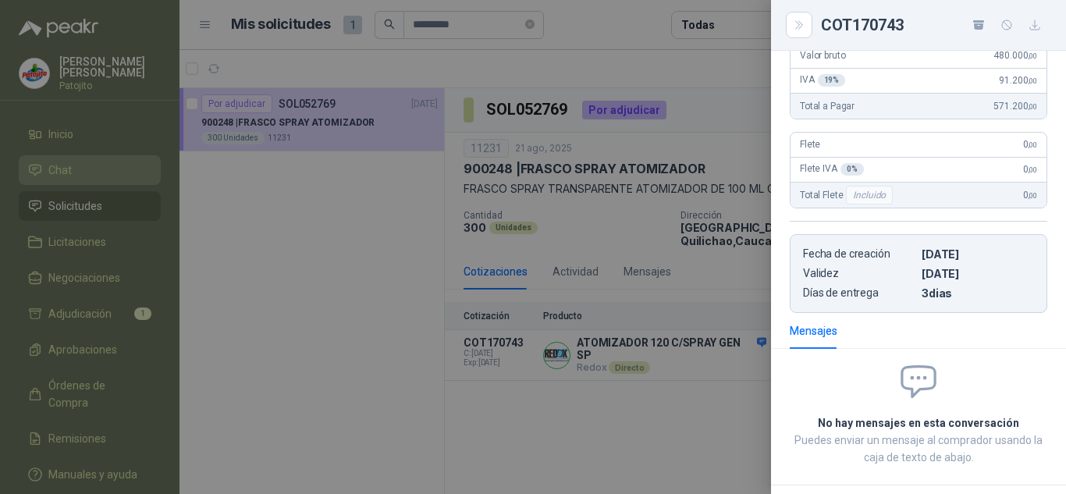
scroll to position [0, 0]
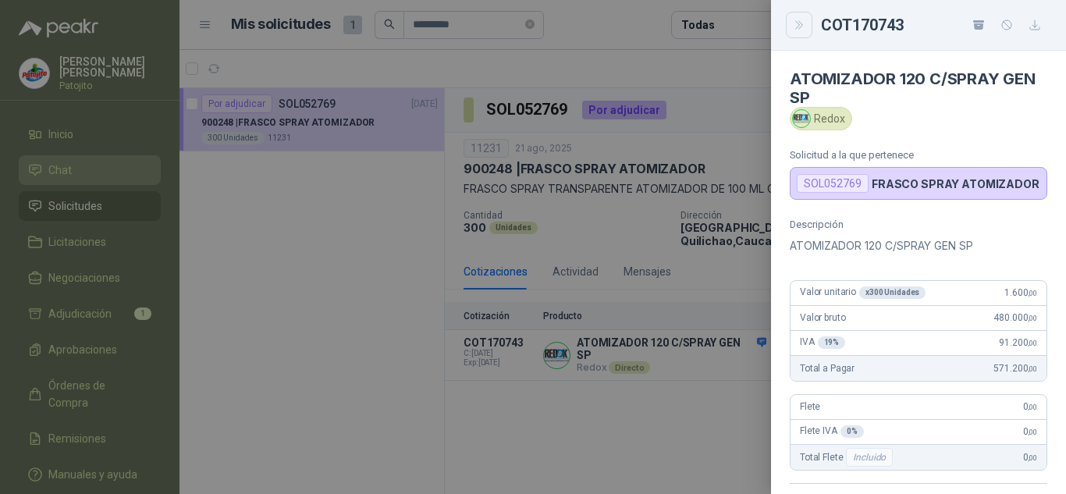
click at [805, 20] on icon "Close" at bounding box center [799, 25] width 13 height 13
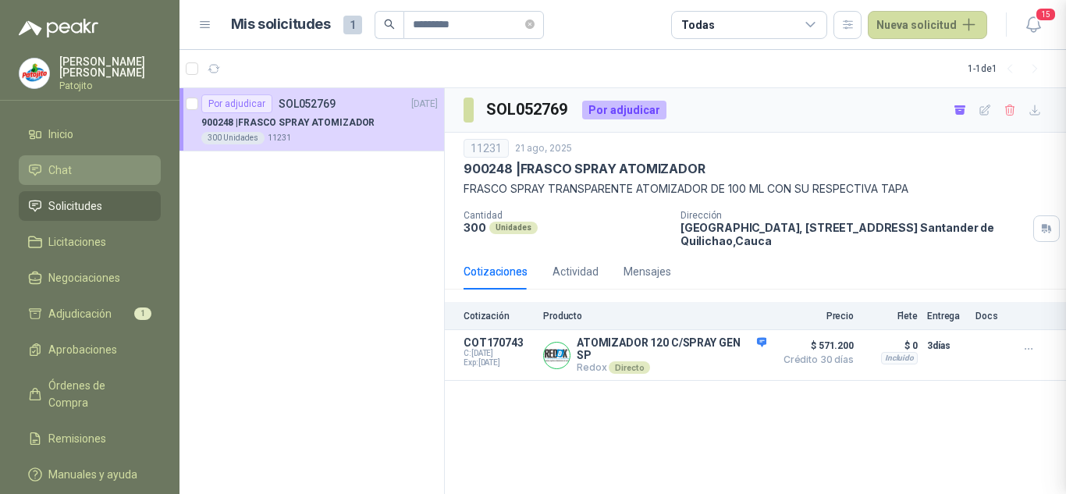
scroll to position [340, 0]
click at [1043, 343] on div at bounding box center [1031, 348] width 31 height 25
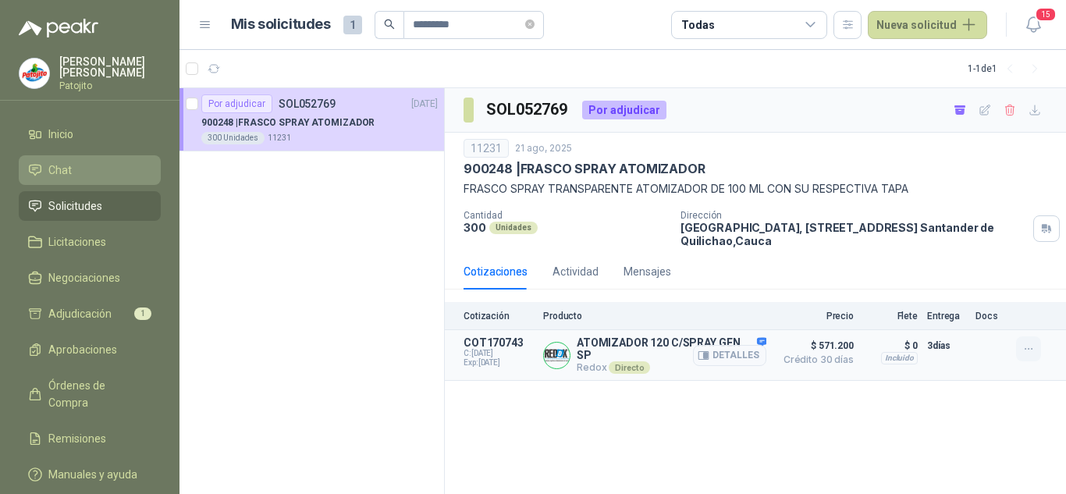
click at [1040, 346] on button "button" at bounding box center [1028, 348] width 25 height 25
click at [743, 374] on div "Detalles" at bounding box center [729, 354] width 73 height 37
click at [744, 357] on button "Detalles" at bounding box center [729, 355] width 73 height 21
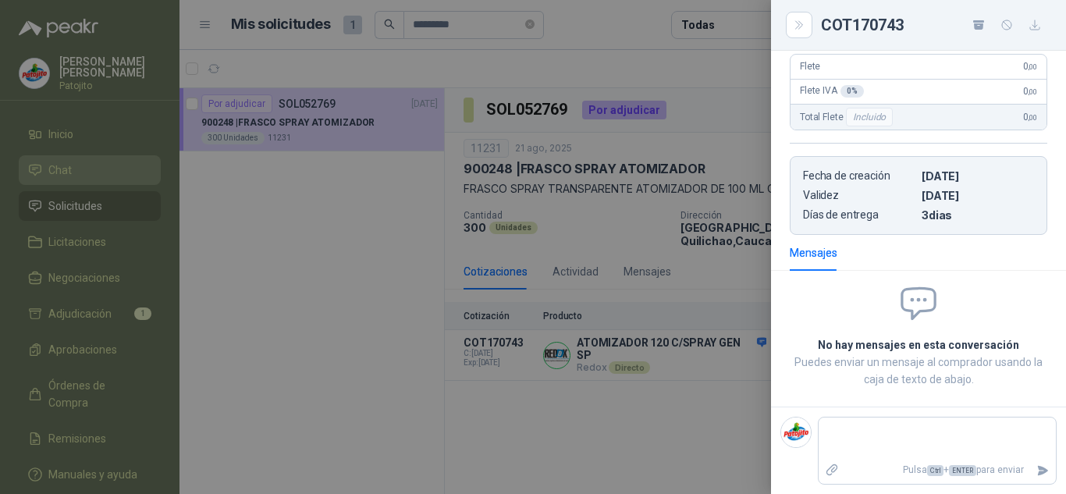
click at [1036, 27] on icon "button" at bounding box center [1034, 25] width 13 height 13
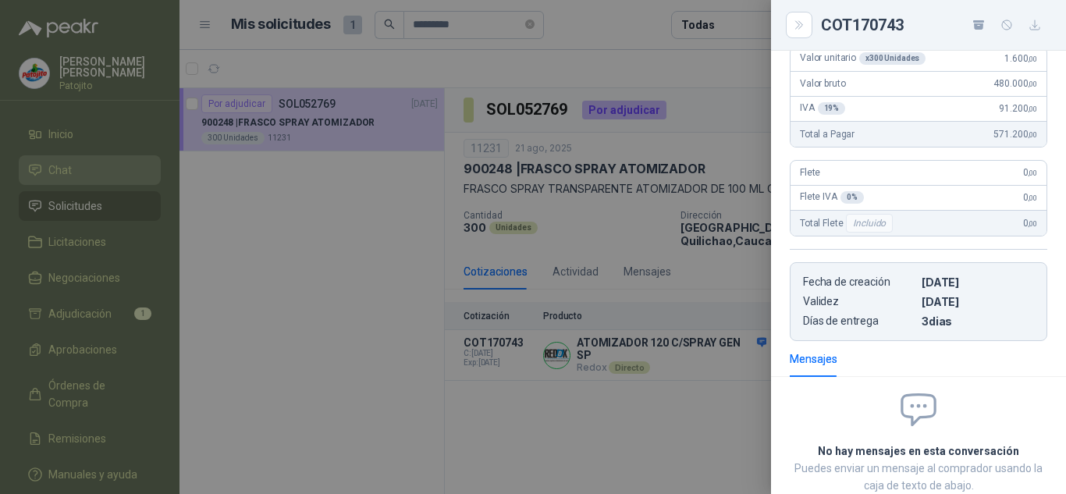
click at [339, 217] on div at bounding box center [533, 247] width 1066 height 494
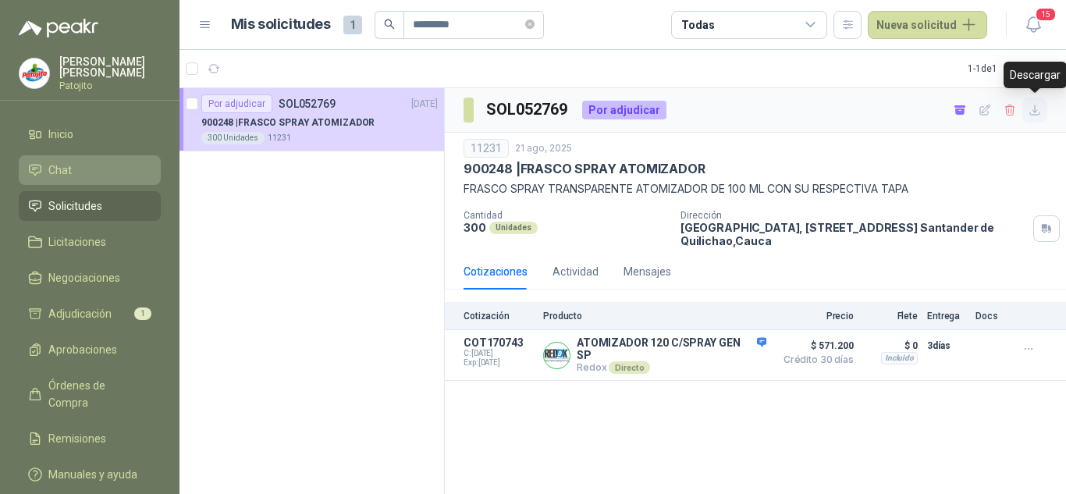
click at [1033, 120] on button "button" at bounding box center [1034, 110] width 25 height 25
click at [77, 208] on span "Solicitudes" at bounding box center [75, 205] width 54 height 17
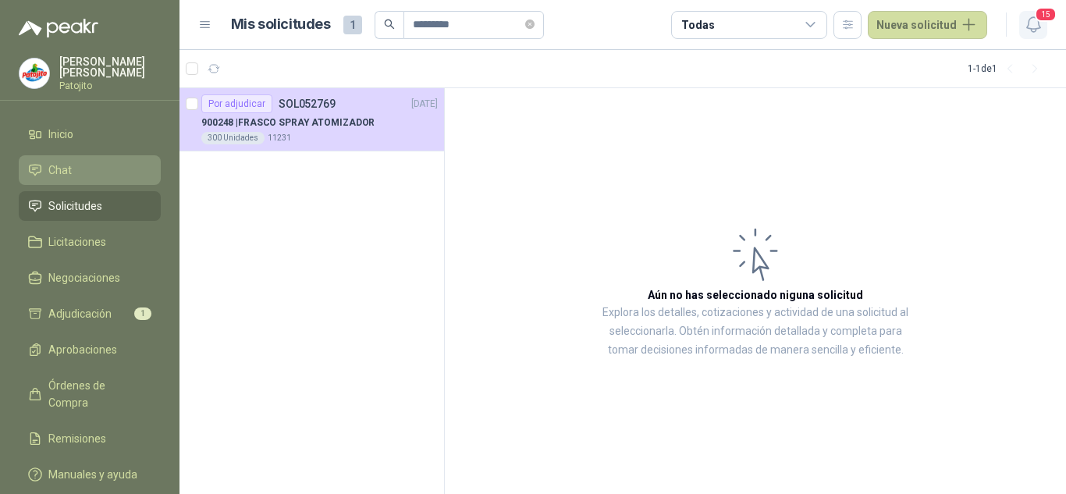
click at [1030, 24] on icon "button" at bounding box center [1033, 25] width 20 height 20
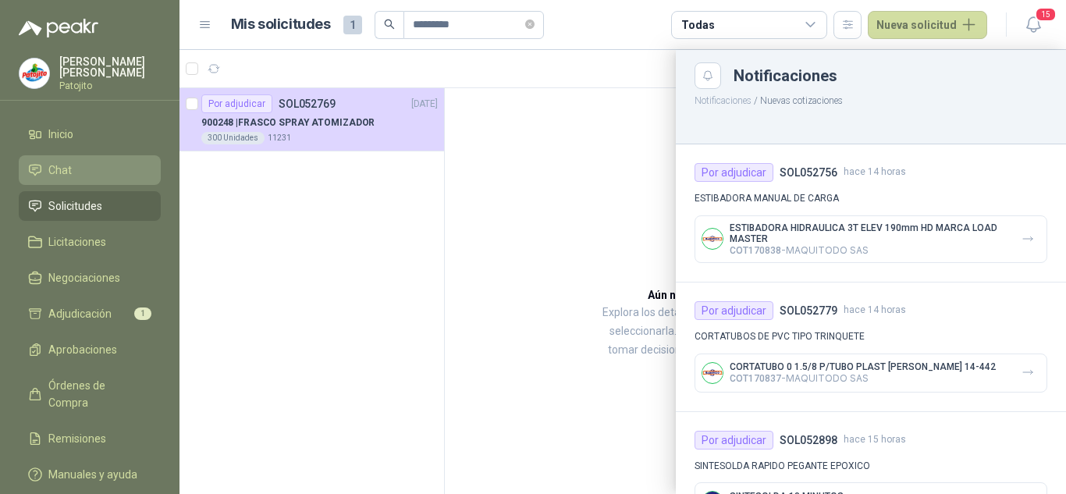
click at [801, 23] on div "Todas" at bounding box center [749, 25] width 156 height 28
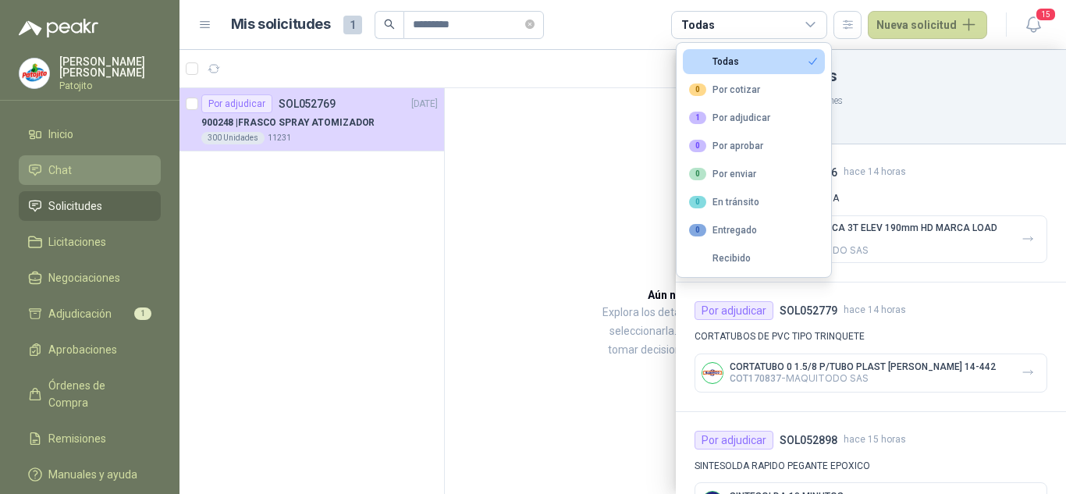
click at [551, 155] on div at bounding box center [622, 272] width 886 height 444
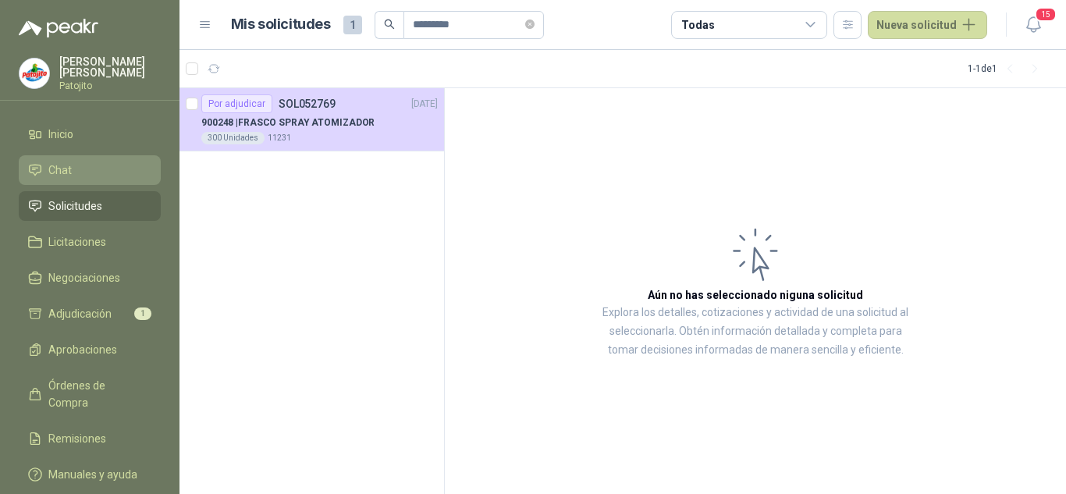
click at [1065, 7] on header "Mis solicitudes 1 ********* Todas Nueva solicitud 15" at bounding box center [622, 25] width 886 height 50
click at [1044, 20] on span "15" at bounding box center [1045, 14] width 22 height 15
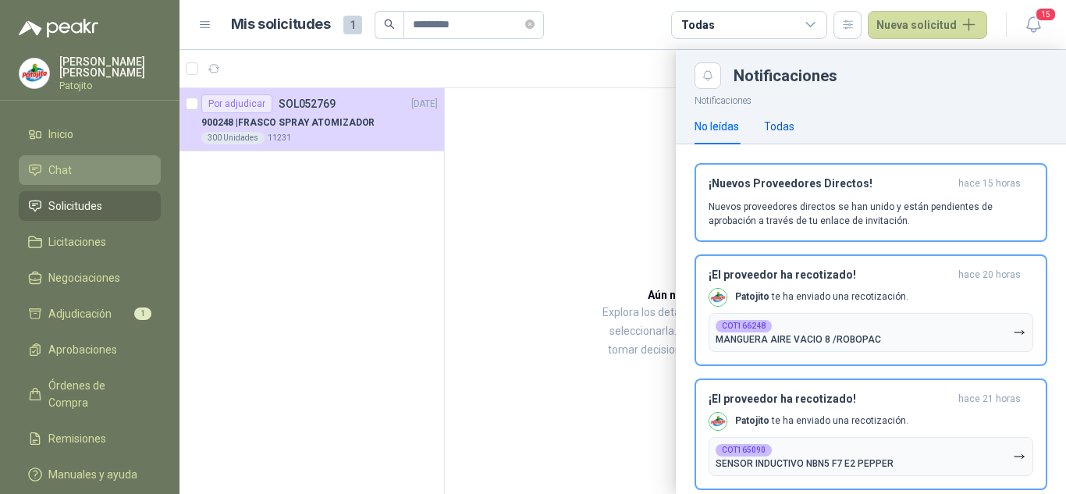
click at [772, 127] on div "Todas" at bounding box center [779, 126] width 30 height 17
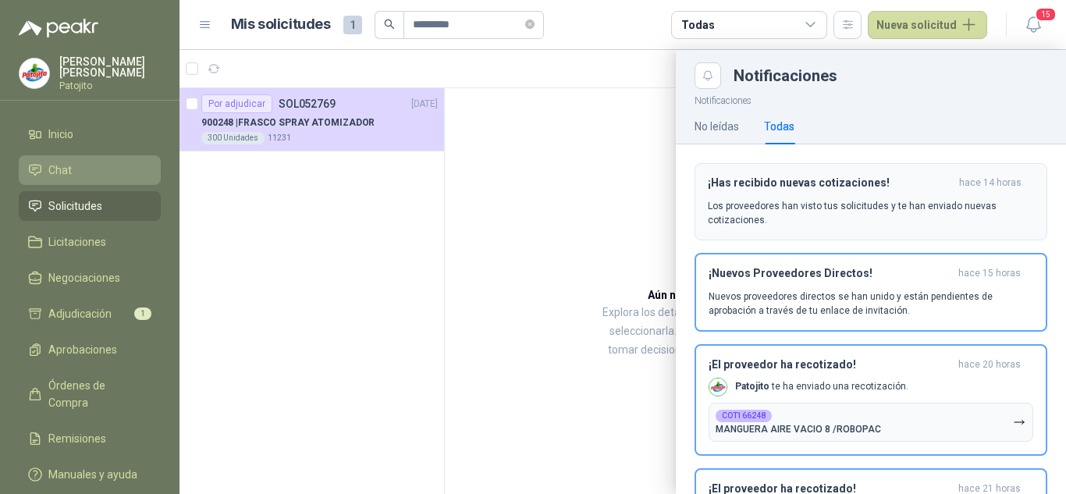
click at [756, 190] on div "¡Has recibido nuevas cotizaciones! hace 14 horas Los proveedores han visto tus …" at bounding box center [870, 201] width 326 height 51
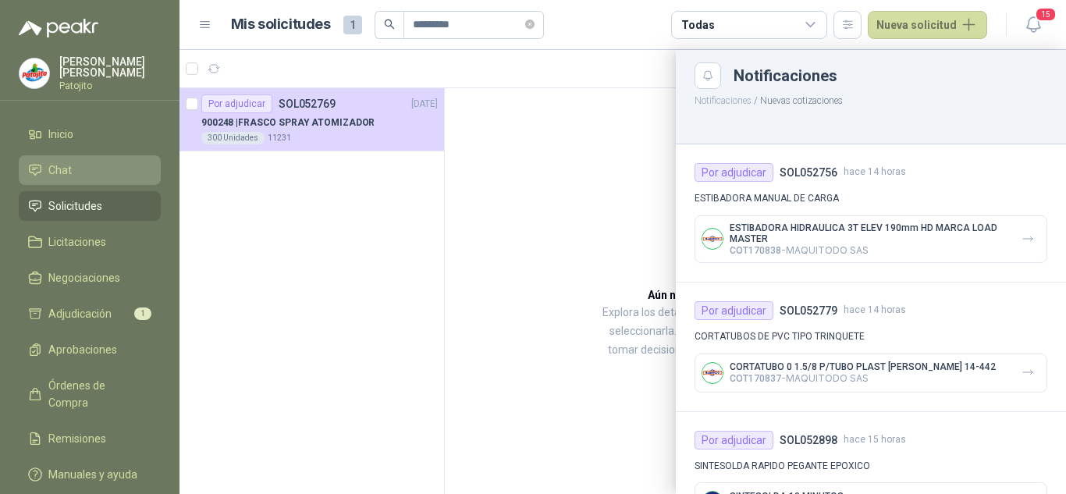
scroll to position [78, 0]
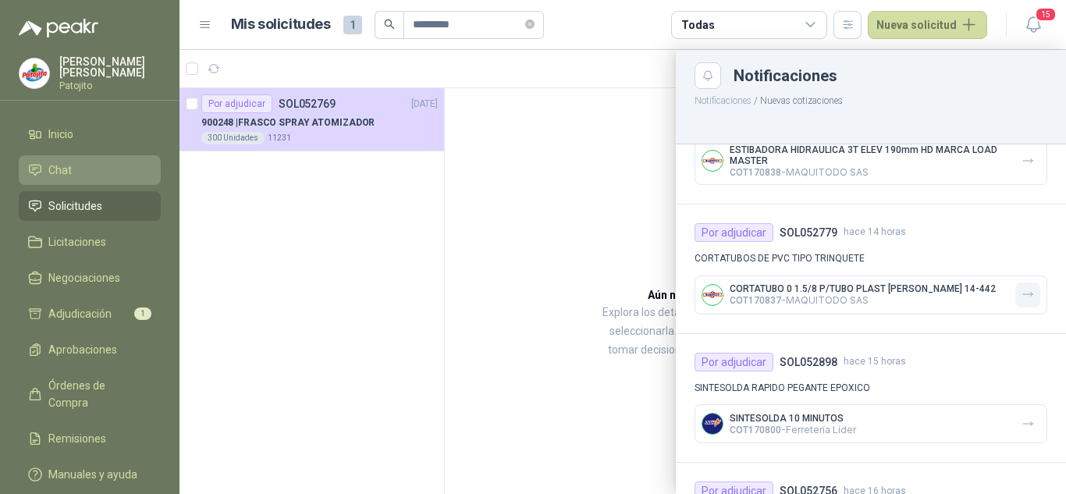
click at [1021, 293] on icon "button" at bounding box center [1027, 294] width 13 height 13
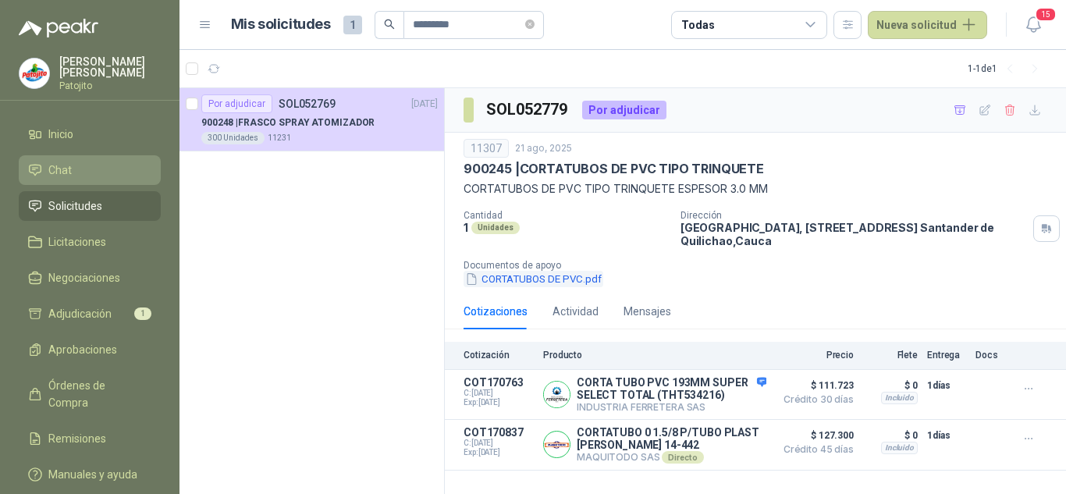
click at [513, 285] on button "CORTATUBOS DE PVC.pdf" at bounding box center [533, 279] width 140 height 16
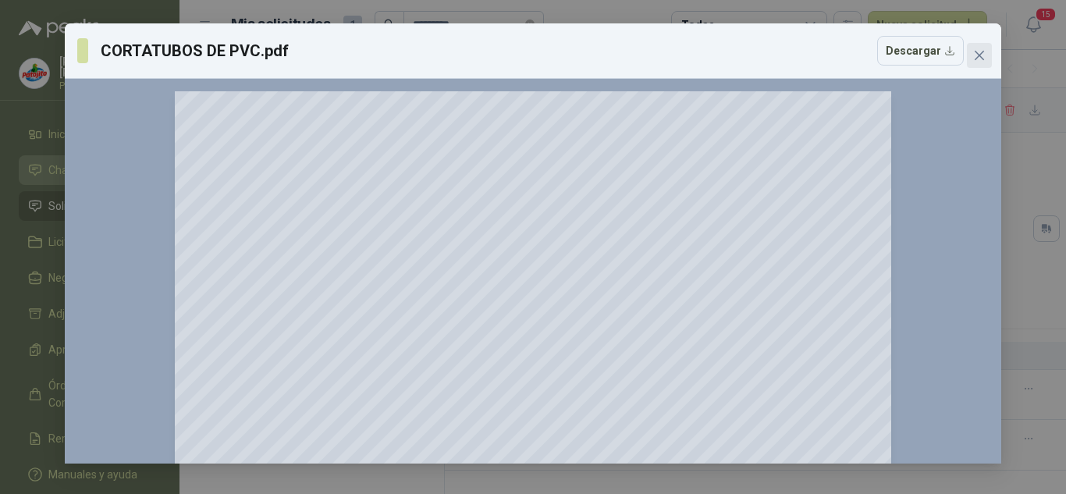
click at [982, 52] on icon "close" at bounding box center [978, 55] width 9 height 9
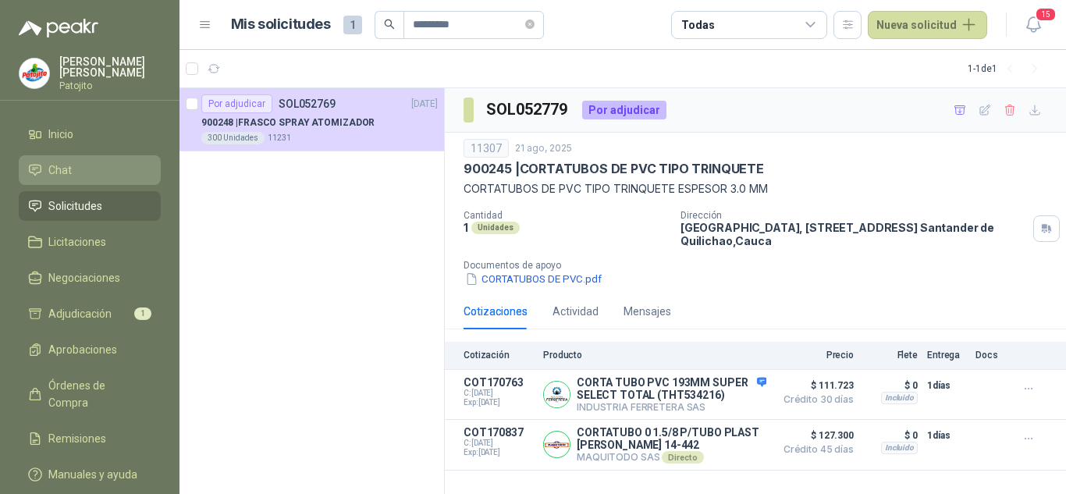
click at [518, 110] on h3 "SOL052779" at bounding box center [527, 110] width 83 height 24
copy h3 "SOL052779"
click at [1027, 388] on icon "button" at bounding box center [1028, 388] width 13 height 13
click at [785, 277] on div "CORTATUBOS DE PVC.pdf" at bounding box center [761, 279] width 596 height 16
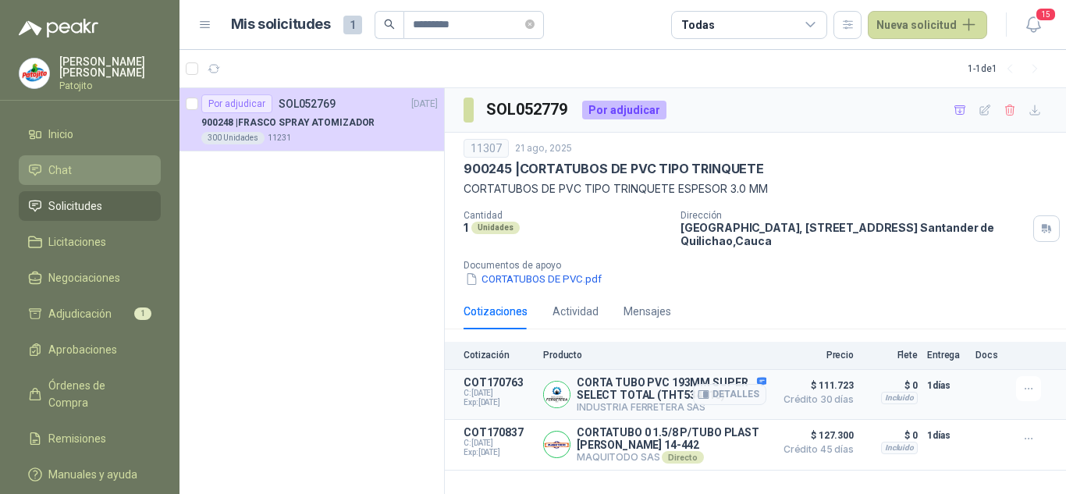
click at [761, 381] on div "Detalles" at bounding box center [729, 394] width 73 height 37
click at [775, 444] on span "$ 127.300" at bounding box center [814, 435] width 78 height 19
click at [1026, 387] on icon "button" at bounding box center [1028, 388] width 13 height 13
click at [796, 294] on div "Cotizaciones Actividad Mensajes" at bounding box center [754, 311] width 583 height 36
click at [1023, 392] on icon "button" at bounding box center [1028, 388] width 13 height 13
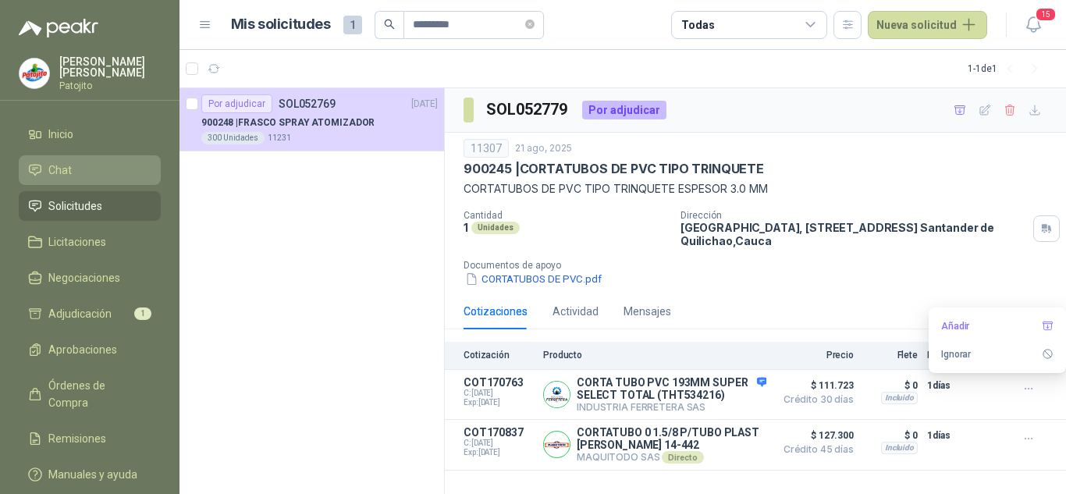
click at [781, 339] on div "Cotizaciones Actividad Mensajes Cotización Producto Precio Flete Entrega Docs C…" at bounding box center [755, 381] width 621 height 177
click at [568, 403] on div at bounding box center [556, 394] width 27 height 27
drag, startPoint x: 728, startPoint y: 394, endPoint x: 713, endPoint y: 395, distance: 14.8
click at [713, 395] on button "Detalles" at bounding box center [729, 394] width 73 height 21
click at [722, 396] on button "Detalles" at bounding box center [729, 394] width 73 height 21
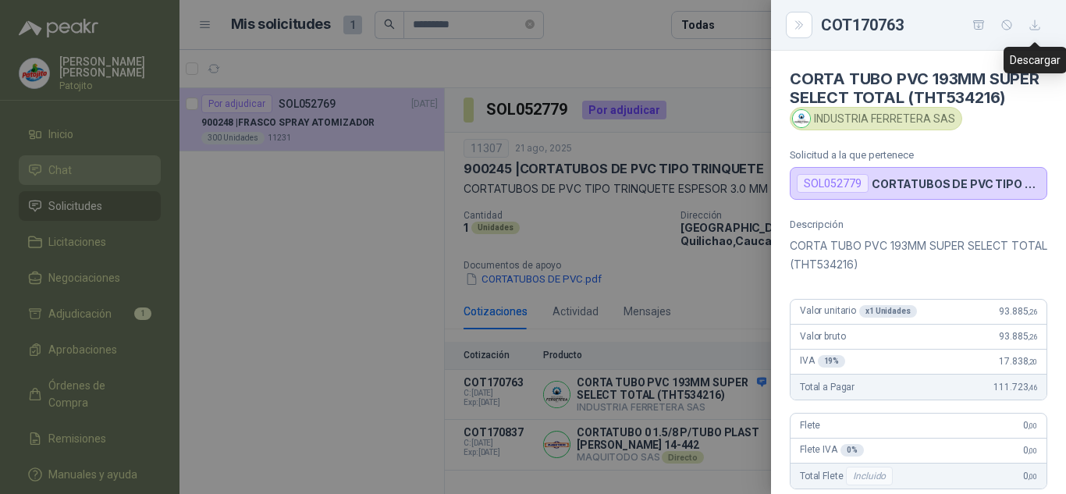
click at [1030, 19] on icon "button" at bounding box center [1034, 25] width 13 height 13
click at [268, 144] on div at bounding box center [533, 247] width 1066 height 494
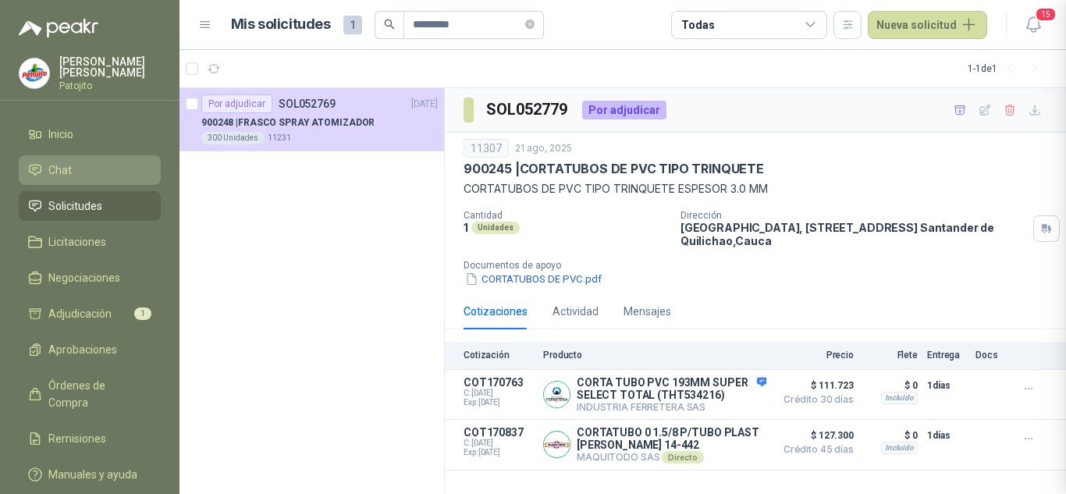
scroll to position [378, 0]
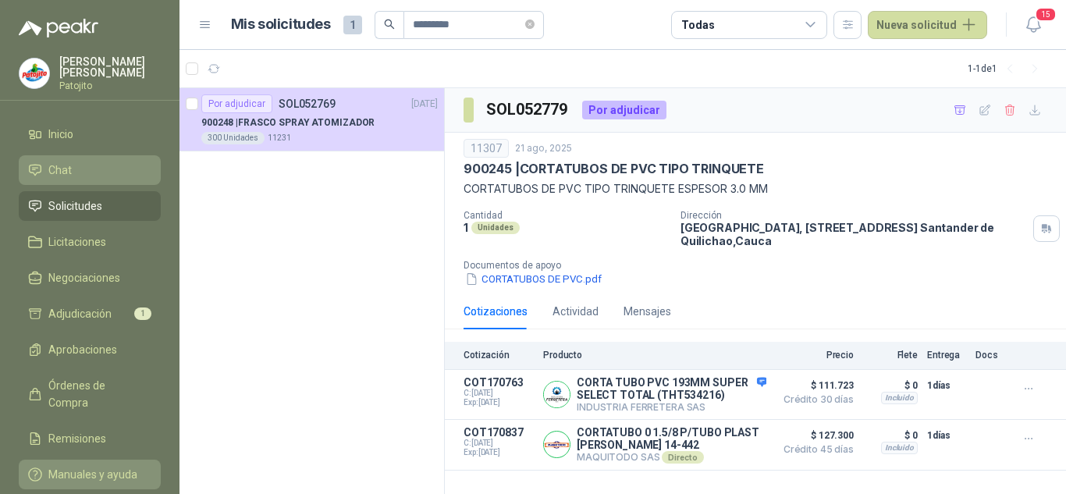
click at [87, 466] on span "Manuales y ayuda" at bounding box center [92, 474] width 89 height 17
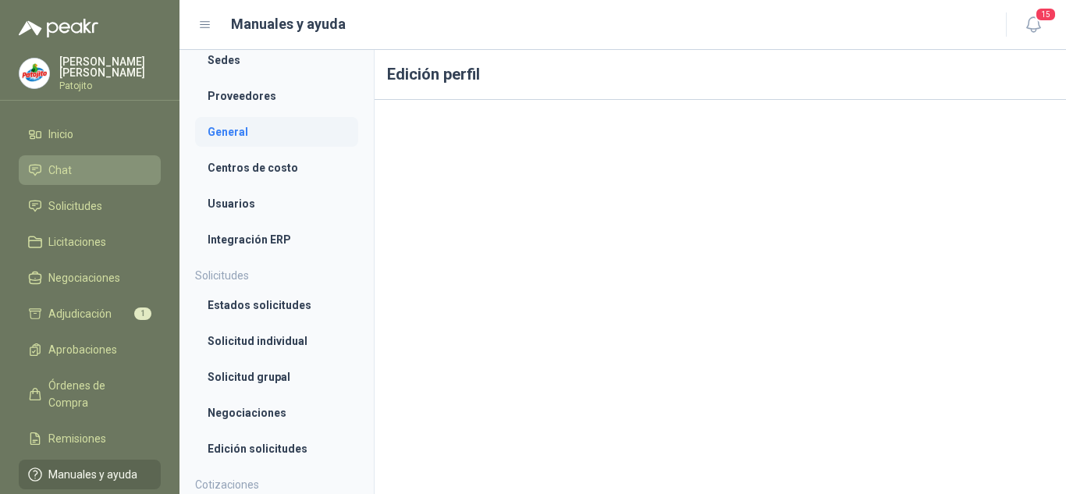
scroll to position [234, 0]
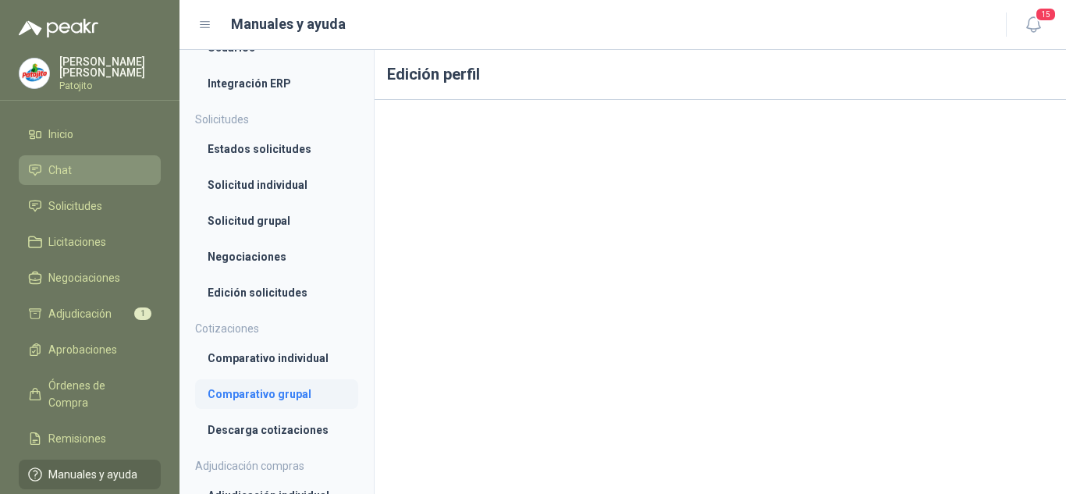
click at [243, 389] on li "Comparativo grupal" at bounding box center [276, 393] width 138 height 17
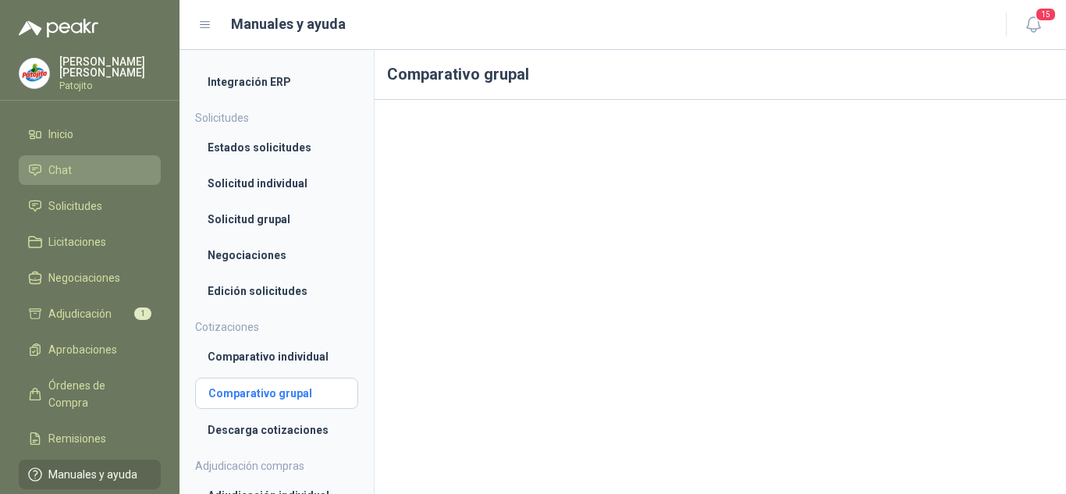
scroll to position [232, 0]
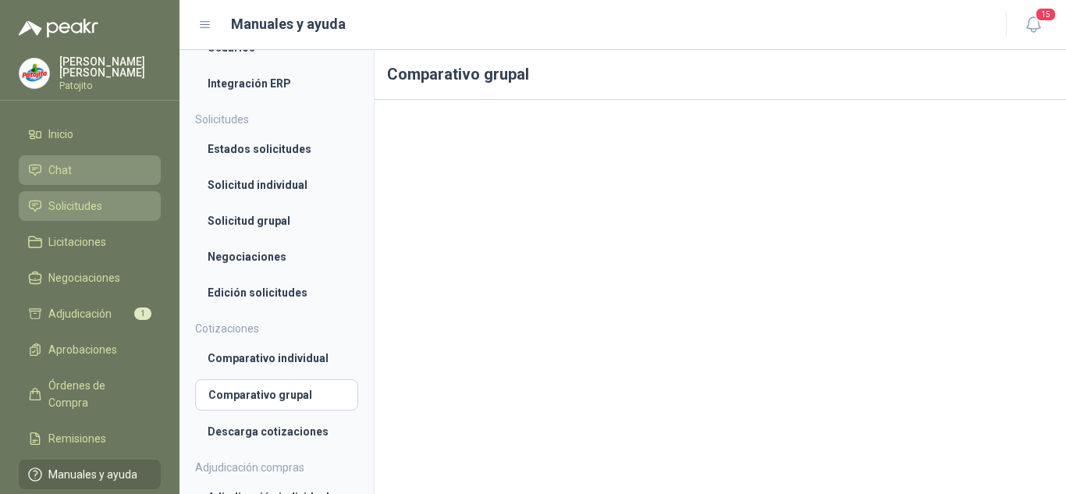
click at [72, 201] on span "Solicitudes" at bounding box center [75, 205] width 54 height 17
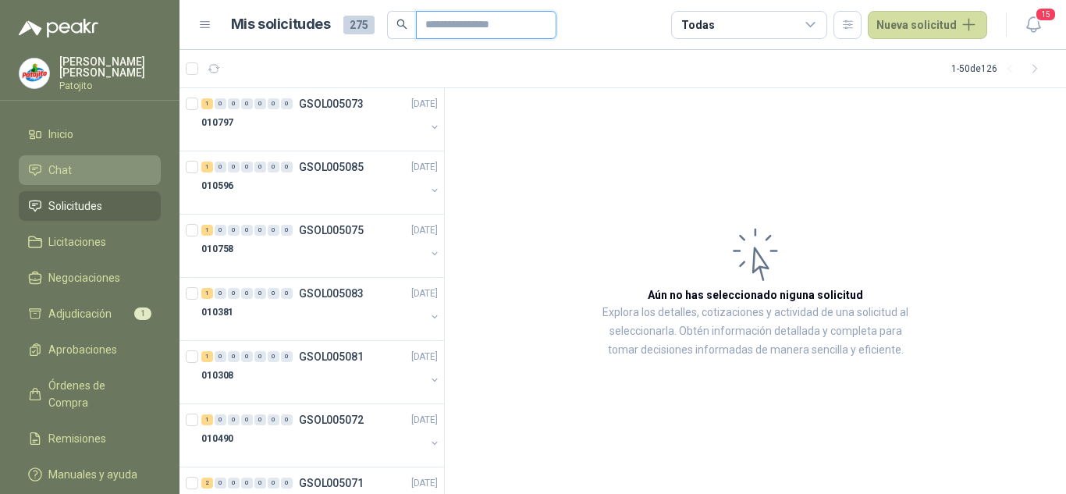
click at [472, 19] on input "text" at bounding box center [479, 25] width 109 height 27
paste input "**********"
type input "**********"
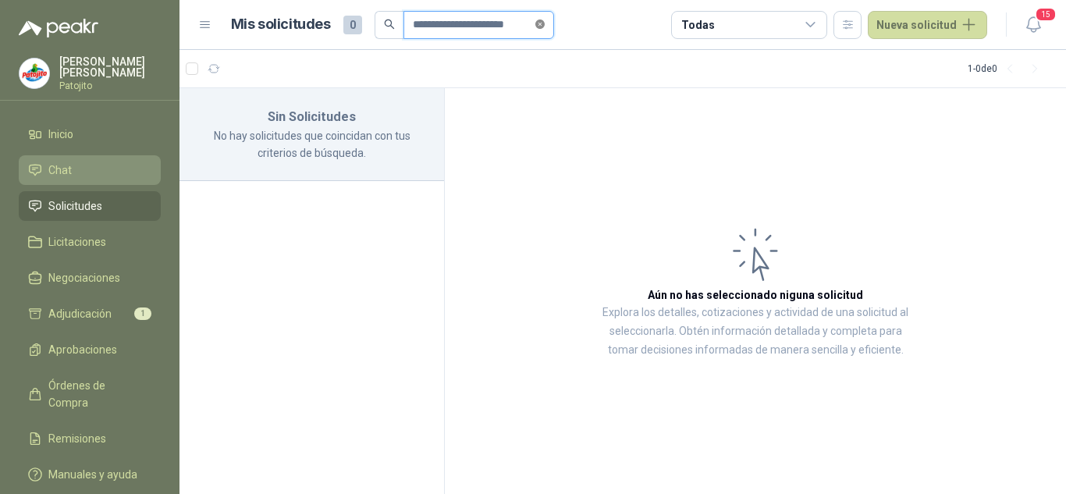
click at [538, 25] on icon "close-circle" at bounding box center [539, 24] width 9 height 9
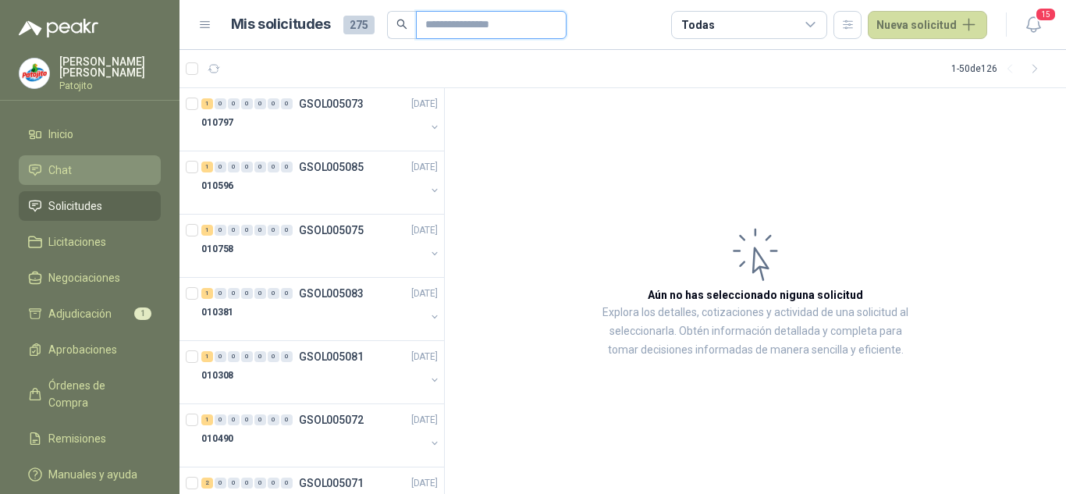
paste input "*********"
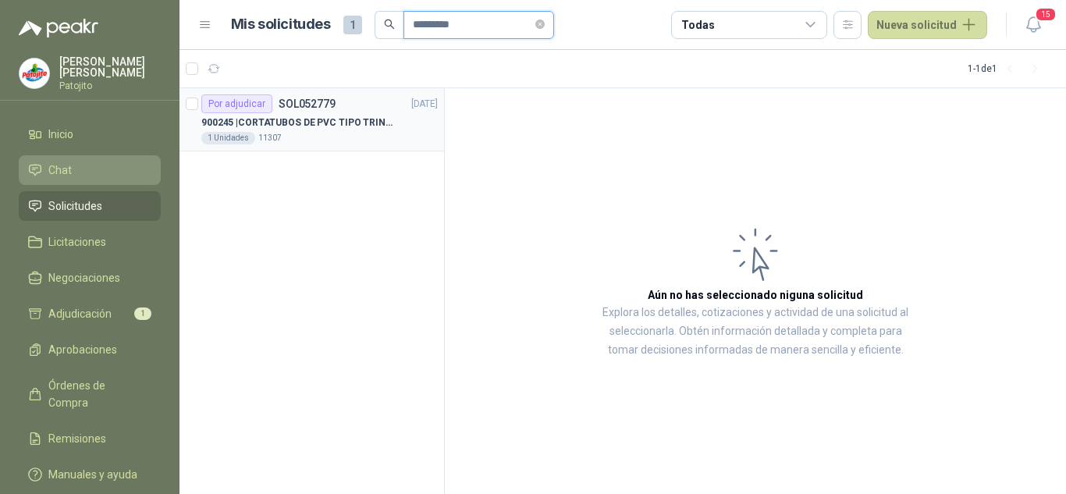
type input "*********"
click at [191, 111] on div at bounding box center [192, 119] width 12 height 50
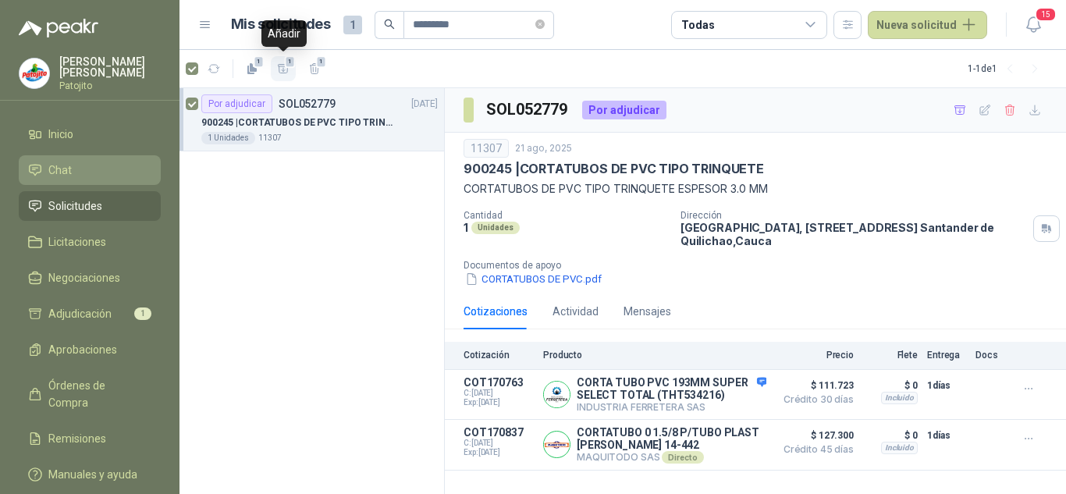
click at [290, 69] on button "1" at bounding box center [283, 68] width 25 height 25
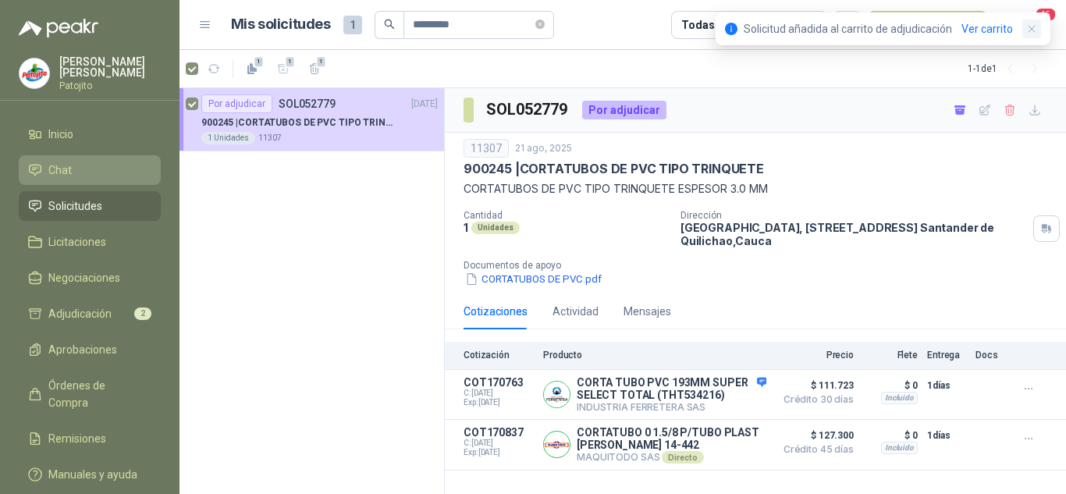
click at [1032, 30] on icon "button" at bounding box center [1031, 29] width 13 height 13
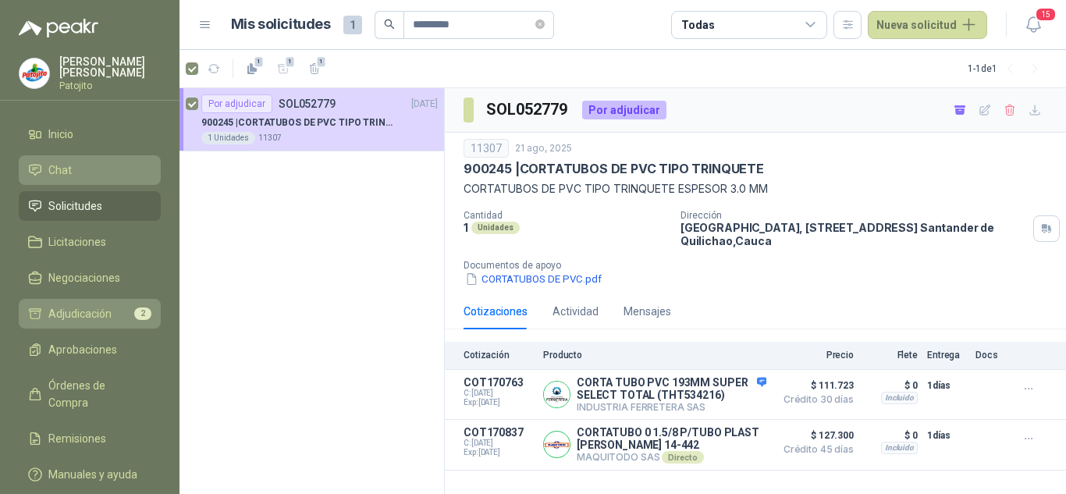
click at [81, 312] on span "Adjudicación" at bounding box center [79, 313] width 63 height 17
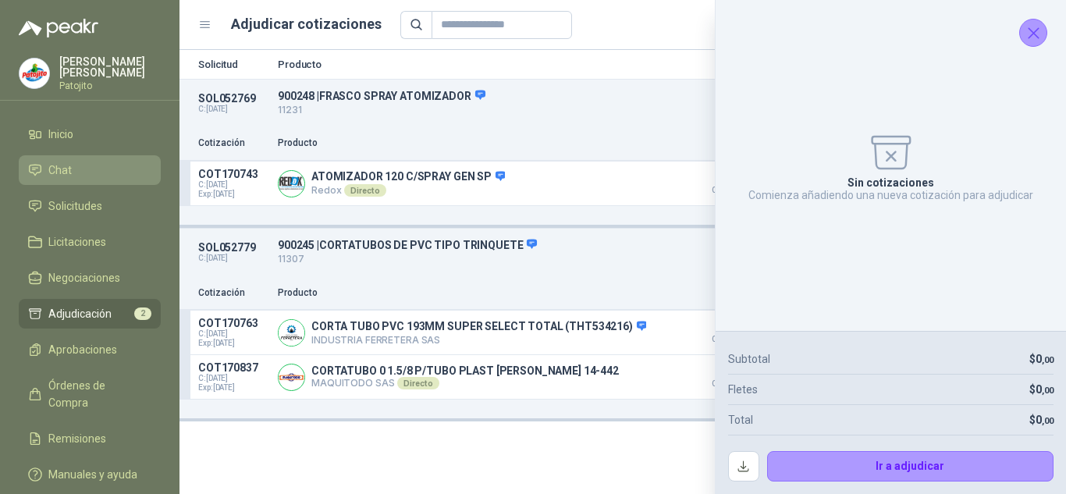
click at [324, 281] on div "Cotización Producto Precio Flete Total Entrega Docs" at bounding box center [622, 293] width 886 height 35
click at [1037, 35] on icon "Cerrar" at bounding box center [1033, 33] width 20 height 20
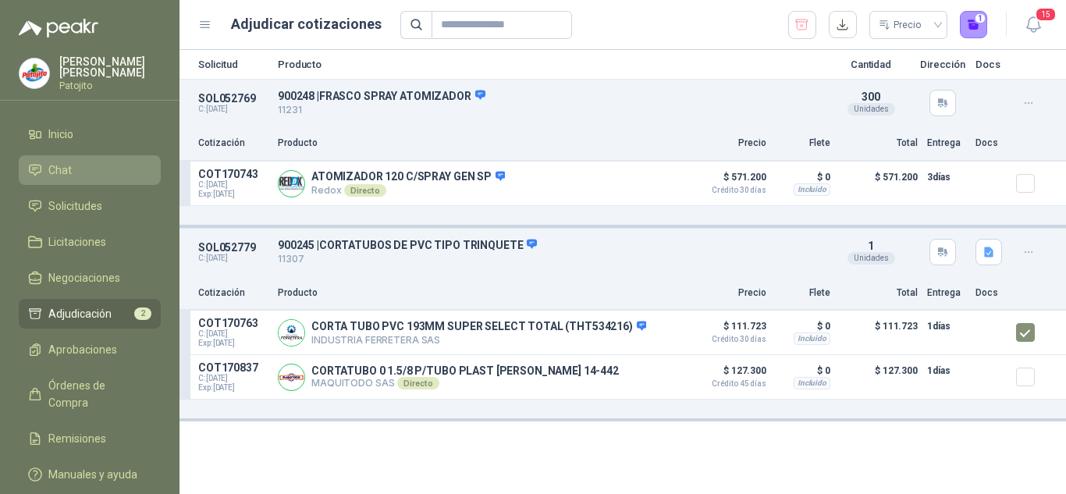
click at [1025, 99] on icon "button" at bounding box center [1028, 103] width 13 height 13
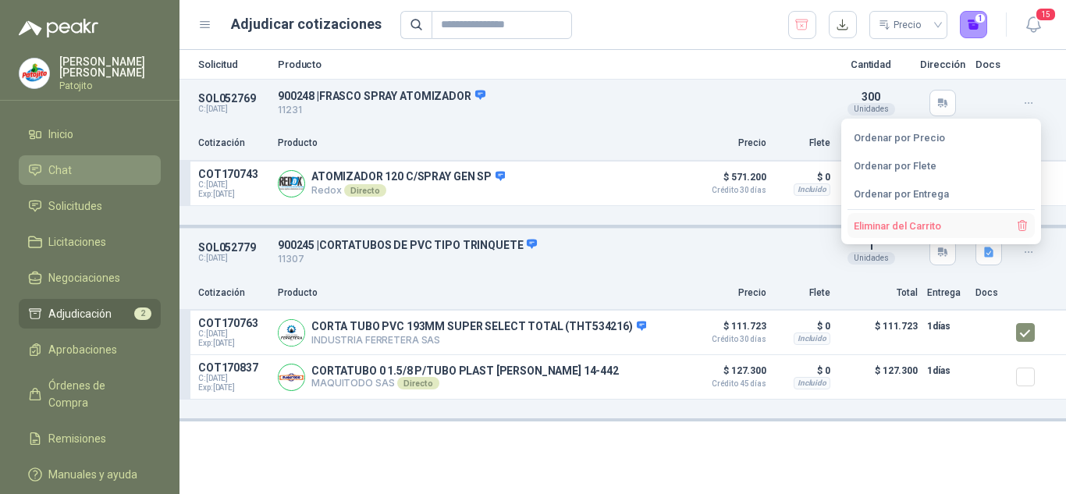
click at [917, 231] on button "Eliminar del Carrito" at bounding box center [940, 225] width 187 height 25
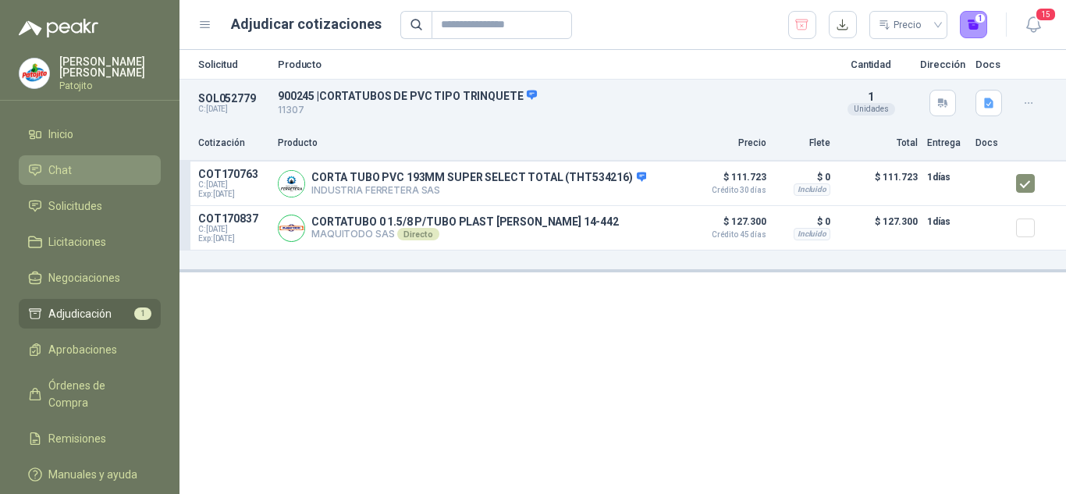
click at [651, 310] on div "Solicitud Producto Cantidad Dirección Docs SOL052779 C: [DATE] 900245 | CORTATU…" at bounding box center [622, 272] width 886 height 444
click at [614, 353] on div "Solicitud Producto Cantidad Dirección Docs SOL052779 C: [DATE] 900245 | CORTATU…" at bounding box center [622, 272] width 886 height 444
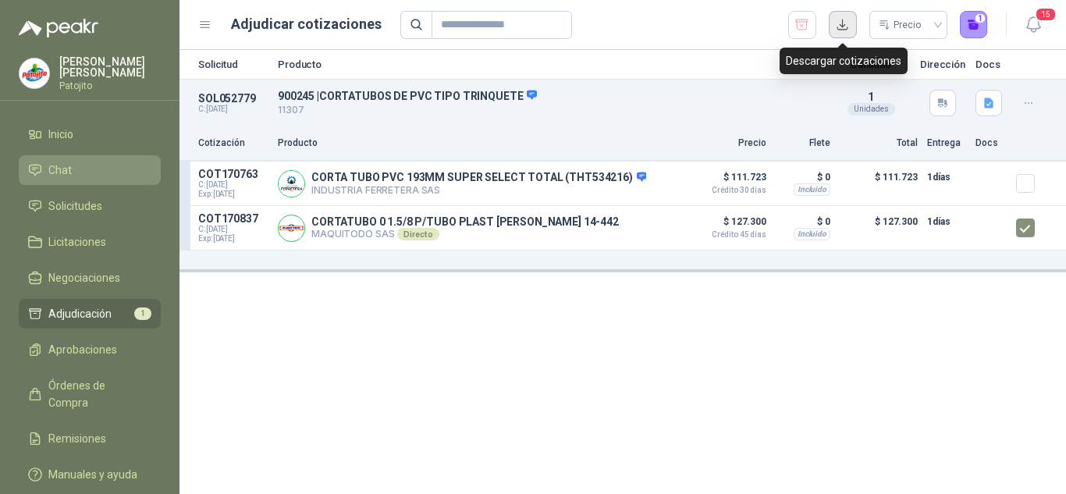
click at [845, 25] on button "button" at bounding box center [842, 25] width 28 height 28
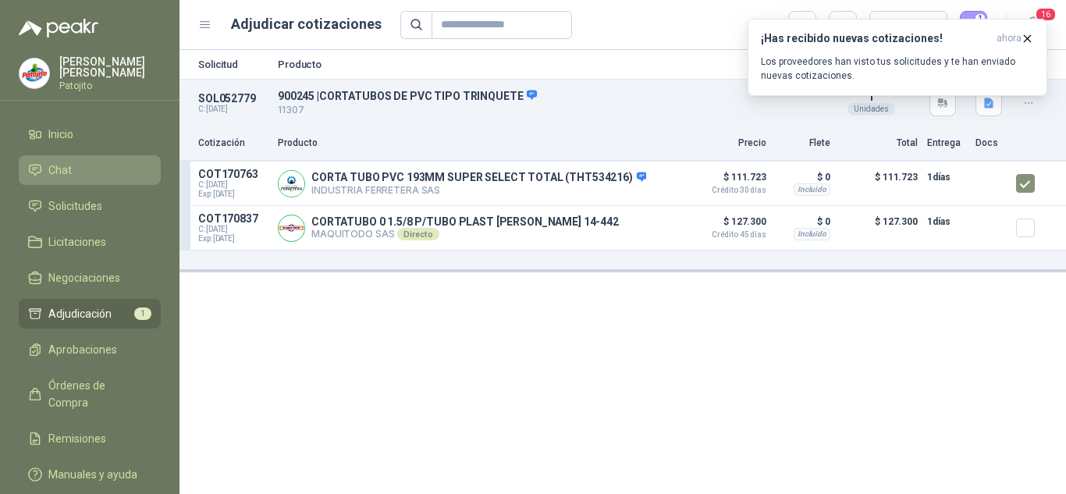
click at [715, 319] on div "Solicitud Producto Cantidad Dirección Docs SOL052779 C: [DATE] 900245 | CORTATU…" at bounding box center [622, 272] width 886 height 444
click at [1022, 40] on icon "button" at bounding box center [1026, 38] width 13 height 13
